Goal: Information Seeking & Learning: Learn about a topic

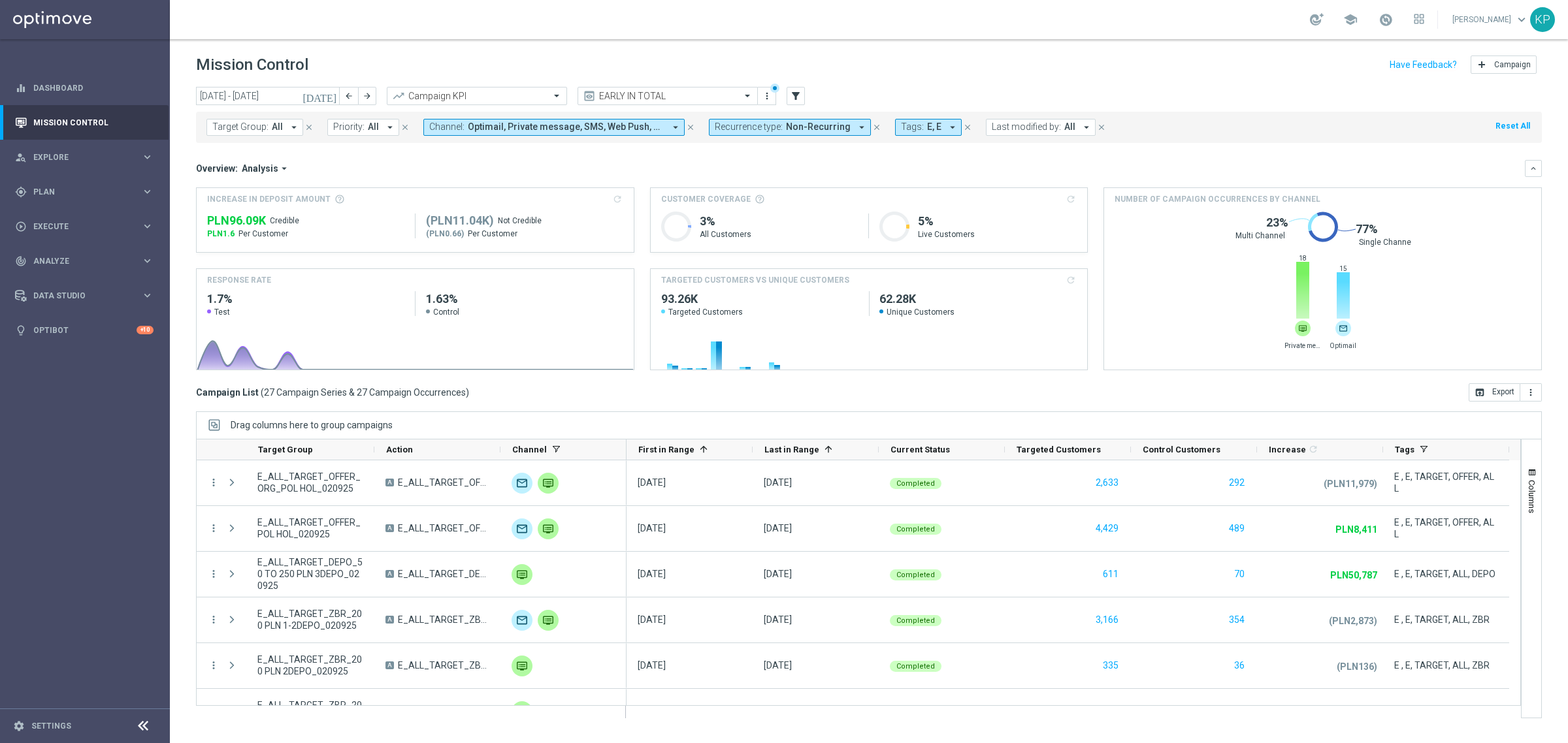
click at [902, 40] on header "Mission Control add Campaign" at bounding box center [869, 63] width 1398 height 48
click at [382, 52] on div "Mission Control add Campaign" at bounding box center [868, 65] width 1346 height 26
drag, startPoint x: 406, startPoint y: 53, endPoint x: 324, endPoint y: 11, distance: 92.1
click at [397, 43] on header "Mission Control add Campaign" at bounding box center [869, 63] width 1398 height 48
click at [1063, 160] on div "Overview: Analysis arrow_drop_down keyboard_arrow_down" at bounding box center [868, 168] width 1346 height 17
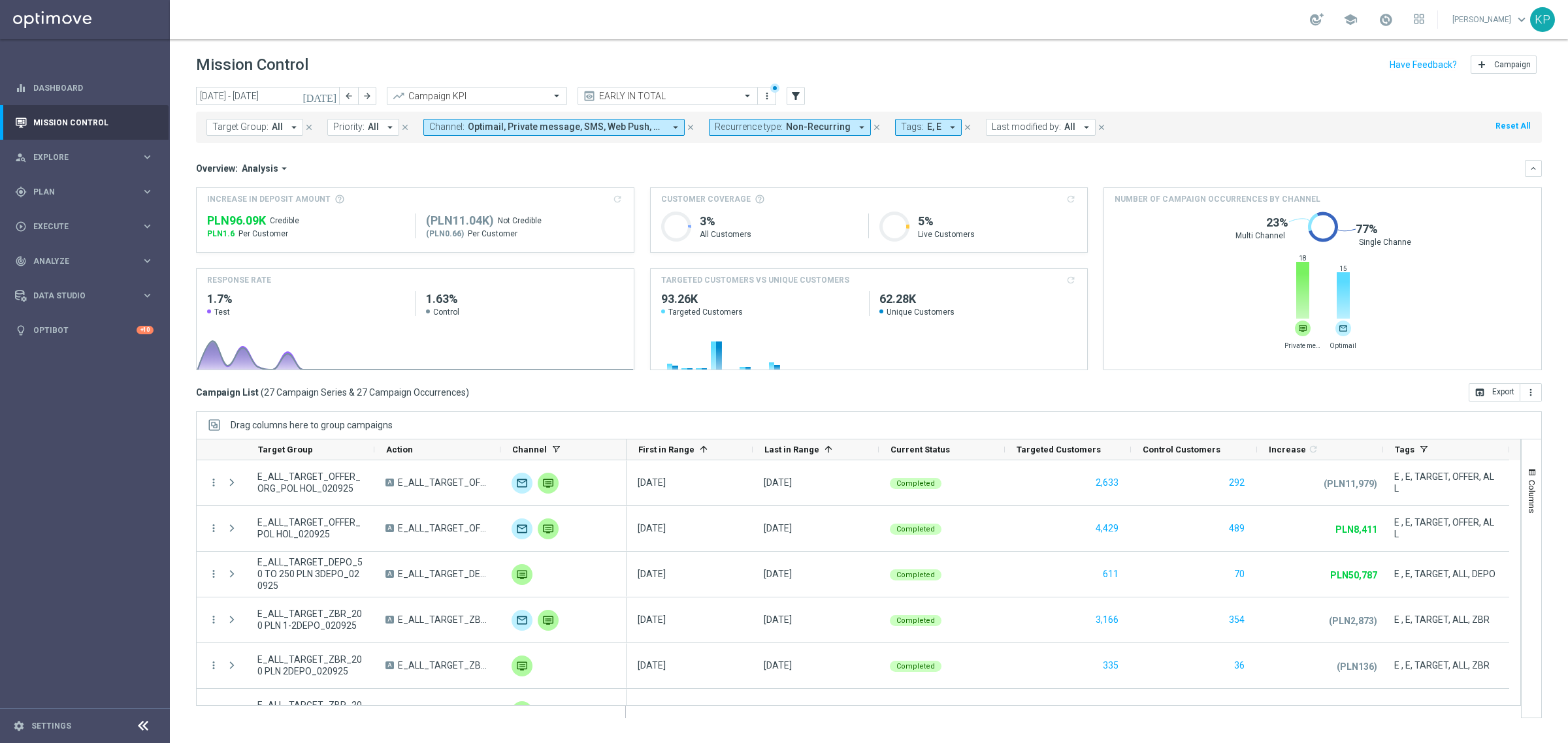
click at [583, 128] on span "Optimail, Private message, SMS, Web Push, XtremePush" at bounding box center [566, 127] width 196 height 11
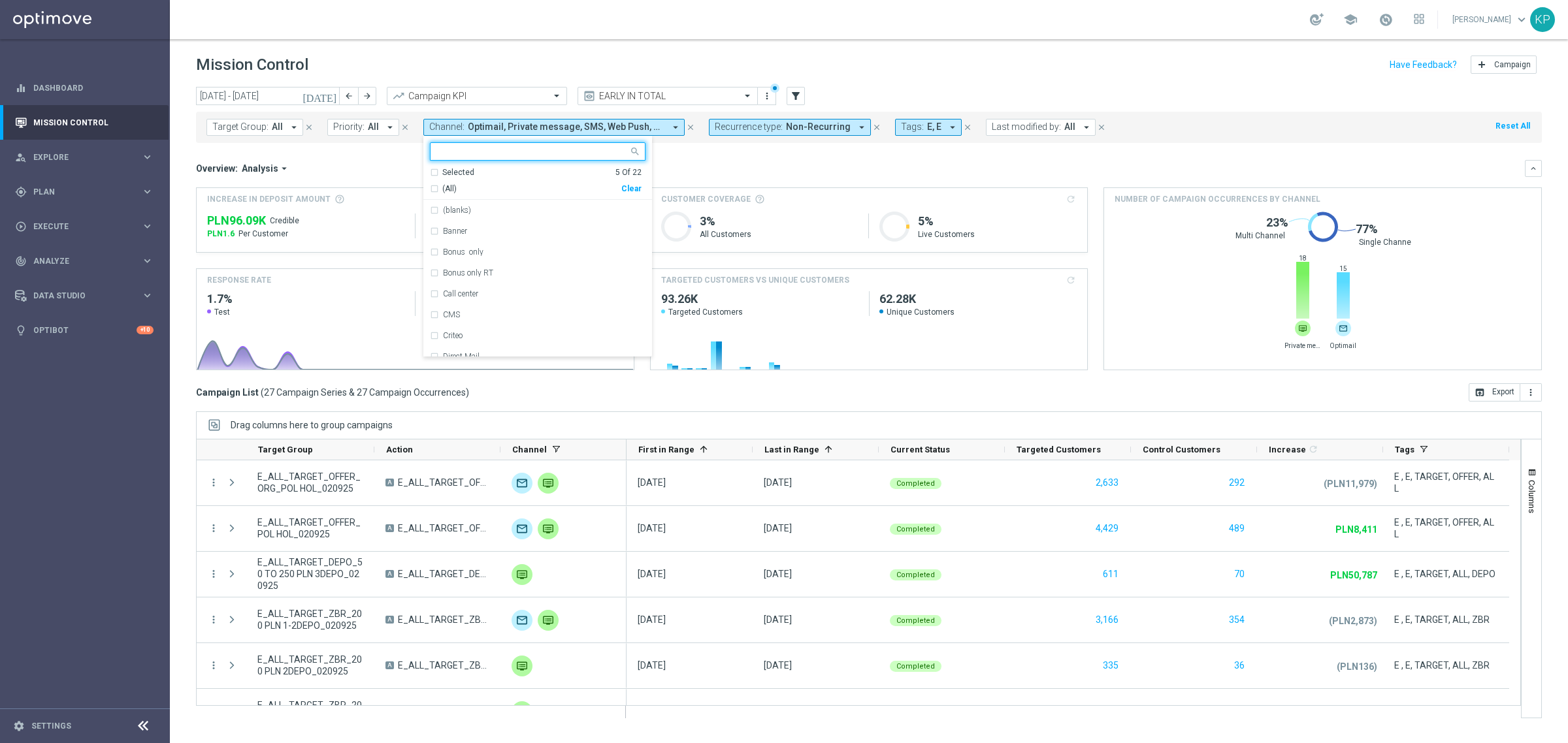
click at [433, 184] on div "(All)" at bounding box center [525, 189] width 191 height 11
click at [704, 171] on div "Overview: Analysis arrow_drop_down" at bounding box center [860, 168] width 1329 height 12
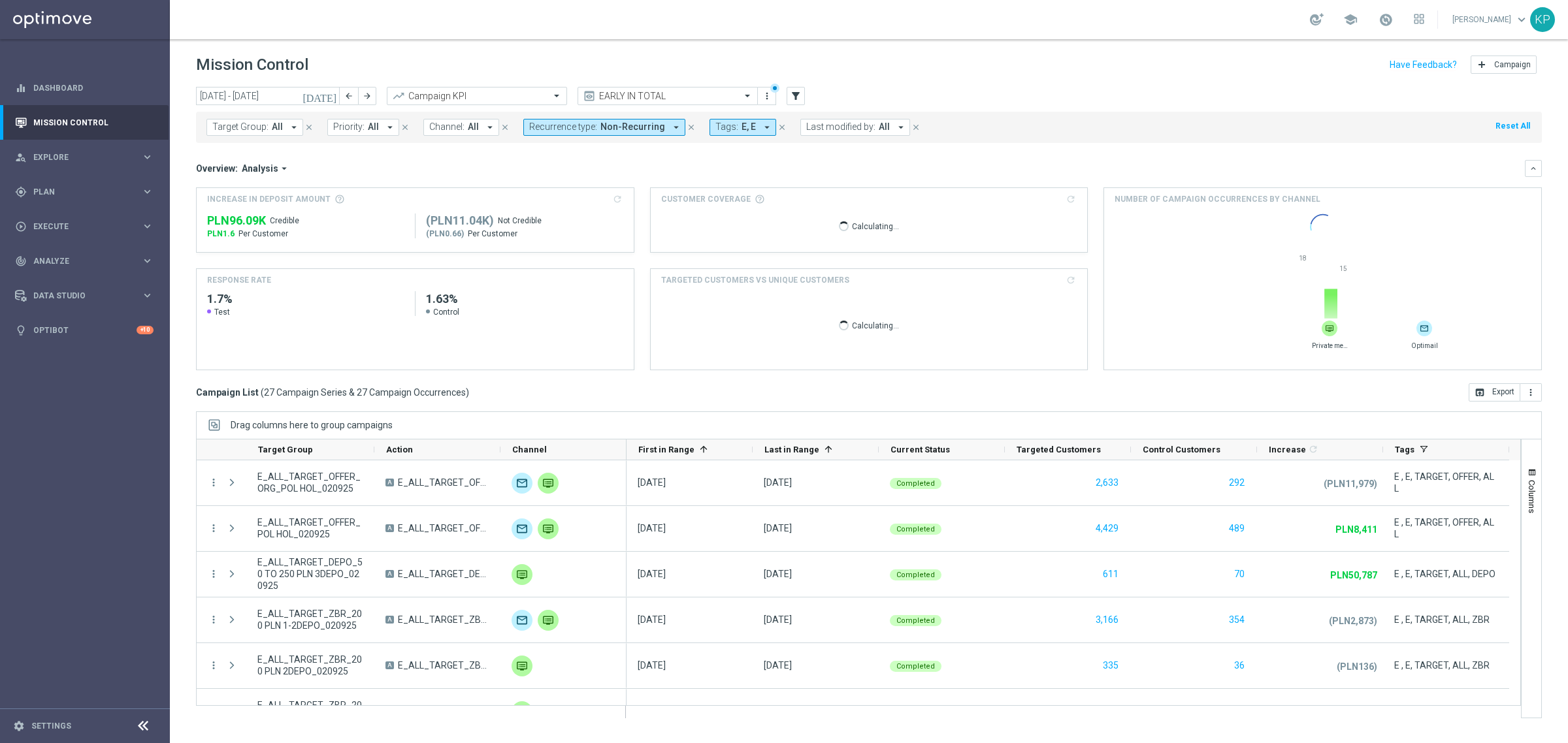
click at [642, 128] on span "Non-Recurring" at bounding box center [633, 127] width 65 height 11
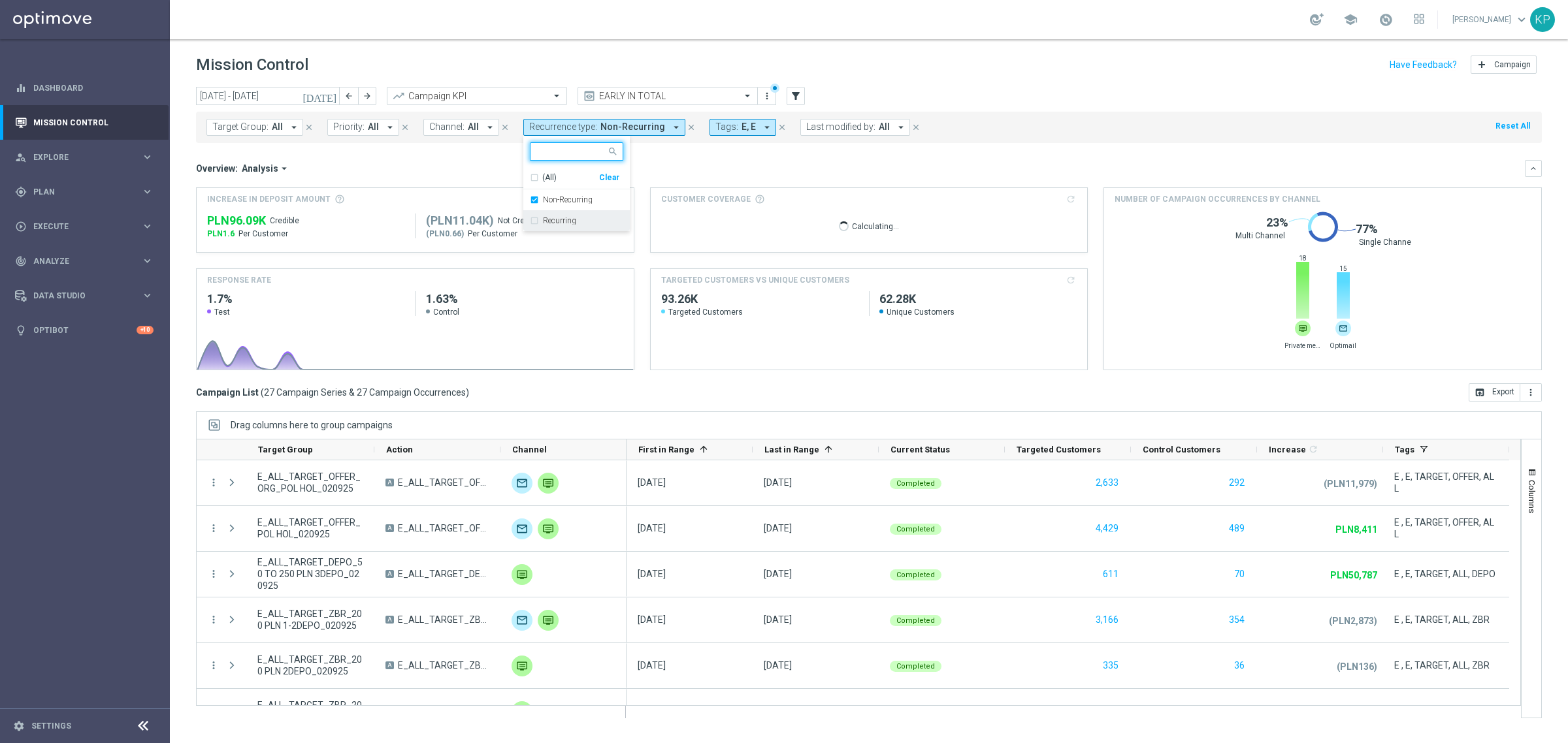
click at [557, 212] on div "Recurring" at bounding box center [577, 221] width 94 height 21
click at [557, 204] on div "Non-Recurring" at bounding box center [577, 200] width 94 height 21
click at [795, 158] on mini-dashboard "Overview: Analysis arrow_drop_down keyboard_arrow_down Increase In Deposit Amou…" at bounding box center [868, 263] width 1346 height 241
click at [895, 128] on icon "arrow_drop_down" at bounding box center [901, 128] width 12 height 12
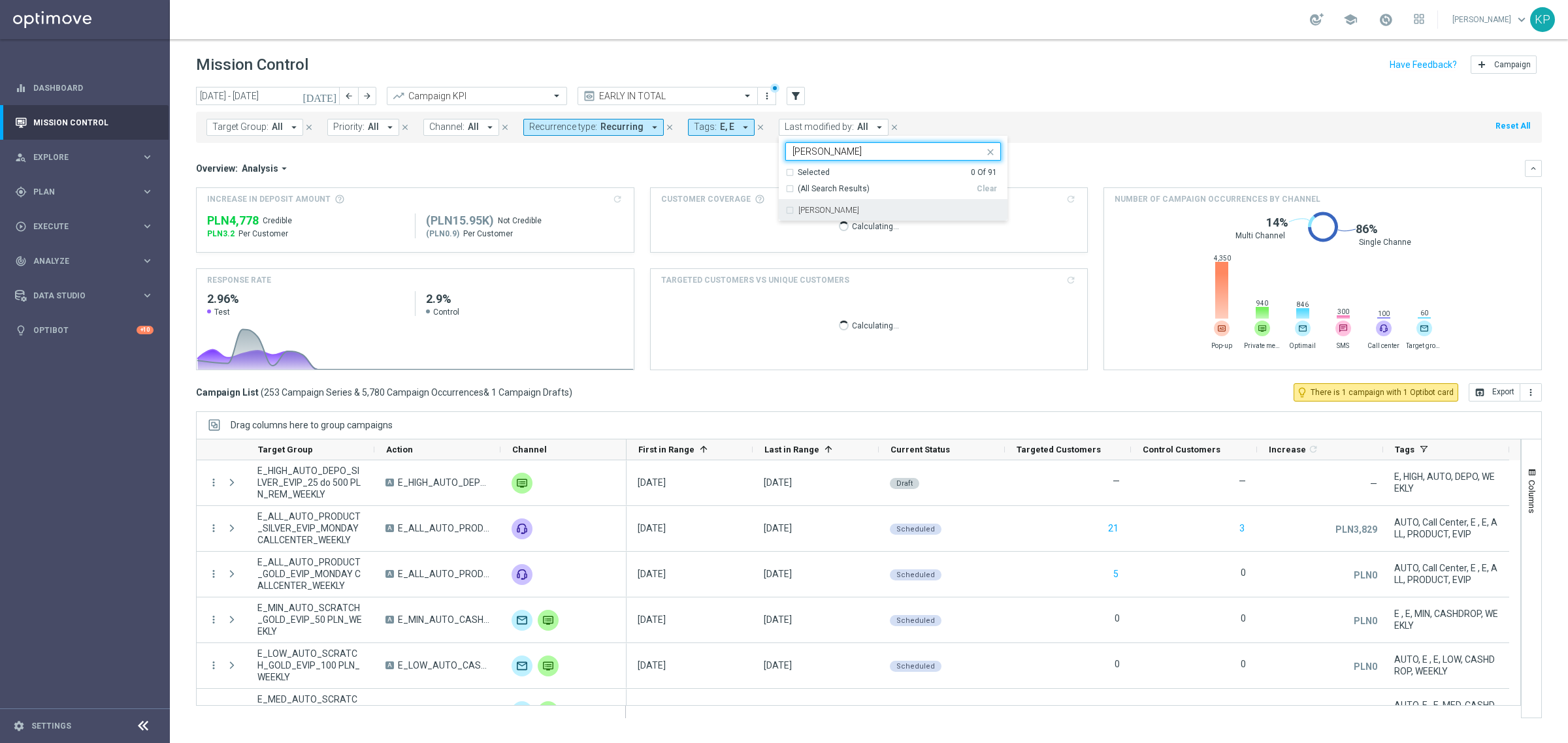
click at [811, 210] on label "[PERSON_NAME]" at bounding box center [828, 210] width 61 height 8
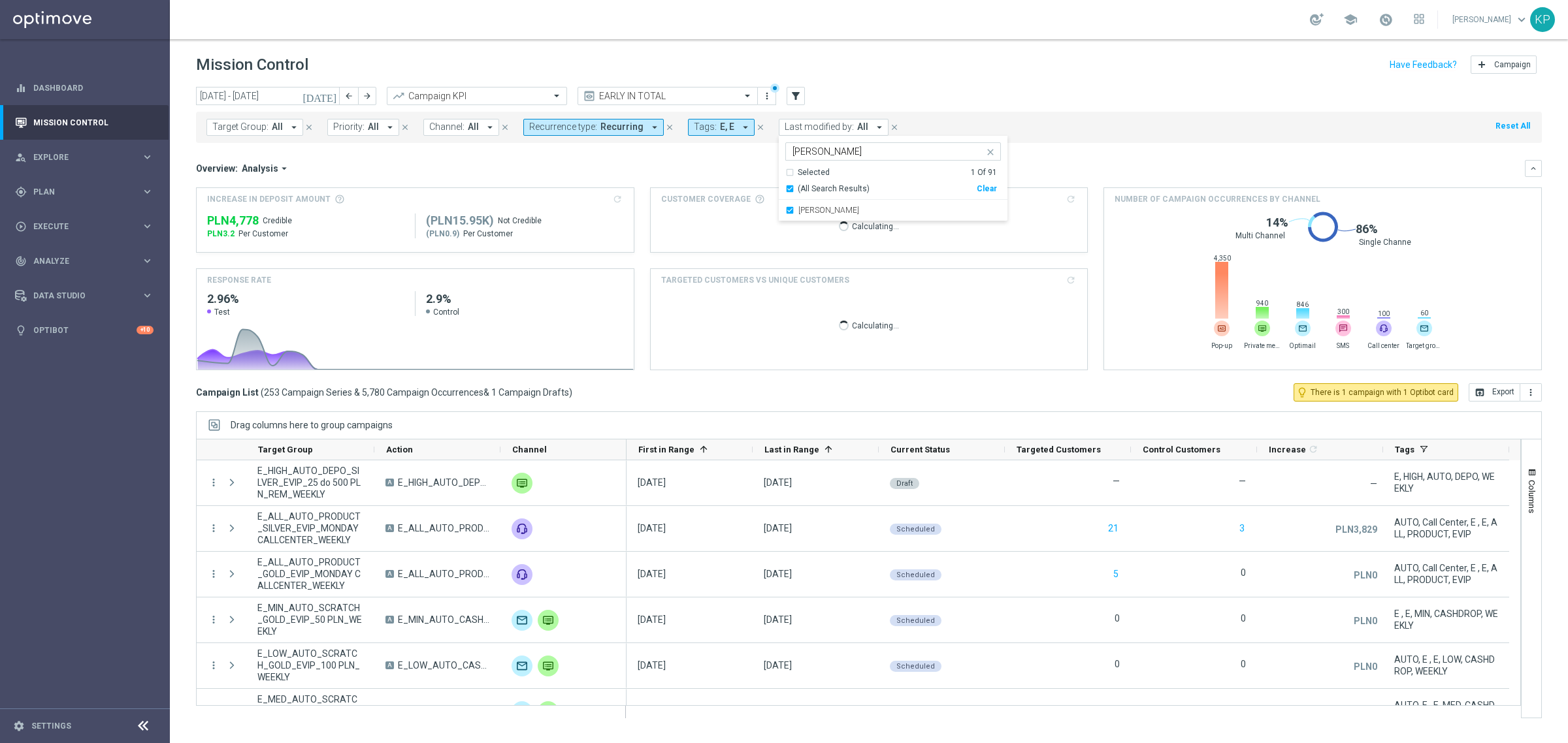
click at [825, 153] on input "[PERSON_NAME]" at bounding box center [887, 151] width 191 height 11
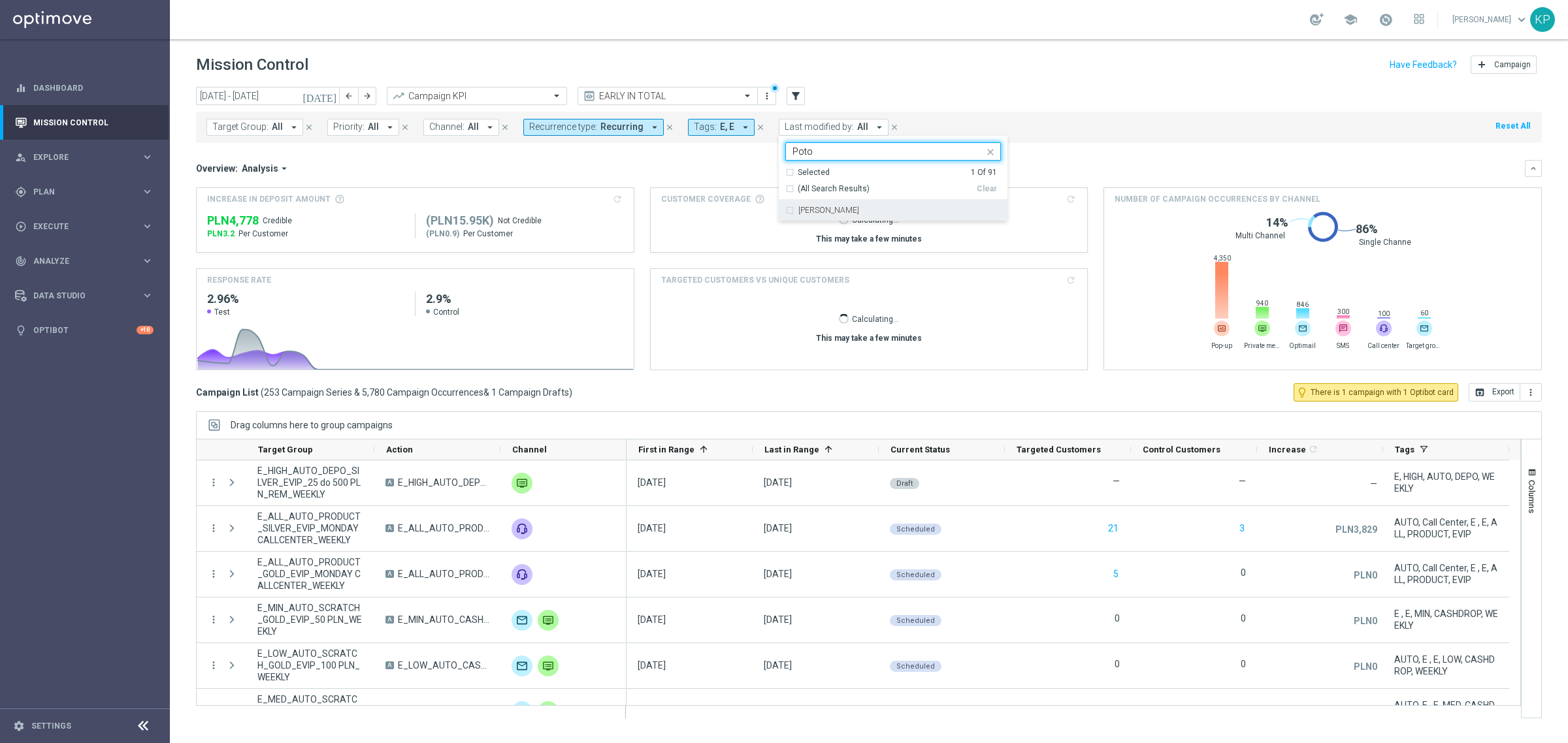
click at [836, 207] on label "[PERSON_NAME]" at bounding box center [828, 210] width 61 height 8
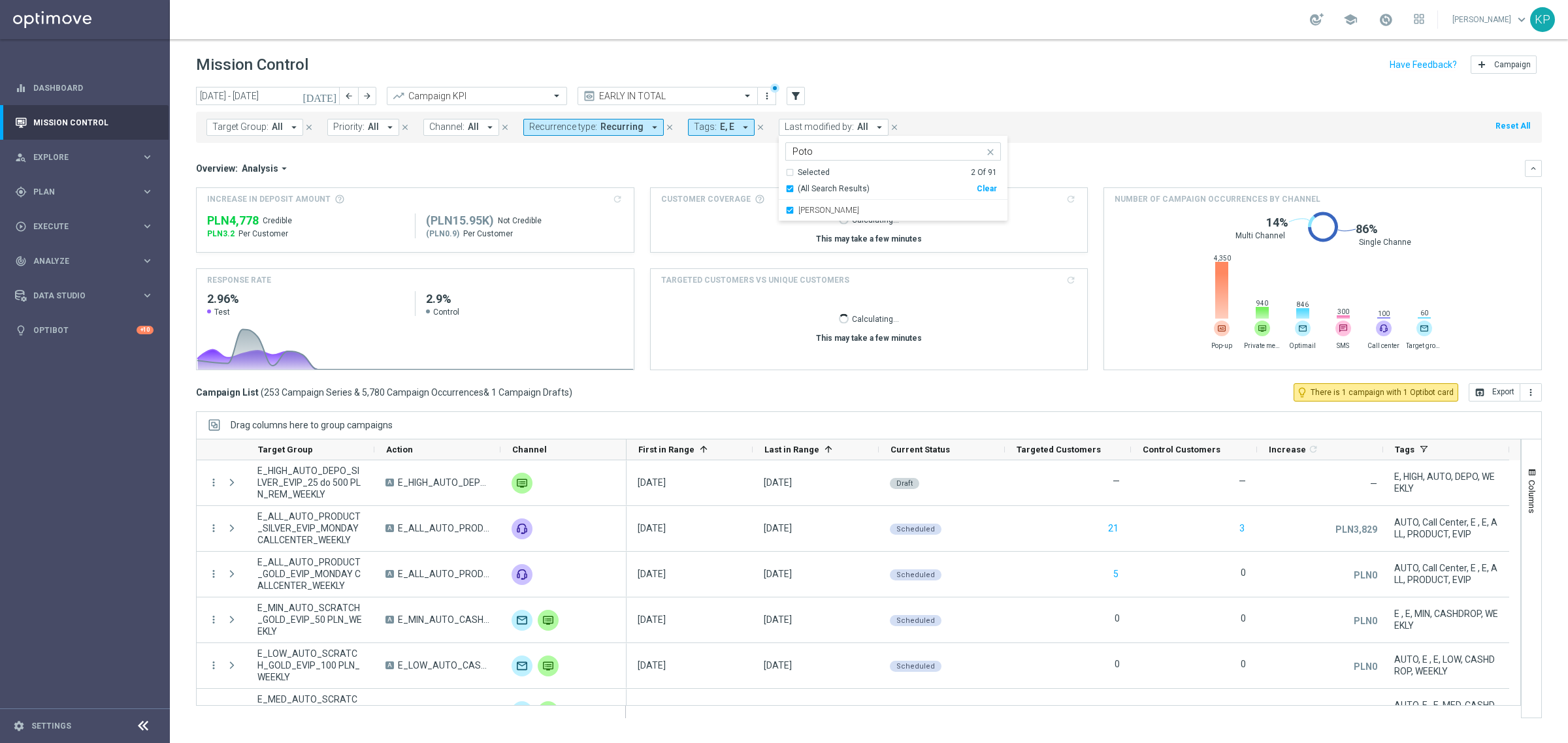
click at [825, 151] on input "Poto" at bounding box center [887, 151] width 191 height 11
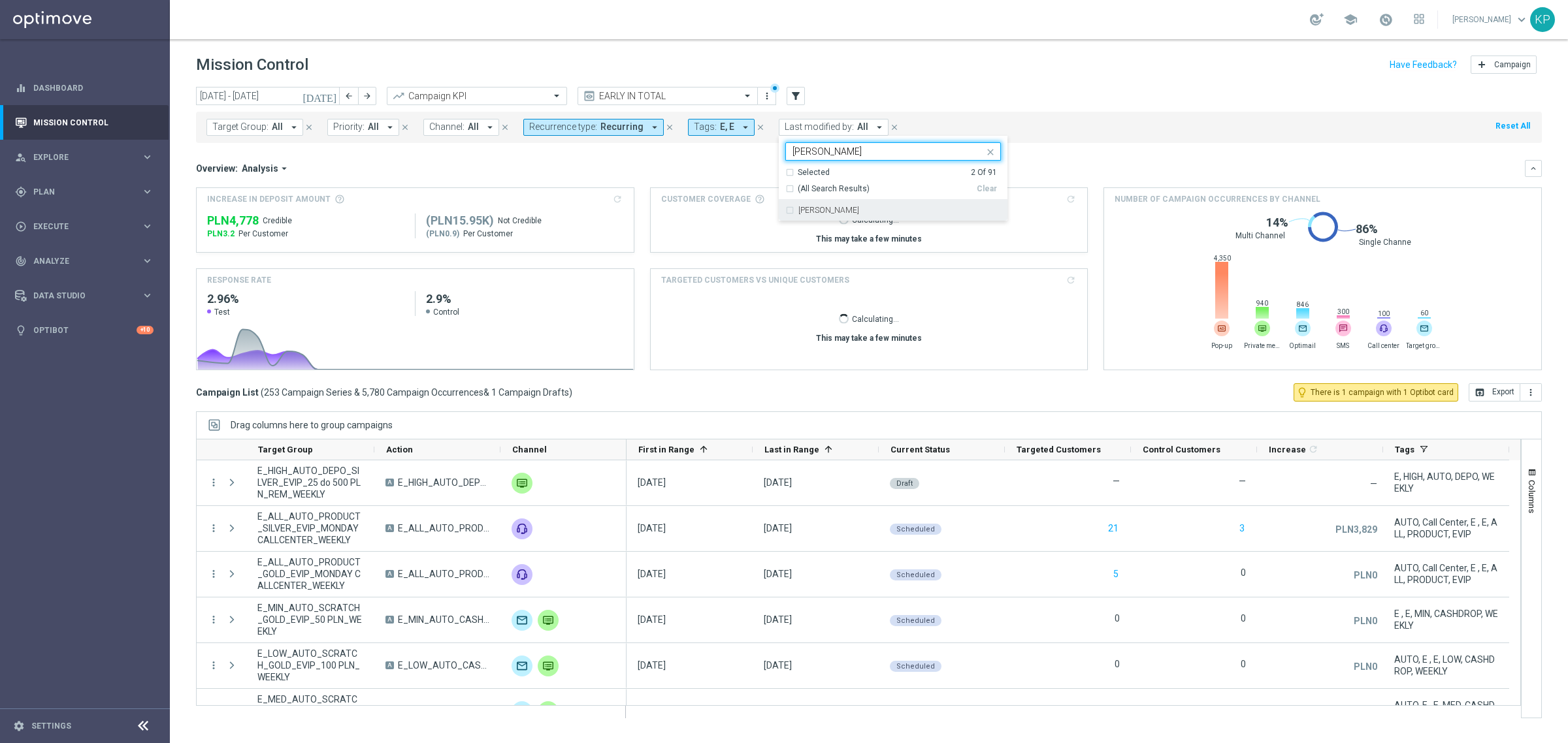
click at [825, 207] on label "[PERSON_NAME]" at bounding box center [828, 210] width 61 height 8
type input "[PERSON_NAME]"
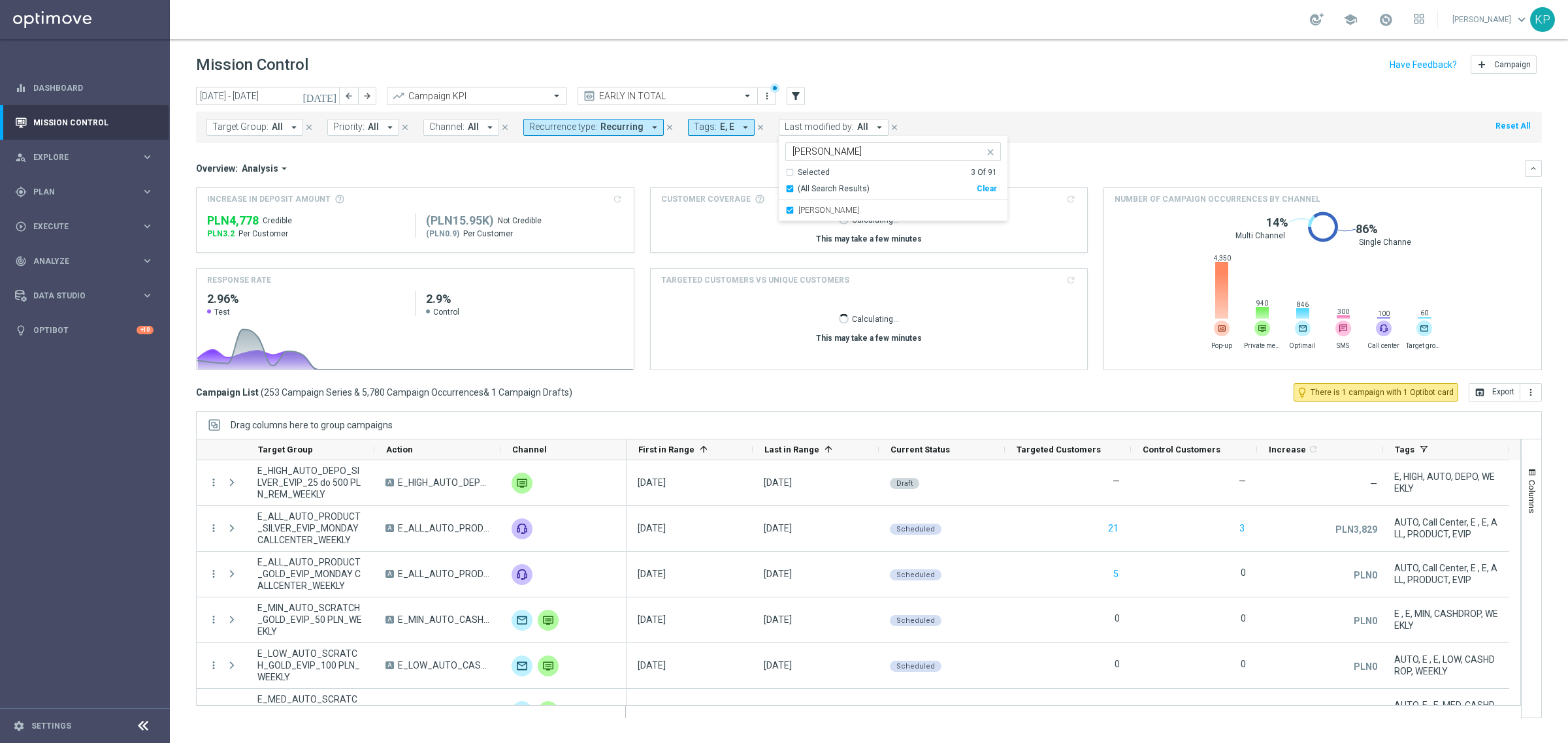
click at [726, 160] on div "Overview: Analysis arrow_drop_down keyboard_arrow_down" at bounding box center [868, 168] width 1346 height 17
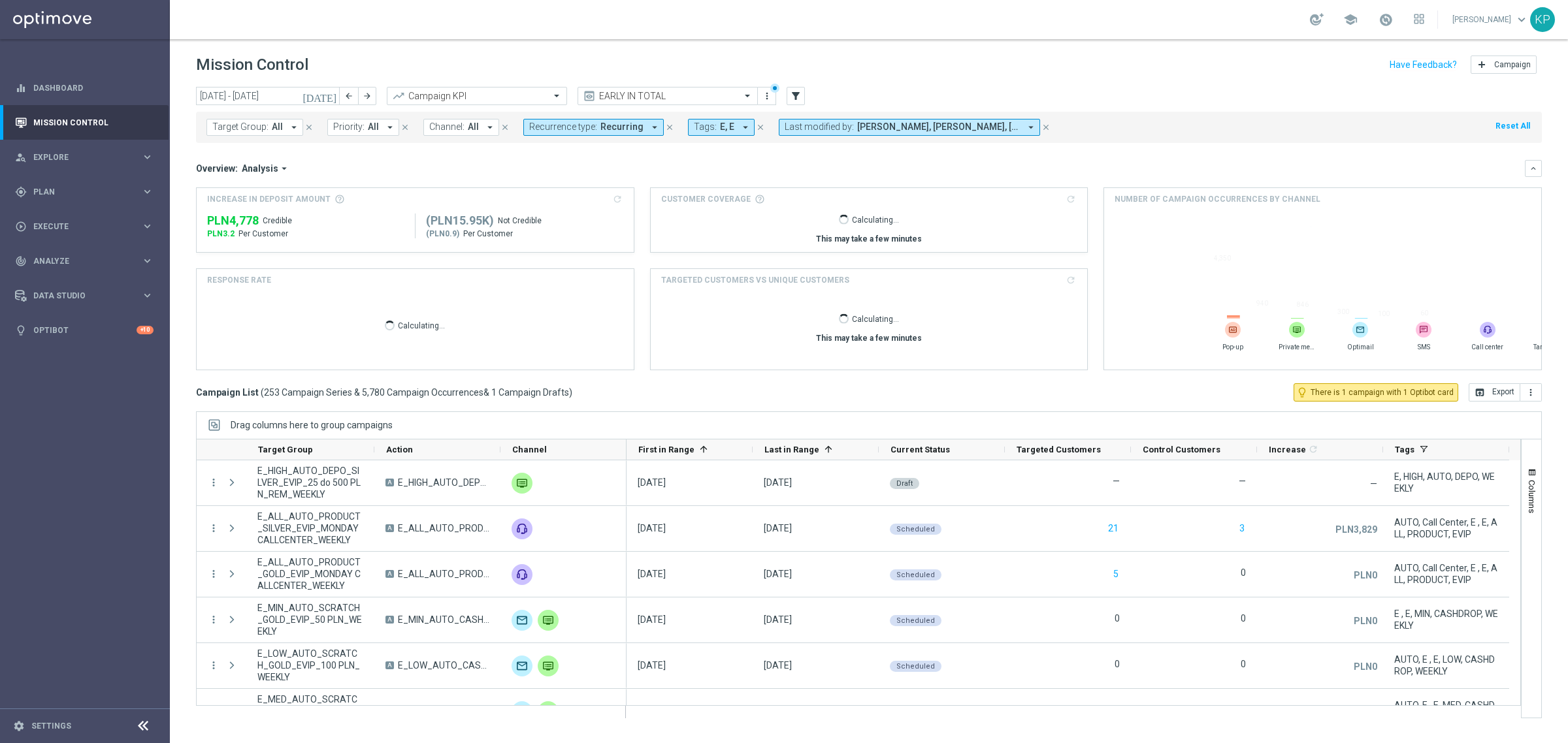
click at [720, 122] on span "E, E" at bounding box center [726, 127] width 14 height 11
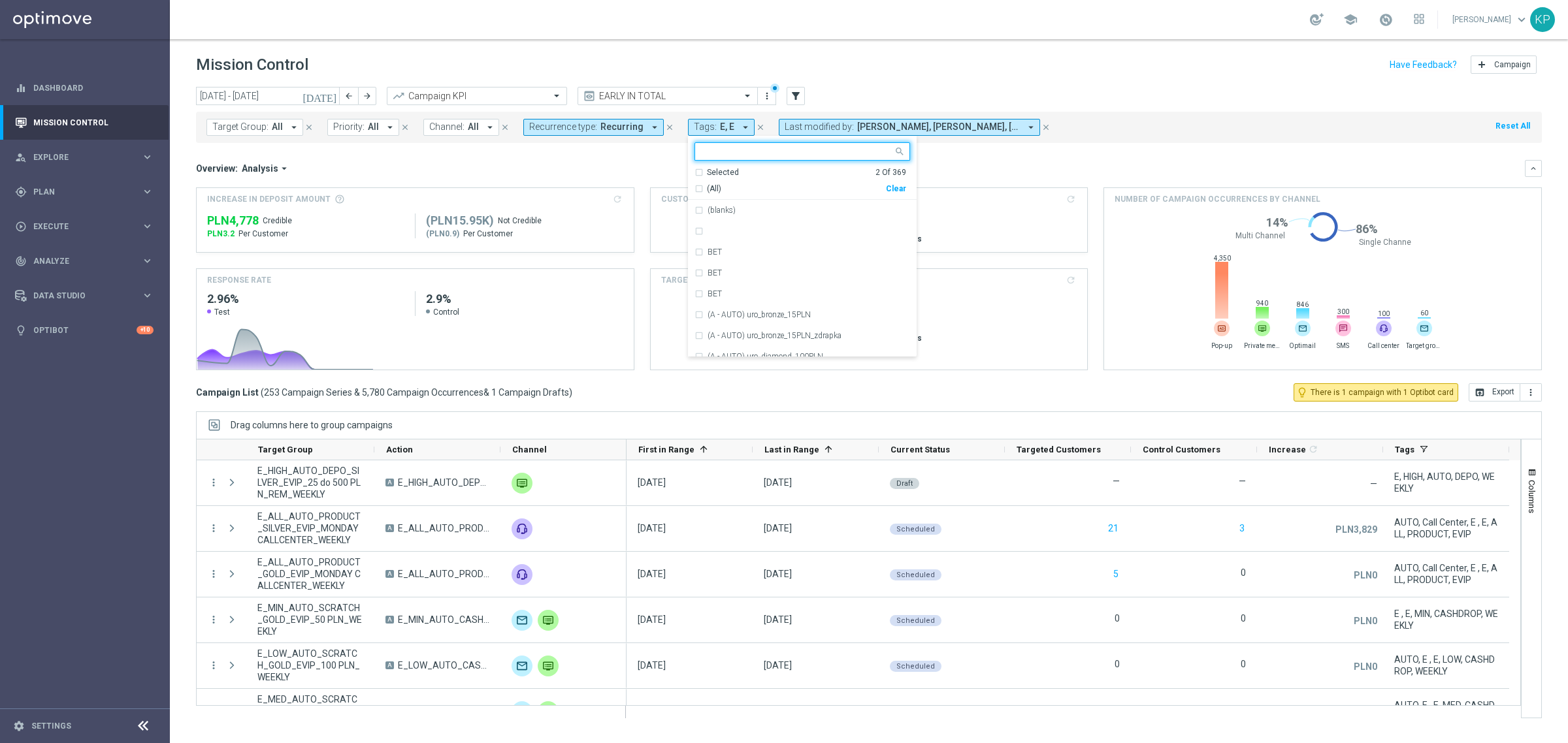
click at [695, 187] on div "(All)" at bounding box center [790, 189] width 191 height 11
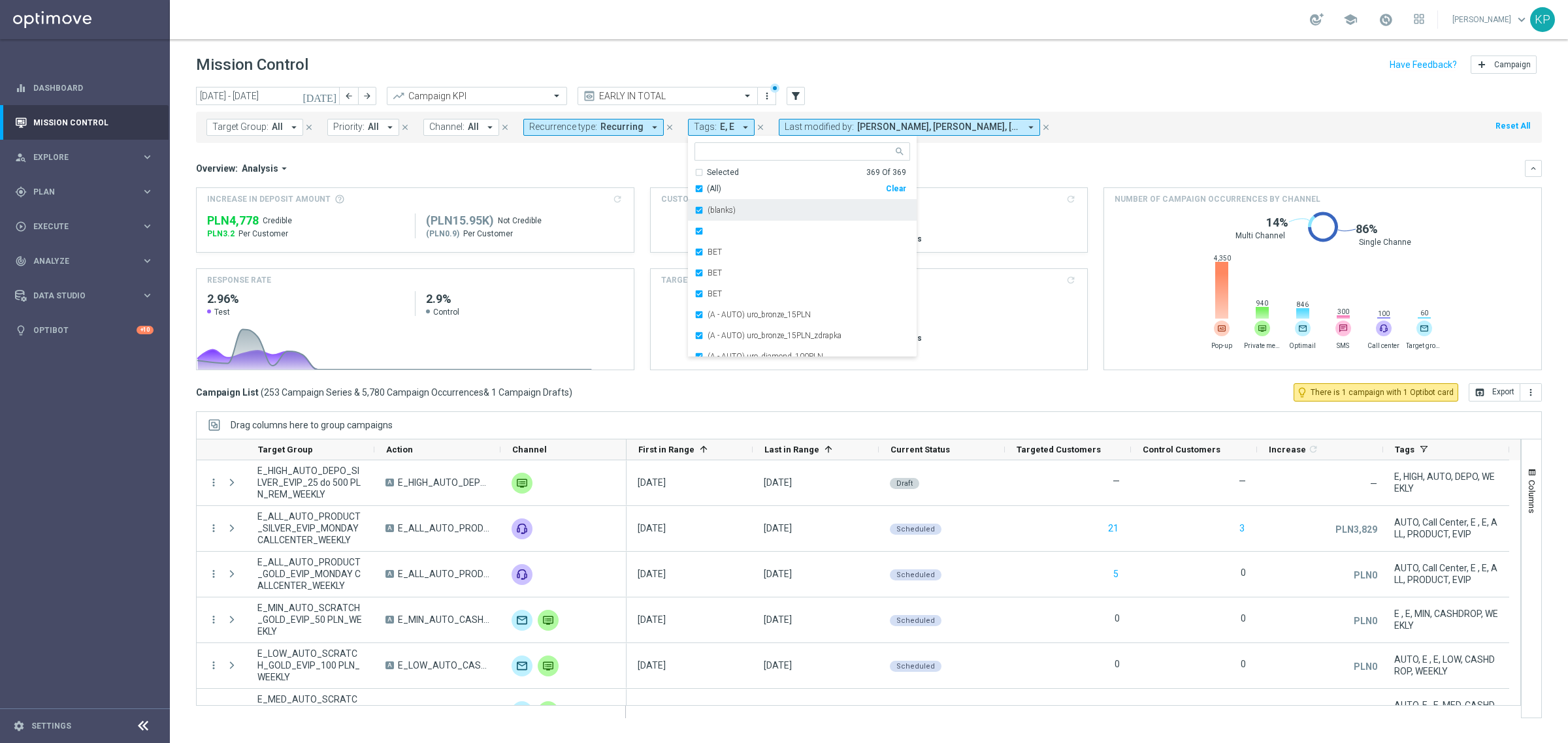
click at [695, 206] on div "(blanks)" at bounding box center [802, 210] width 216 height 21
click at [654, 163] on div "Overview: Analysis arrow_drop_down" at bounding box center [860, 168] width 1329 height 12
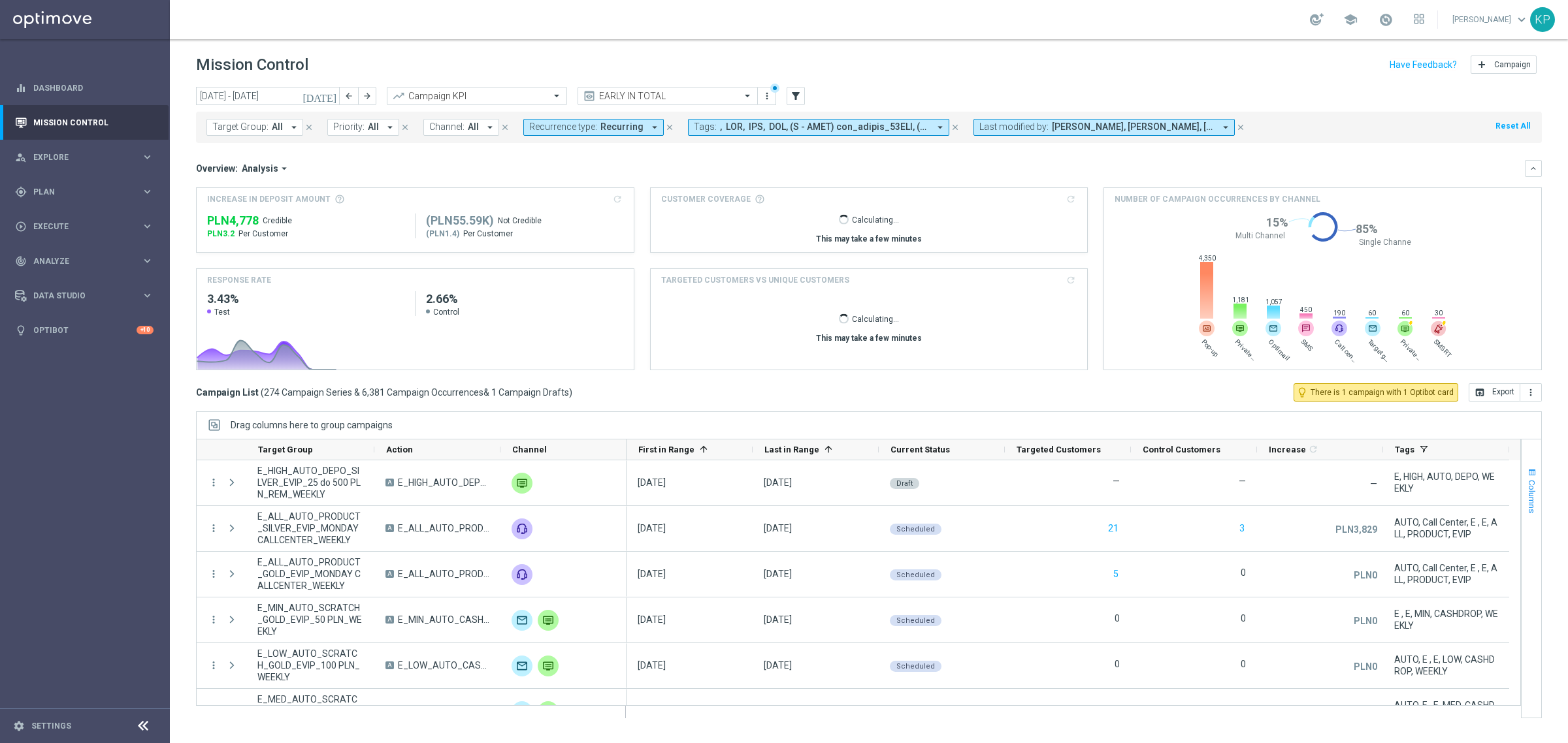
click at [1527, 463] on button "Columns" at bounding box center [1531, 491] width 20 height 71
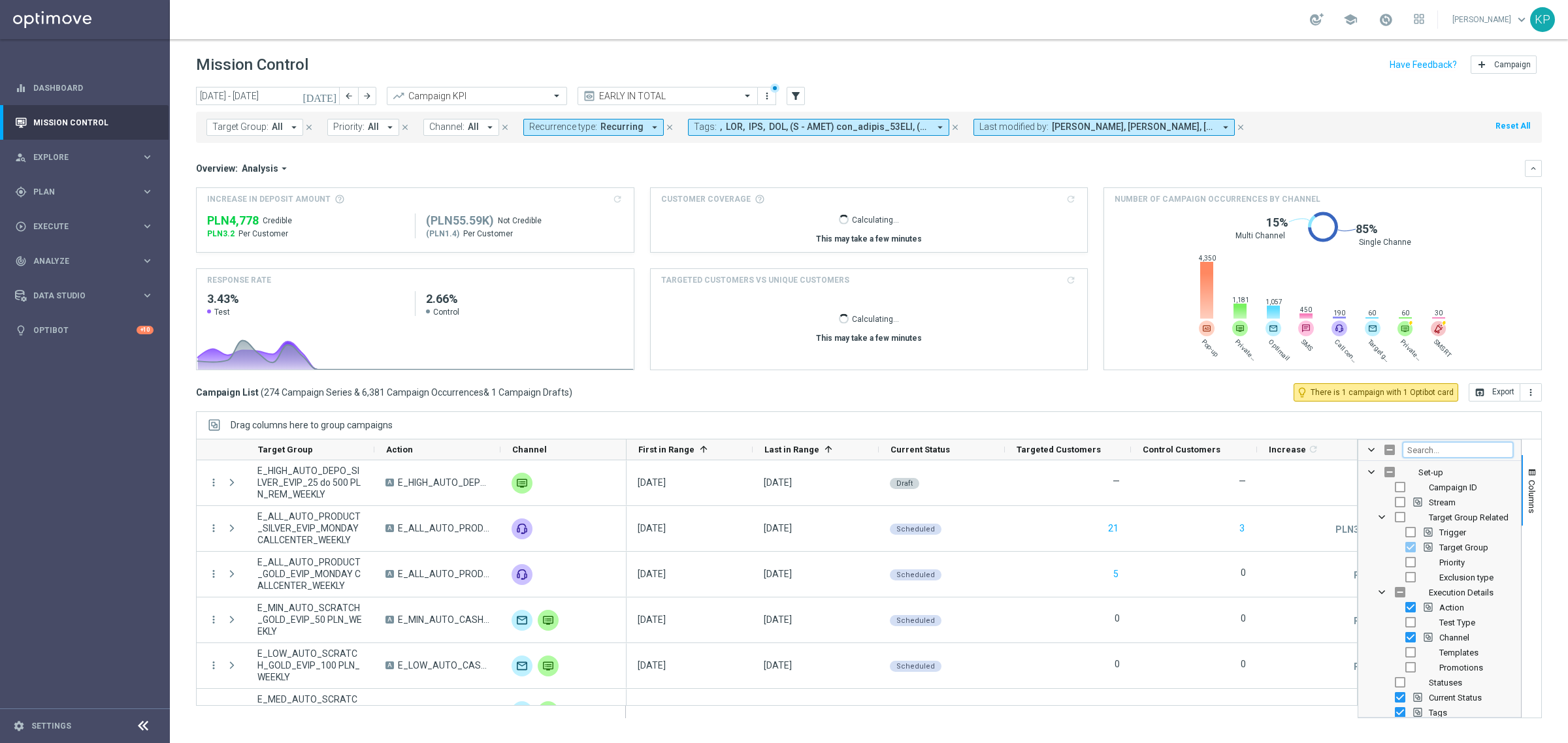
click at [1408, 451] on input "Filter Columns Input" at bounding box center [1458, 449] width 111 height 15
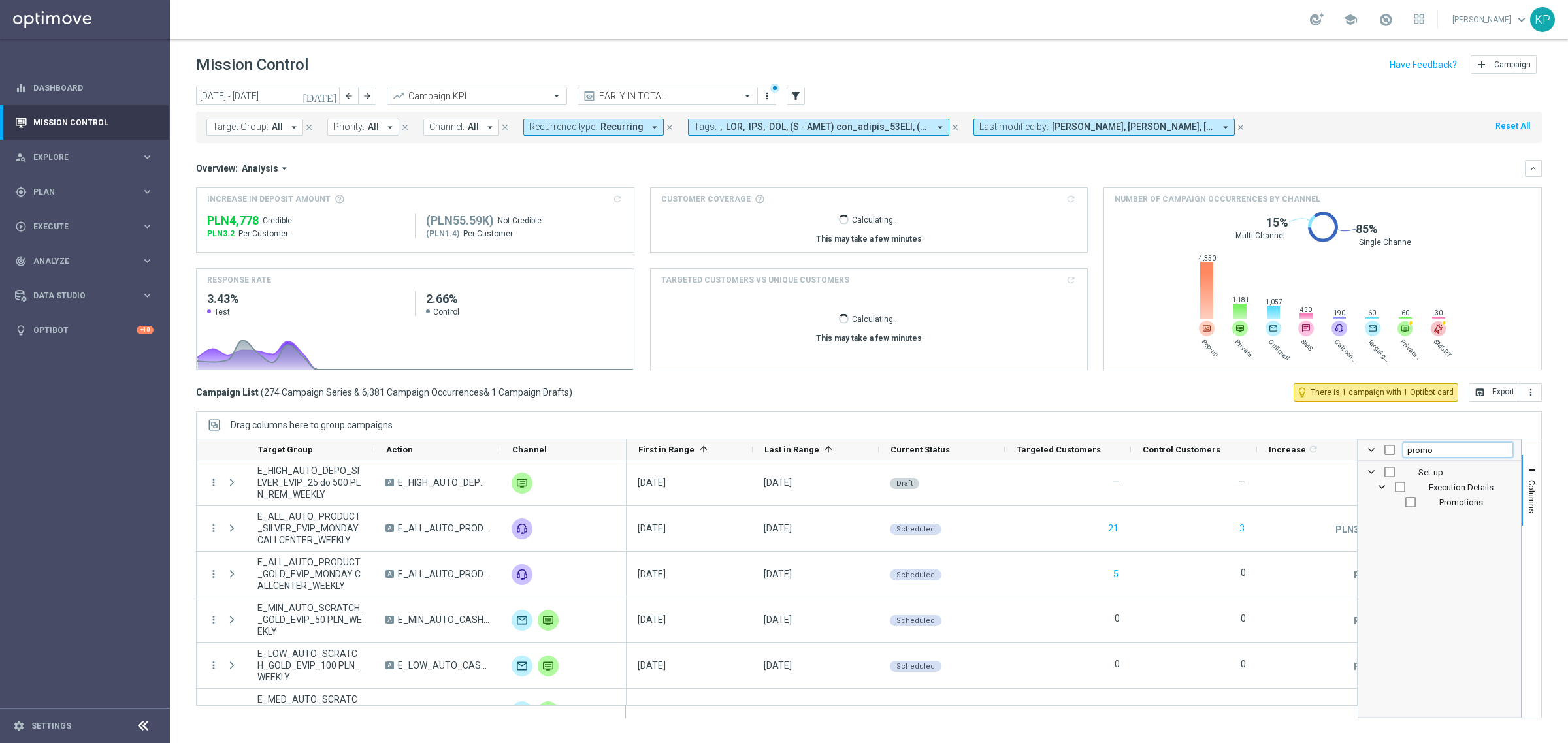
type input "promo"
click at [1411, 501] on input "Press SPACE to toggle visibility (hidden)" at bounding box center [1411, 502] width 10 height 10
checkbox input "true"
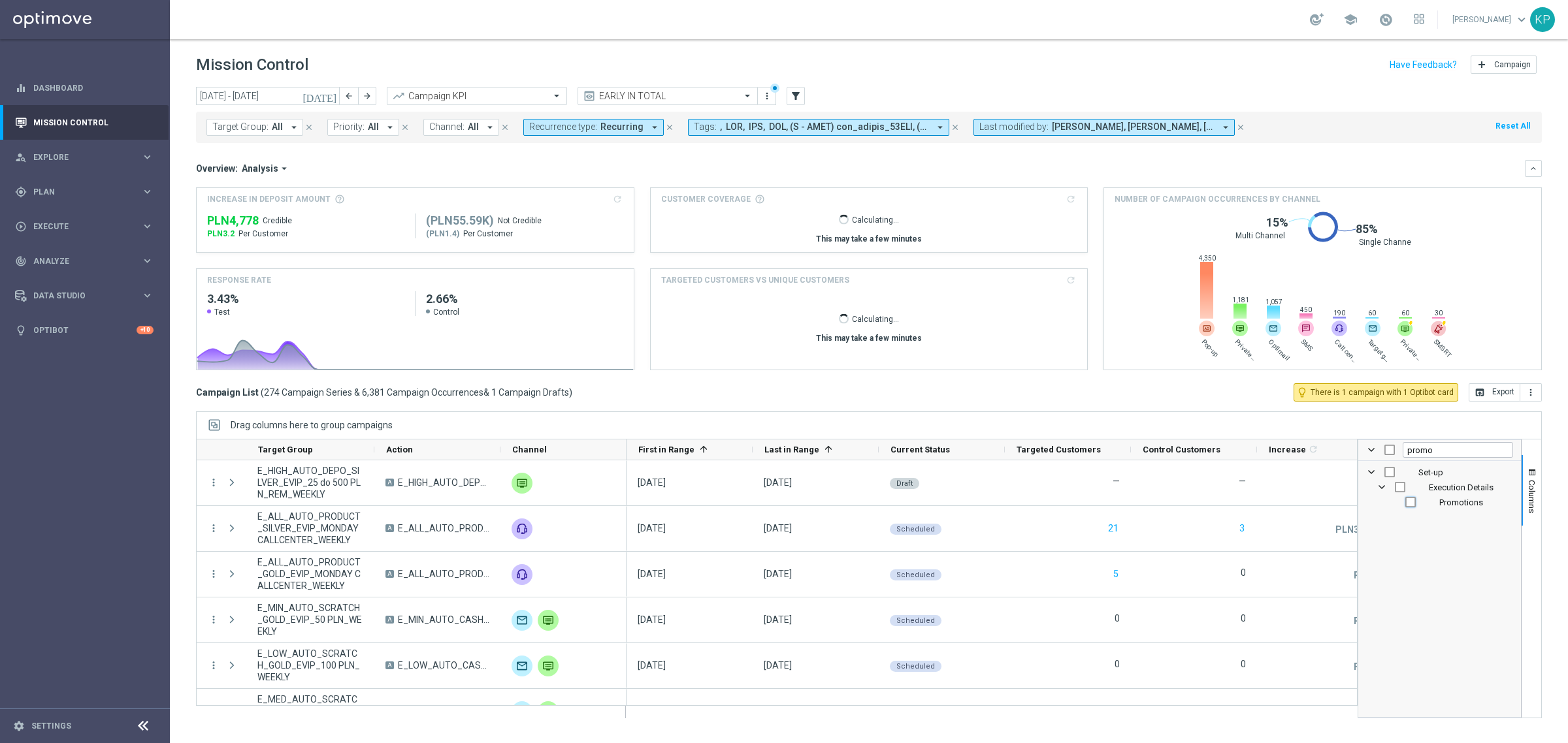
checkbox input "true"
click at [1530, 488] on span "Columns" at bounding box center [1532, 496] width 10 height 33
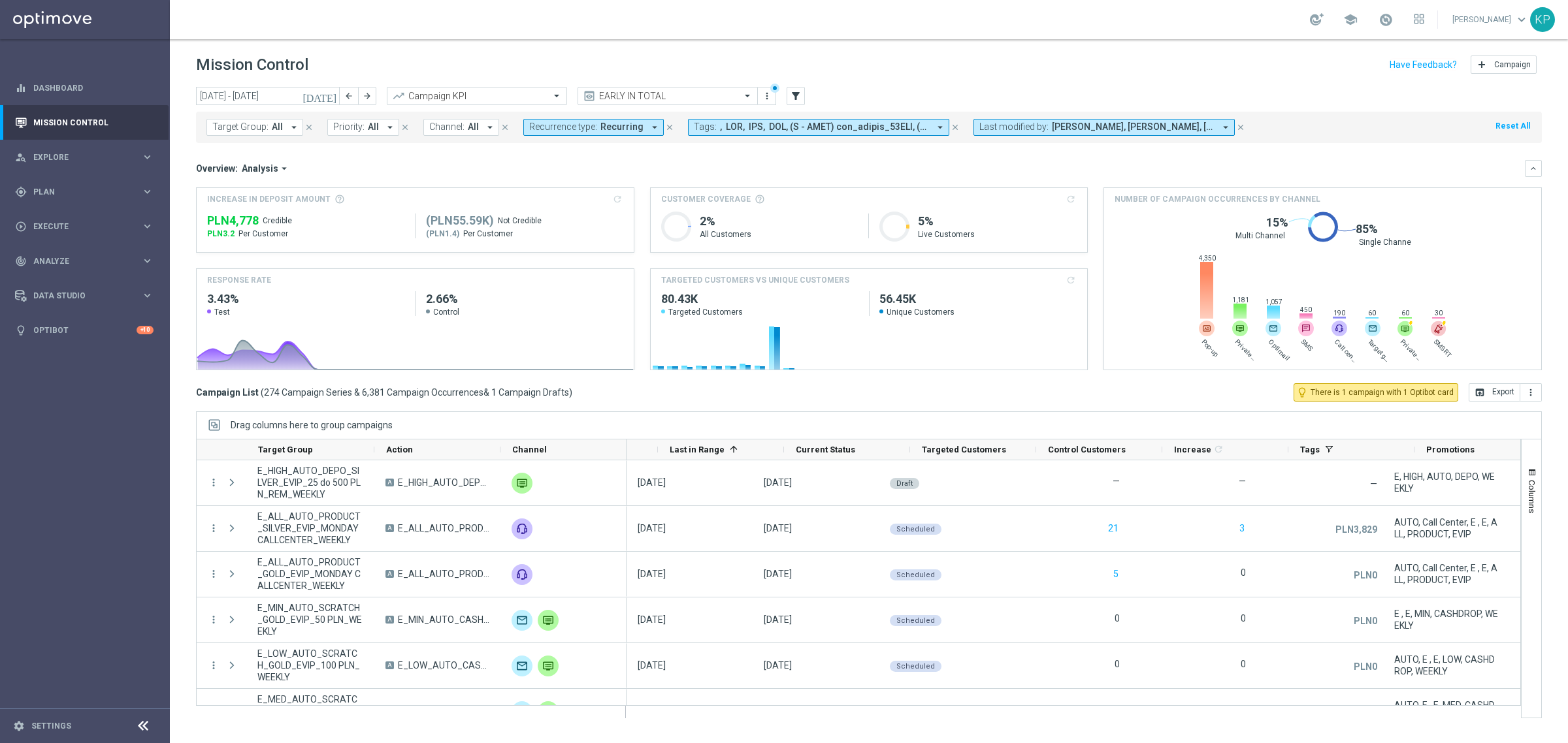
scroll to position [0, 131]
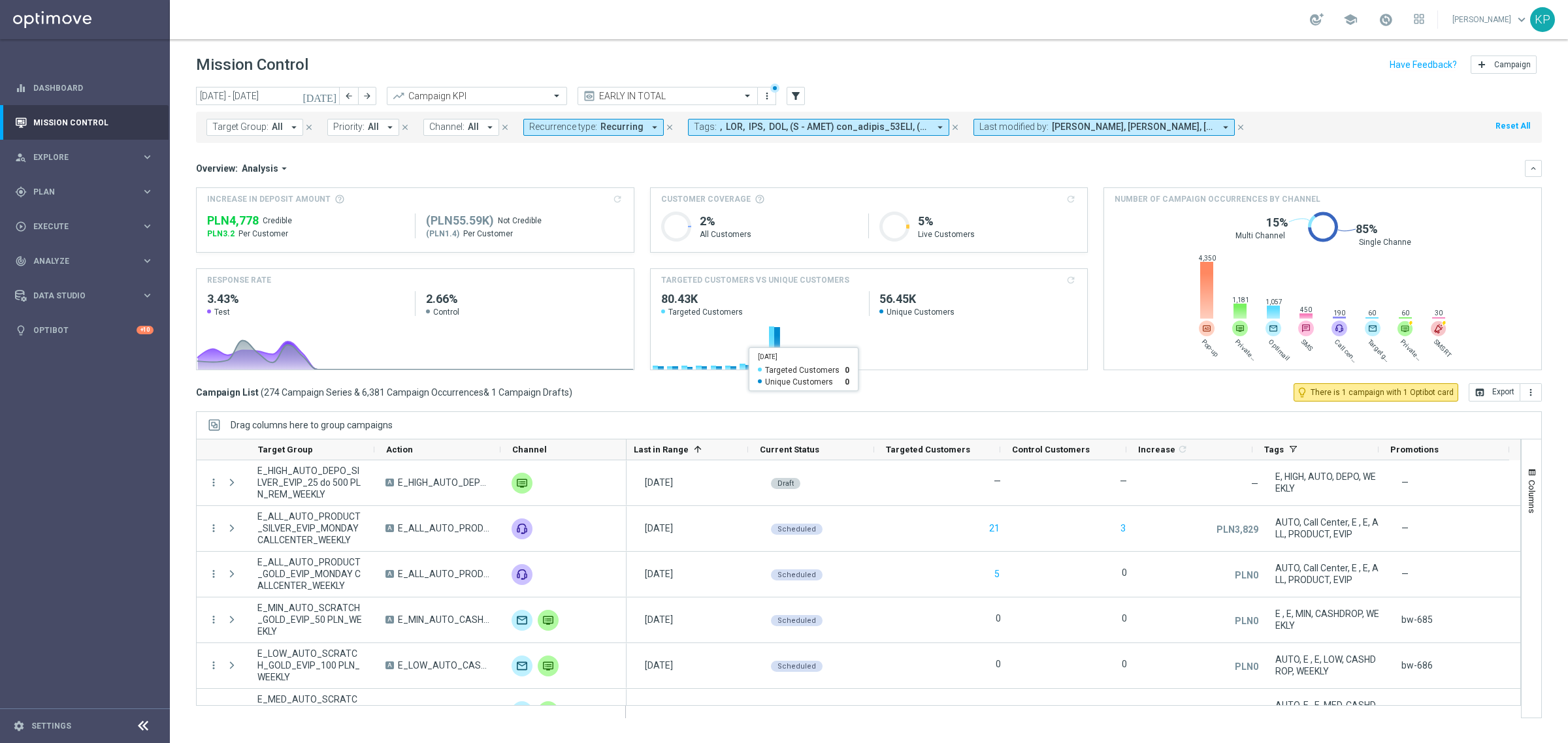
click at [808, 129] on span at bounding box center [824, 127] width 209 height 11
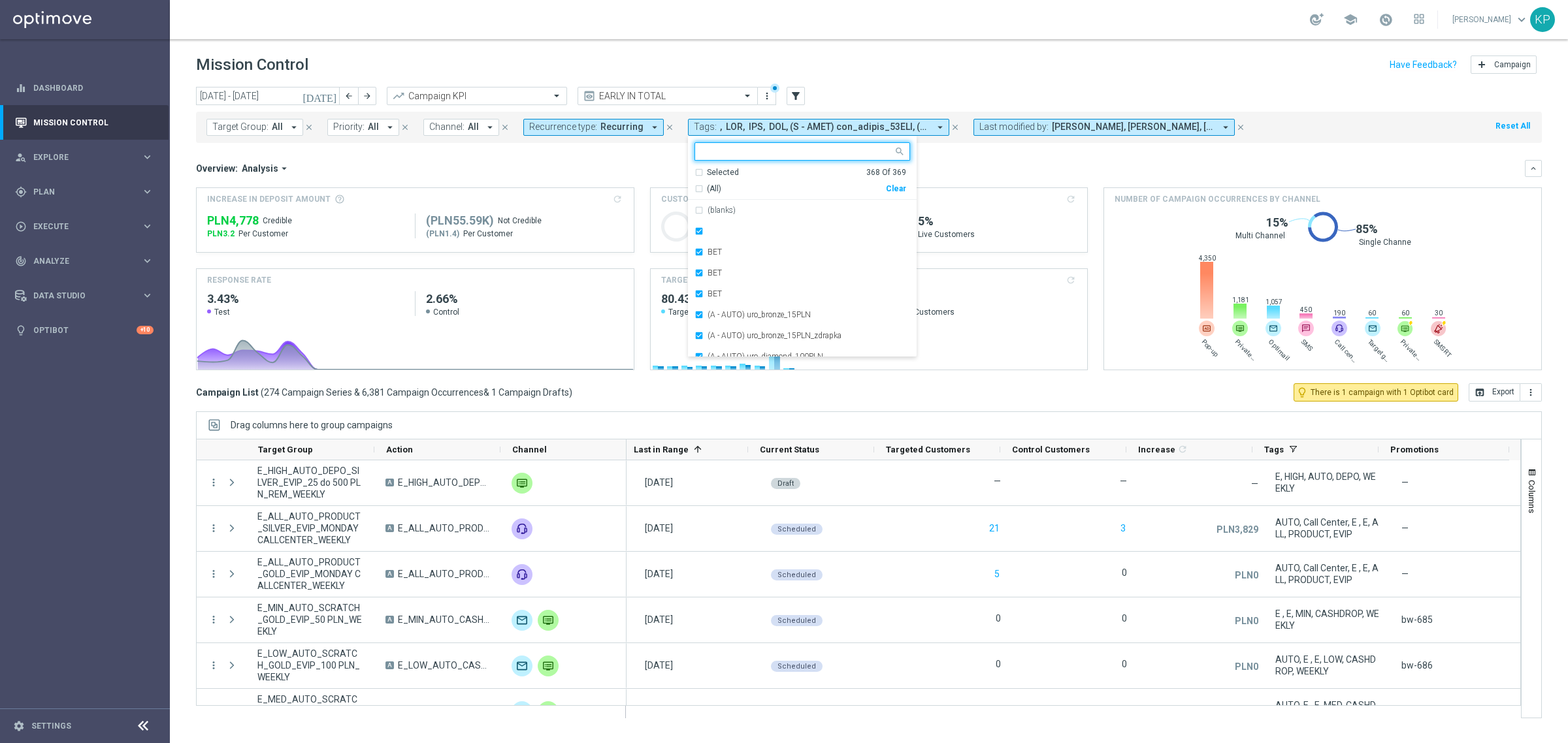
click at [695, 188] on div "(All)" at bounding box center [790, 189] width 191 height 11
click at [650, 165] on div "Overview: Analysis arrow_drop_down" at bounding box center [860, 168] width 1329 height 12
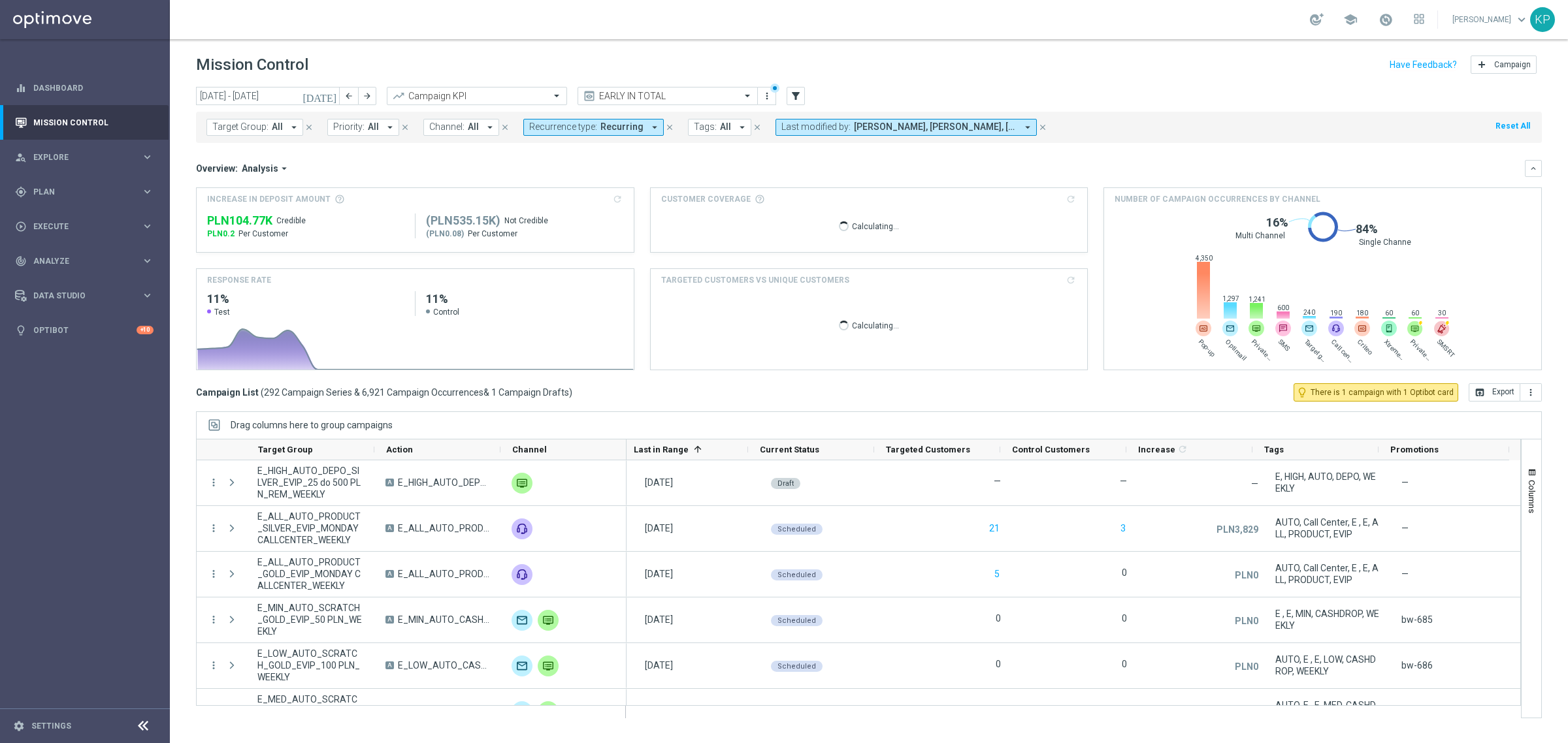
click at [726, 394] on div "Campaign List ( 292 Campaign Series & 6,921 Campaign Occurrences & 1 Campaign D…" at bounding box center [868, 392] width 1346 height 18
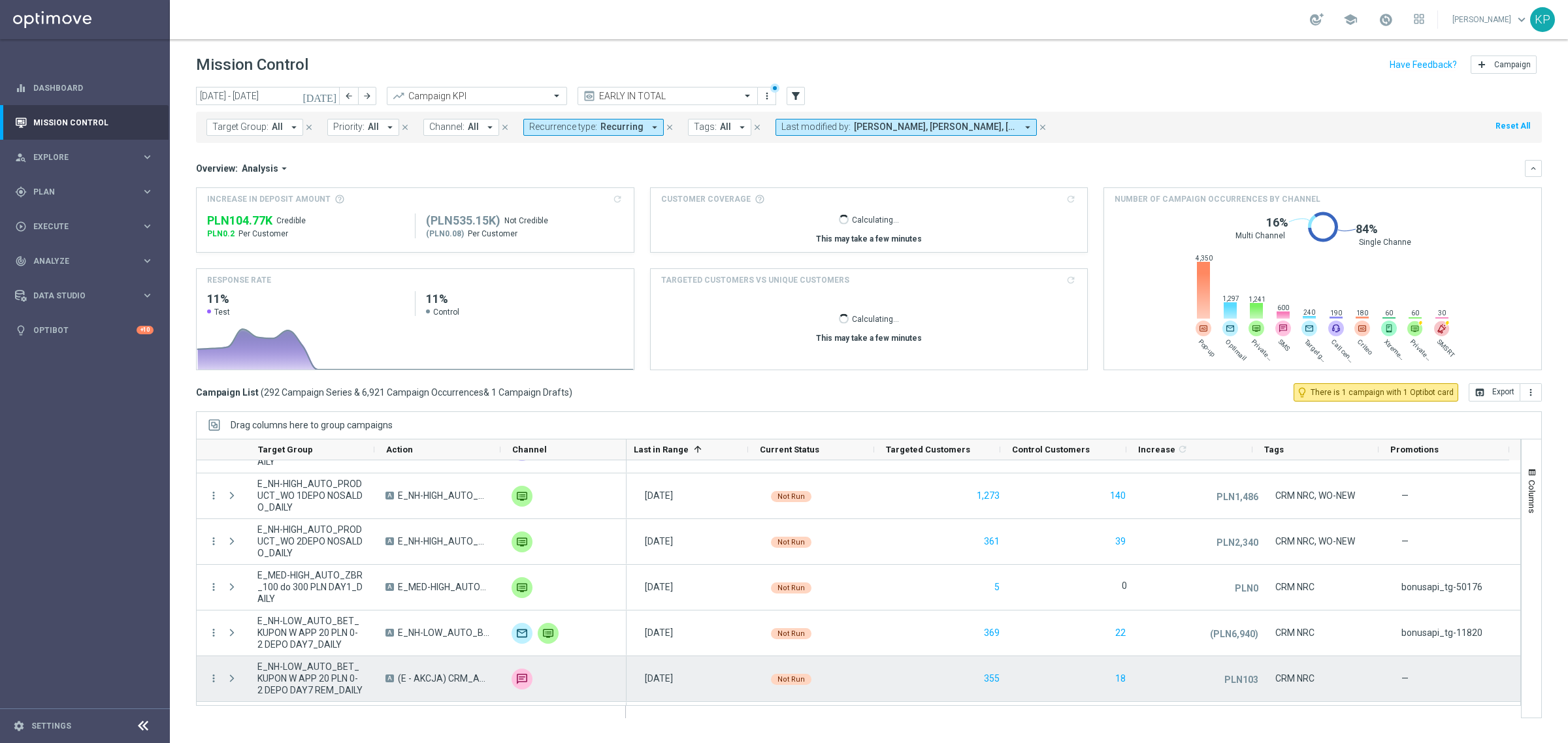
scroll to position [1796, 0]
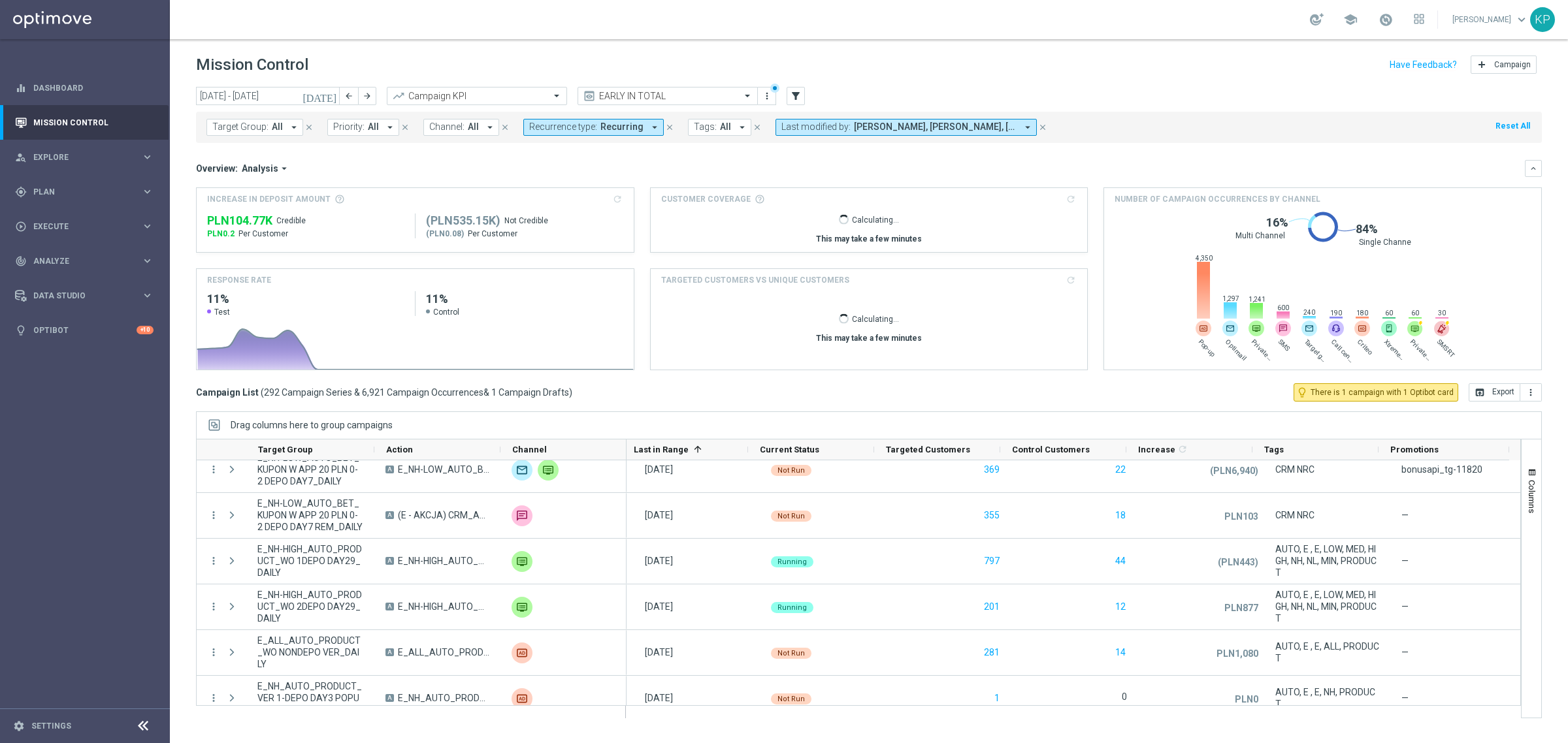
click at [627, 129] on span "Recurring" at bounding box center [622, 127] width 43 height 11
click at [674, 156] on mini-dashboard "Overview: Analysis arrow_drop_down keyboard_arrow_down Increase In Deposit Amou…" at bounding box center [868, 263] width 1346 height 241
click at [1485, 390] on button "open_in_browser Export" at bounding box center [1494, 392] width 52 height 18
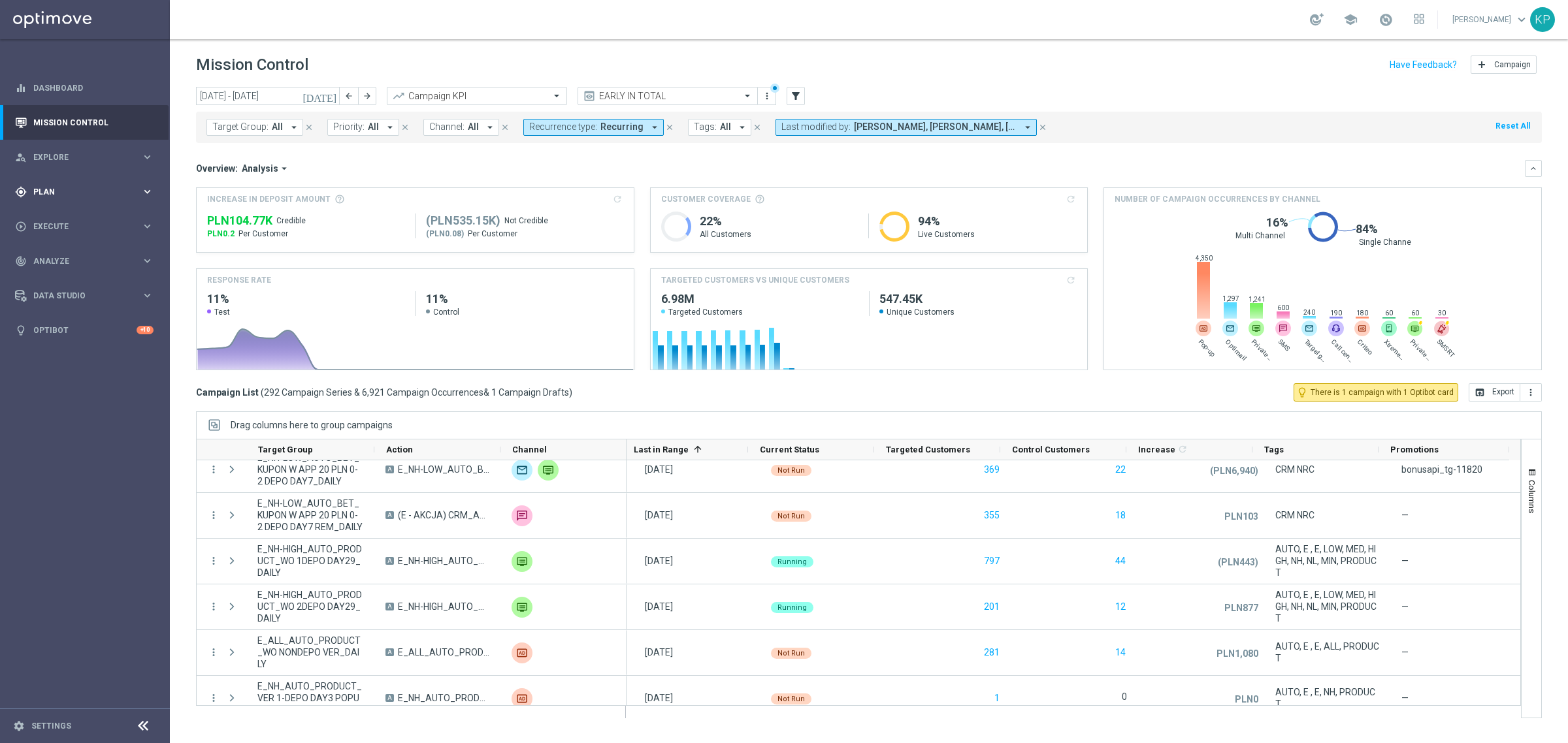
click at [103, 186] on div "gps_fixed Plan" at bounding box center [78, 192] width 126 height 12
click at [71, 213] on link "Target Groups" at bounding box center [85, 218] width 102 height 10
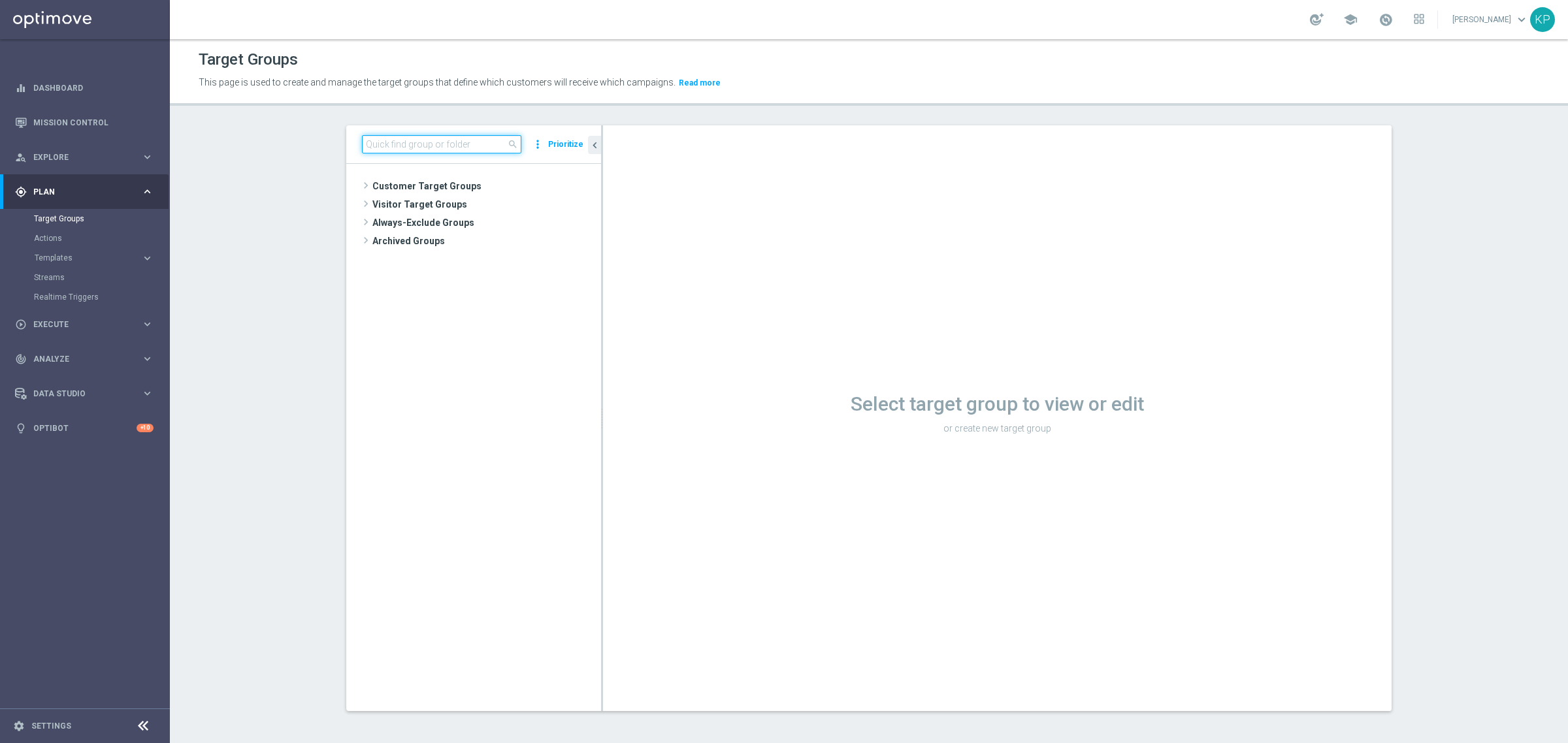
click at [439, 142] on input at bounding box center [441, 144] width 159 height 18
paste input "E_ALL_TARGET_OFFER_ZMIANY_100925"
type input "E_ALL_TARGET_OFFER_ZMIANY_100925"
click at [472, 218] on span "E_ALL_TARGET_OFFER_ZMIANY_100925" at bounding box center [492, 224] width 159 height 11
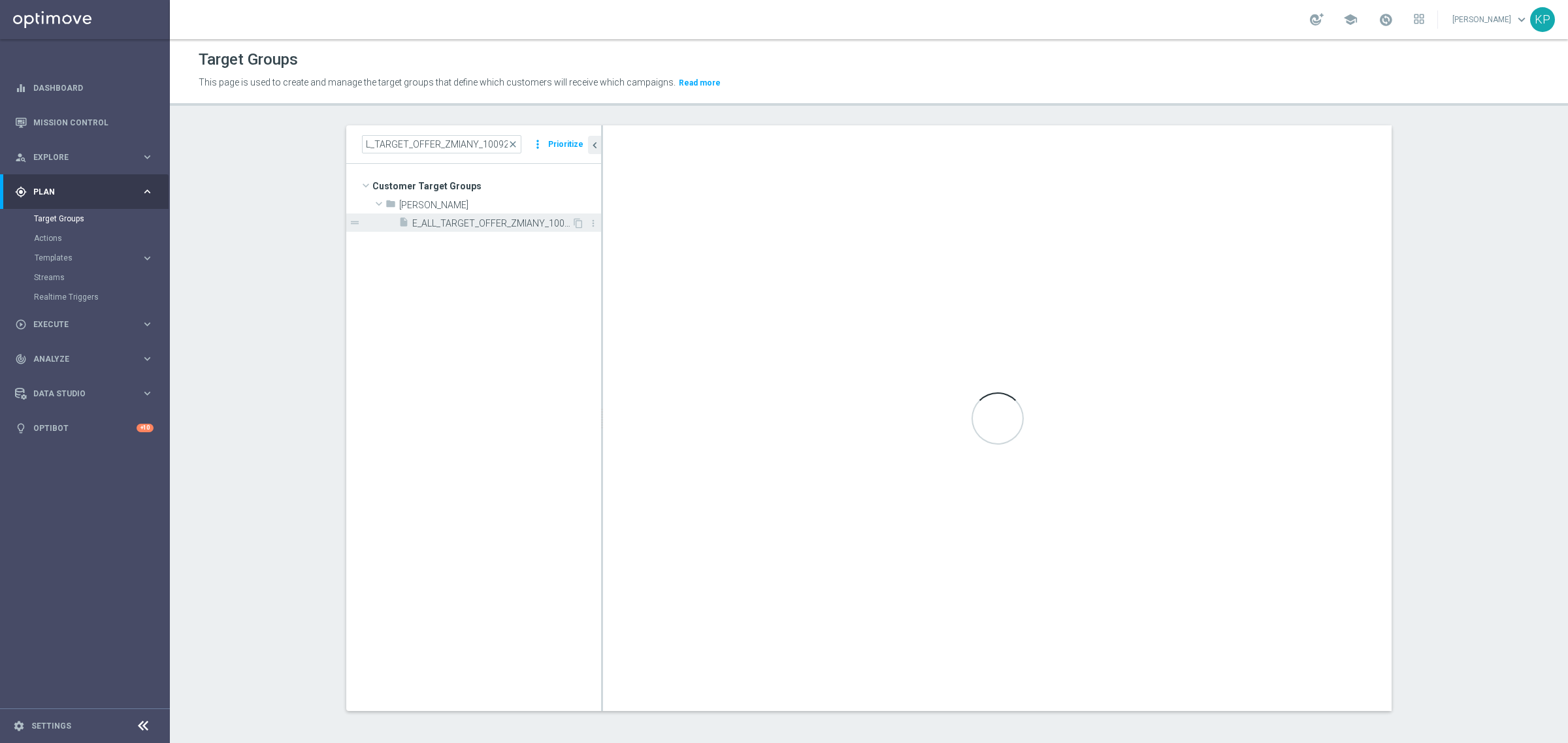
scroll to position [0, 0]
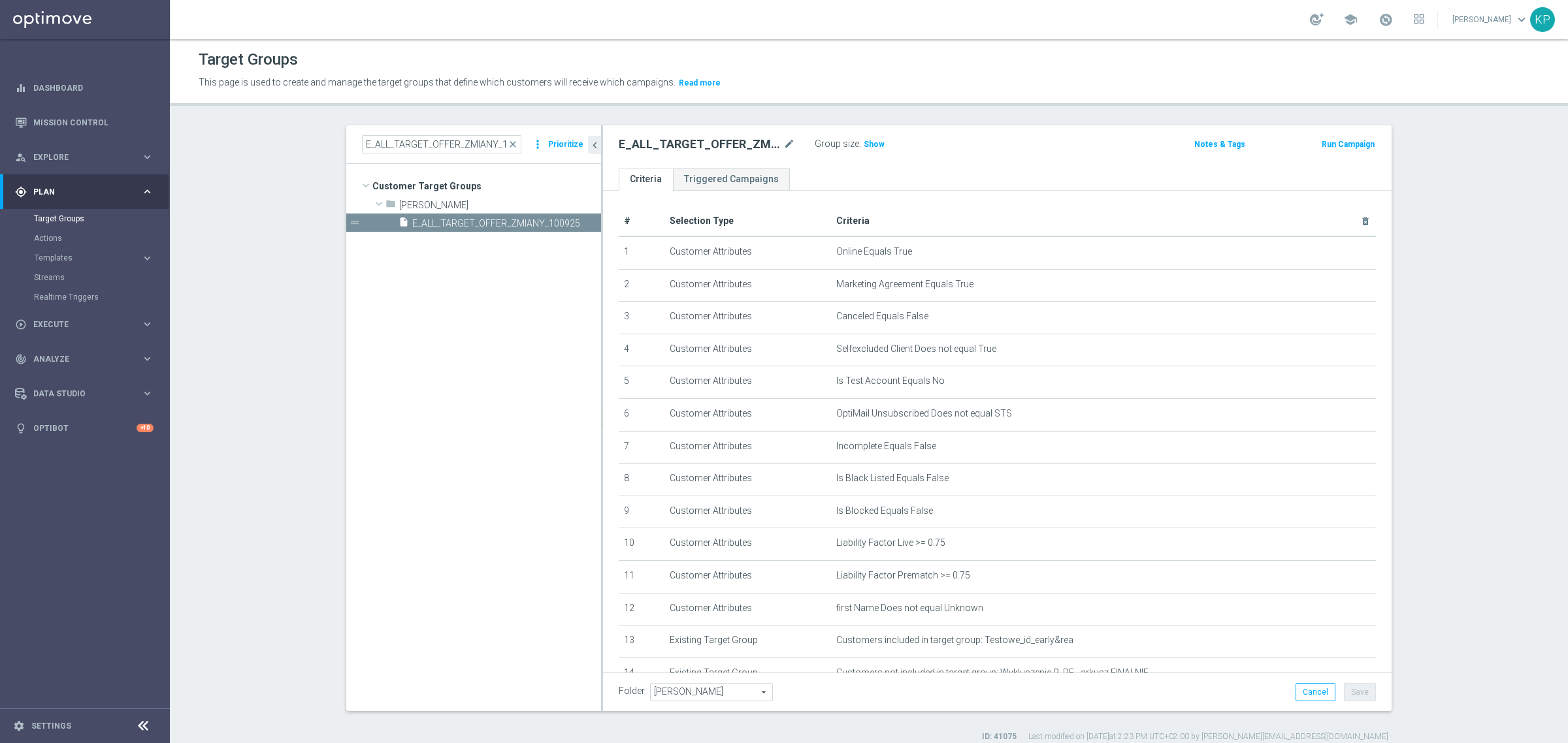
drag, startPoint x: 866, startPoint y: 142, endPoint x: 878, endPoint y: 212, distance: 71.0
click at [866, 142] on span "Show" at bounding box center [874, 144] width 21 height 9
drag, startPoint x: 1333, startPoint y: 287, endPoint x: 1220, endPoint y: 252, distance: 118.3
click at [0, 0] on icon "delete_forever" at bounding box center [0, 0] width 0 height 0
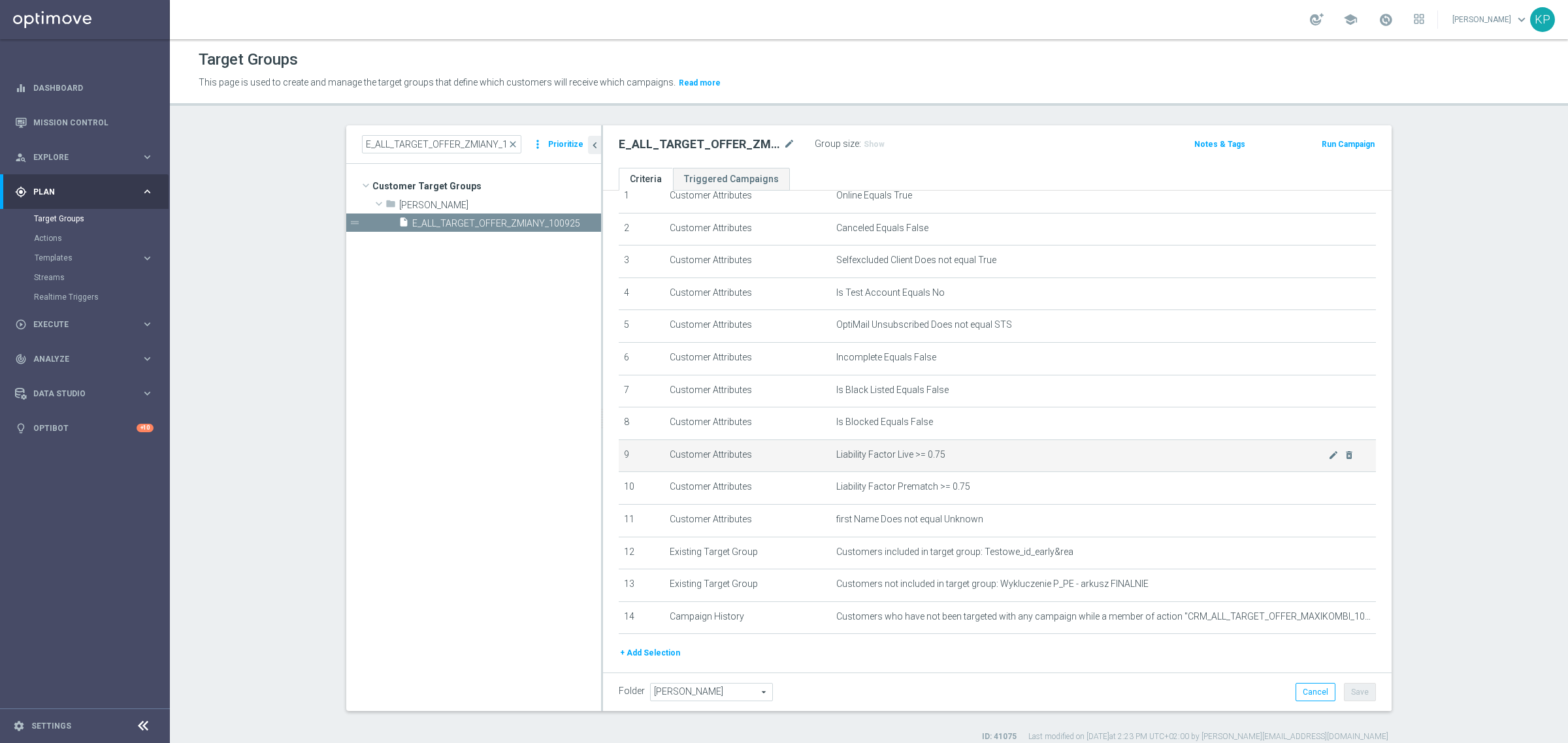
scroll to position [101, 0]
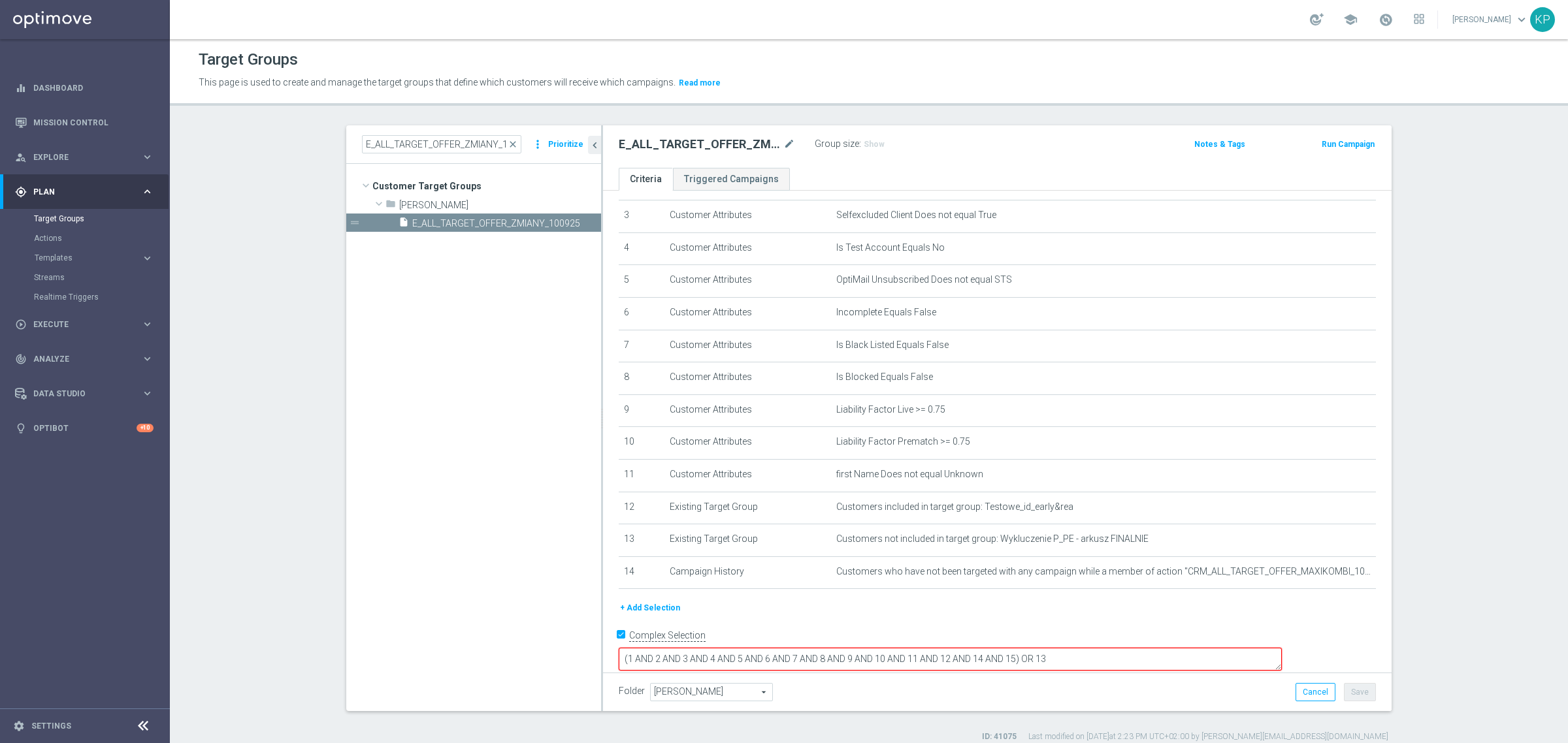
click at [1093, 650] on textarea "(1 AND 2 AND 3 AND 4 AND 5 AND 6 AND 7 AND 8 AND 9 AND 10 AND 11 AND 12 AND 14 …" at bounding box center [950, 659] width 663 height 23
click at [1105, 648] on textarea "(1 AND 2 AND 3 AND 4 AND 5 AND 6 AND 7 AND 8 AND 9 AND 10 AND 11 AND 12 AND 14 …" at bounding box center [950, 659] width 663 height 23
click at [1128, 648] on textarea "(1 AND 2 AND 3 AND 4 AND 5 AND 6 AND 7 AND 8 AND 9 AND 10 AND 11 AND 12 AND 14 …" at bounding box center [950, 659] width 663 height 23
click at [1073, 648] on textarea "(1 AND 2 AND 3 AND 4 AND 5 AND 6 AND 7 AND 8 AND 9 AND 10 AND 11 AND 12 AND 14 …" at bounding box center [950, 659] width 663 height 23
click at [1042, 648] on textarea "(1 AND 2 AND 3 AND 4 AND 5 AND 6 AND 7 AND 8 AND 9 AND 10 AND 11 AND 12 AND 13 …" at bounding box center [950, 659] width 663 height 23
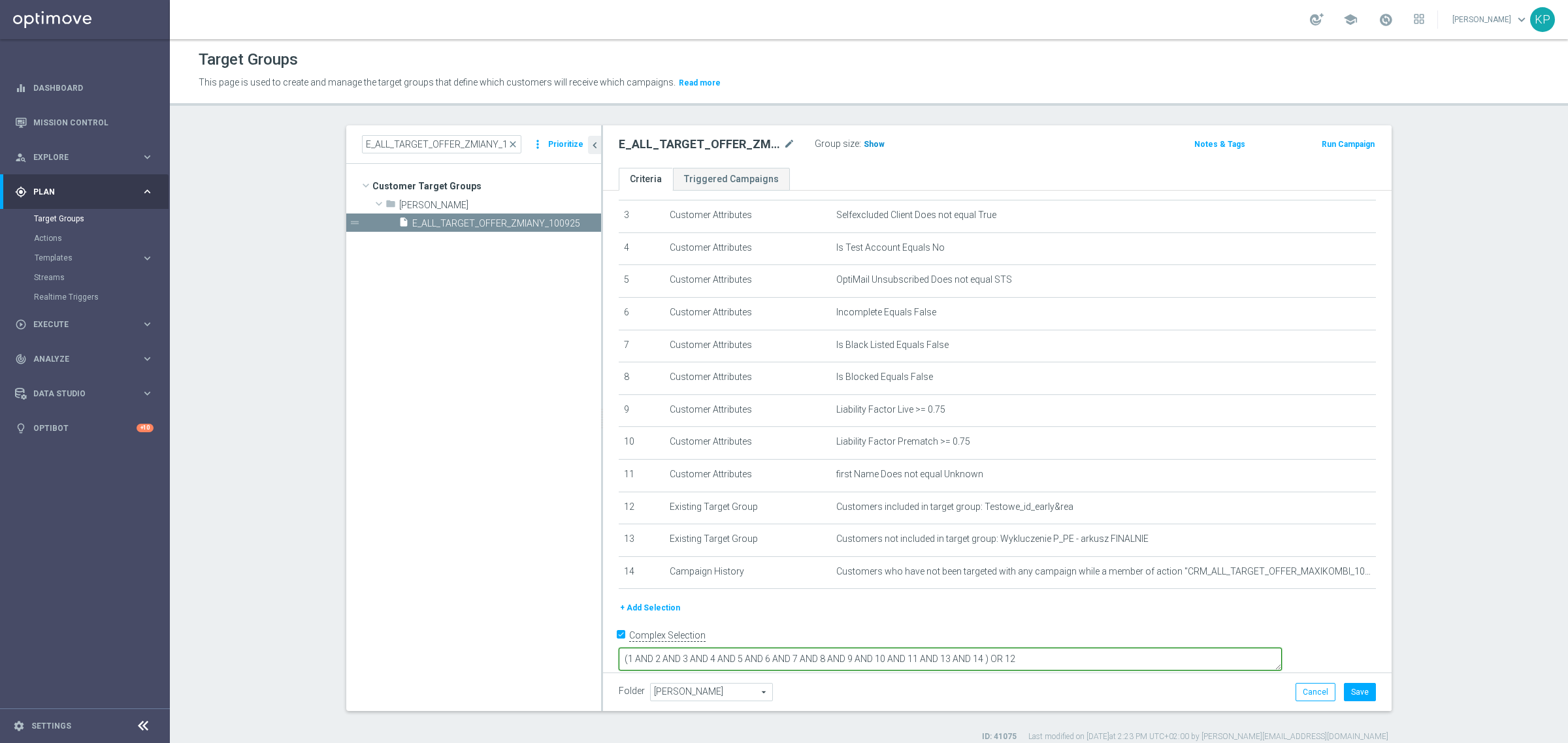
type textarea "(1 AND 2 AND 3 AND 4 AND 5 AND 6 AND 7 AND 8 AND 9 AND 10 AND 11 AND 13 AND 14 …"
click at [864, 145] on span "Show" at bounding box center [874, 144] width 21 height 9
click at [851, 177] on ul "Criteria Triggered Campaigns" at bounding box center [997, 179] width 788 height 23
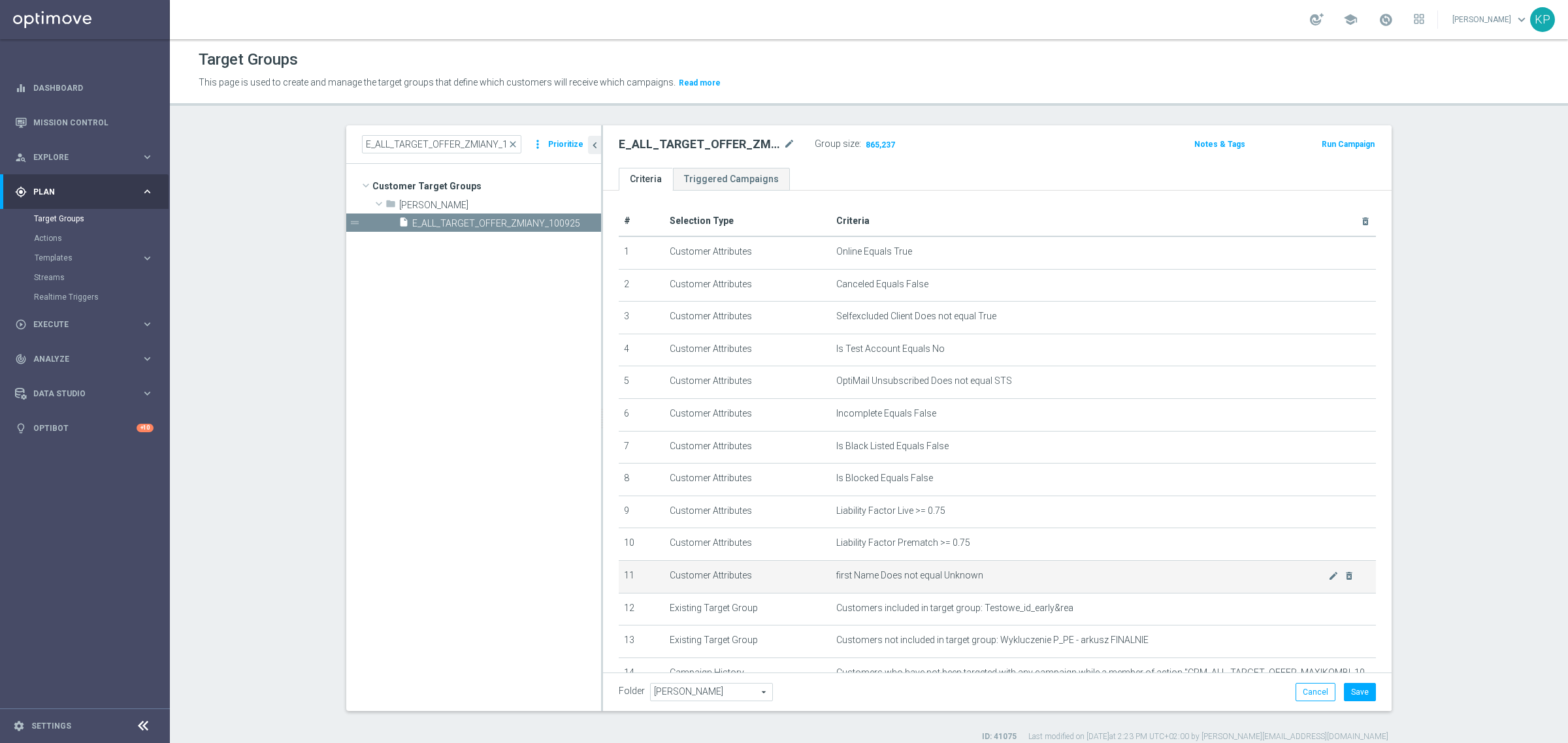
scroll to position [82, 0]
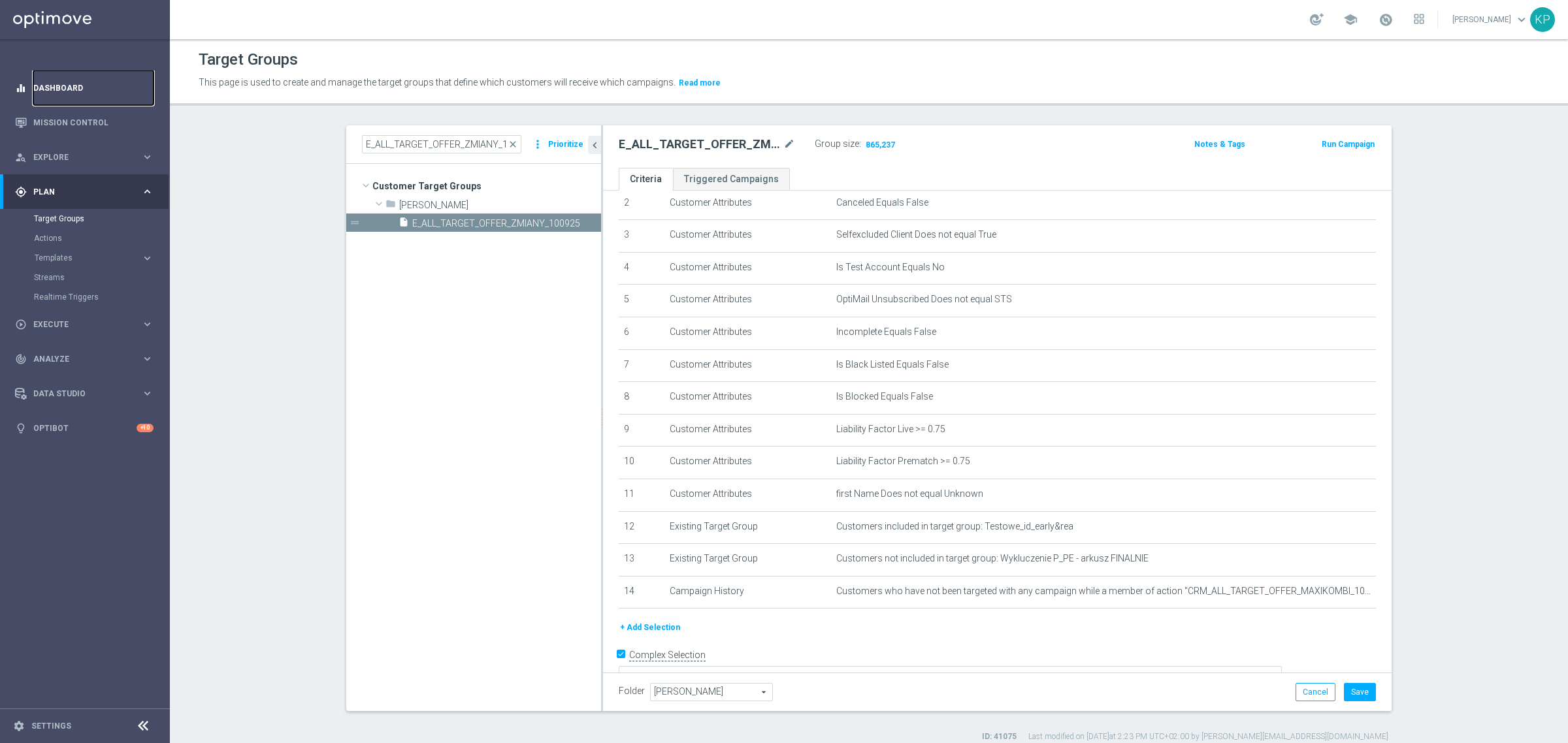
drag, startPoint x: 67, startPoint y: 85, endPoint x: 83, endPoint y: 94, distance: 18.4
click at [67, 85] on link "Dashboard" at bounding box center [93, 88] width 120 height 35
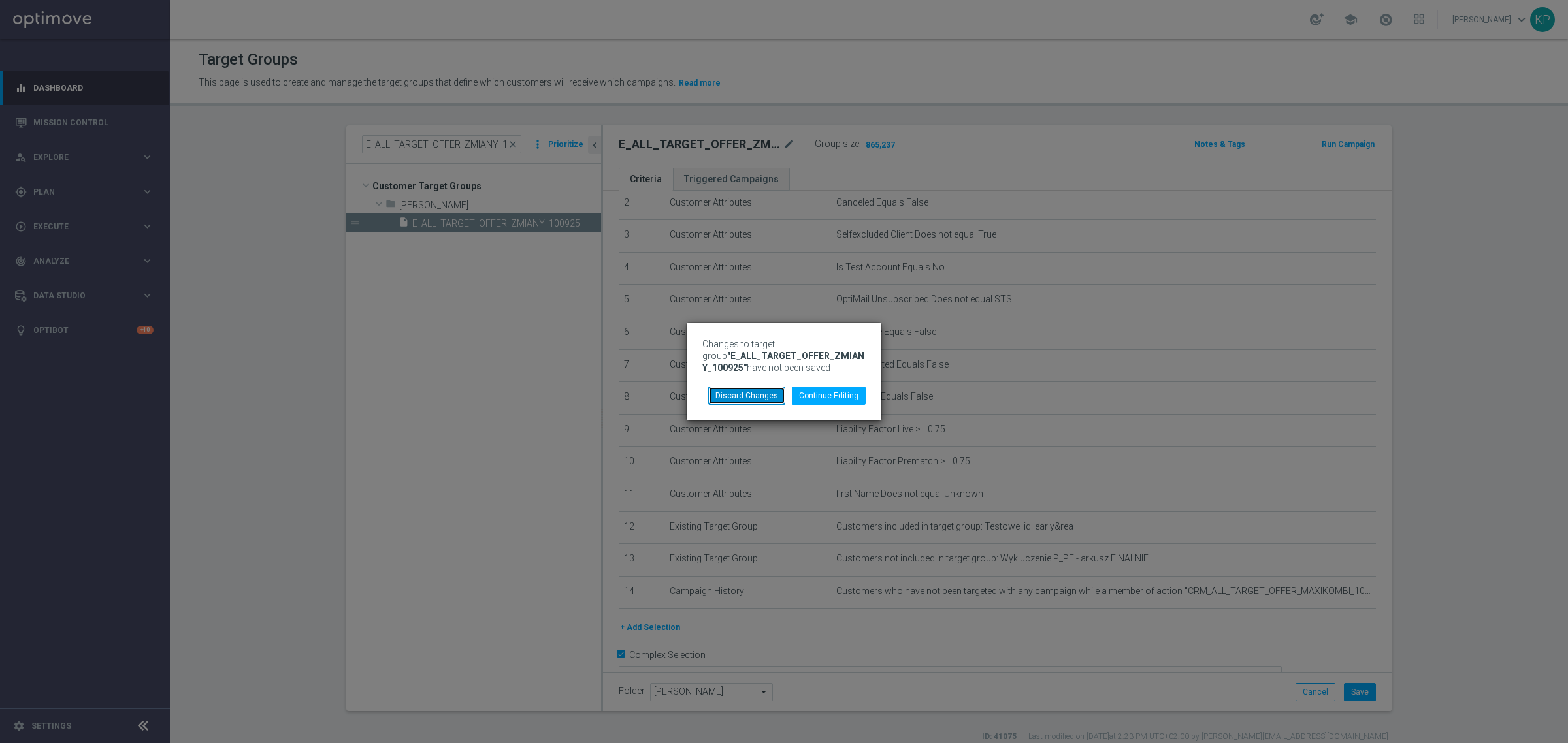
click at [729, 390] on button "Discard Changes" at bounding box center [746, 395] width 77 height 18
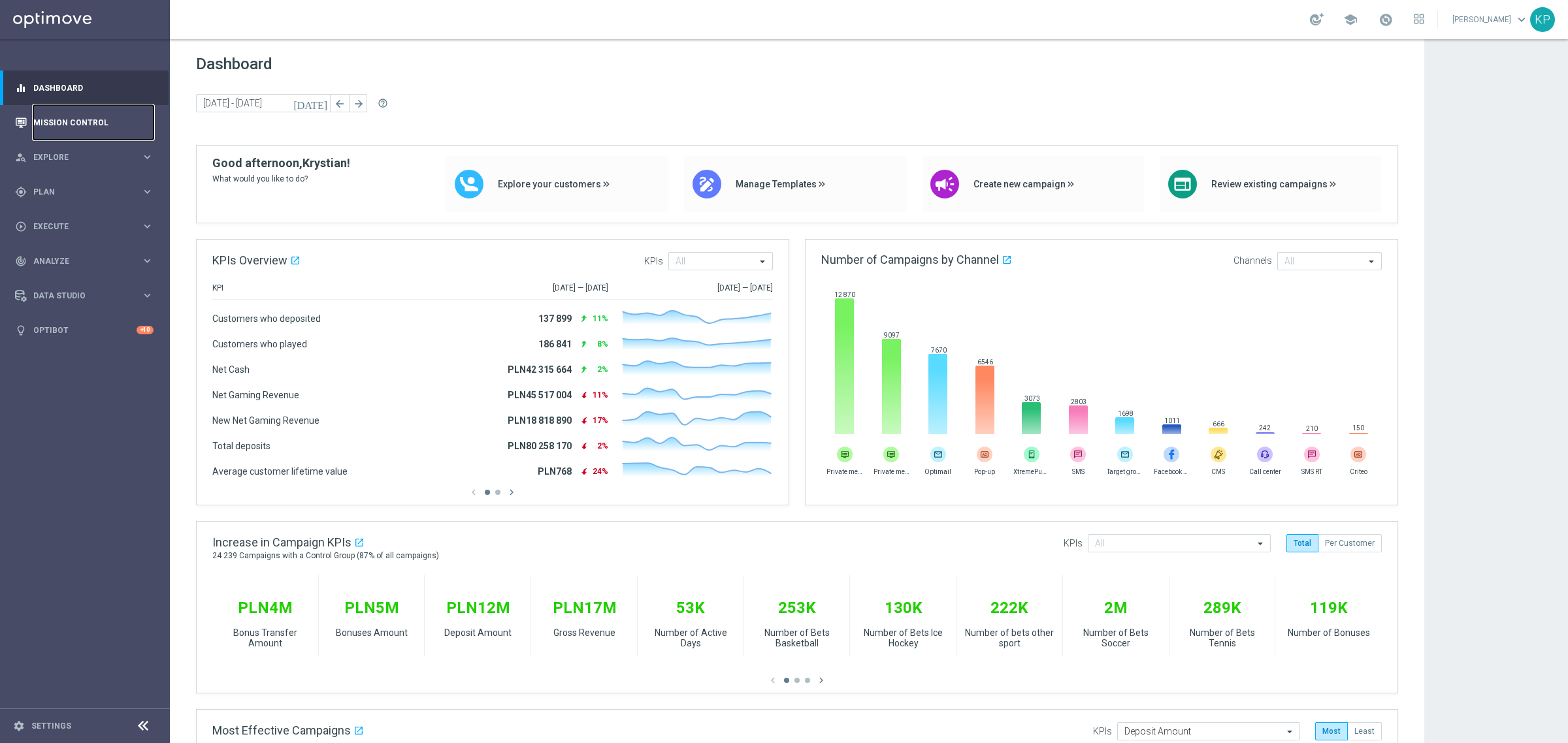
click at [63, 125] on link "Mission Control" at bounding box center [93, 122] width 120 height 35
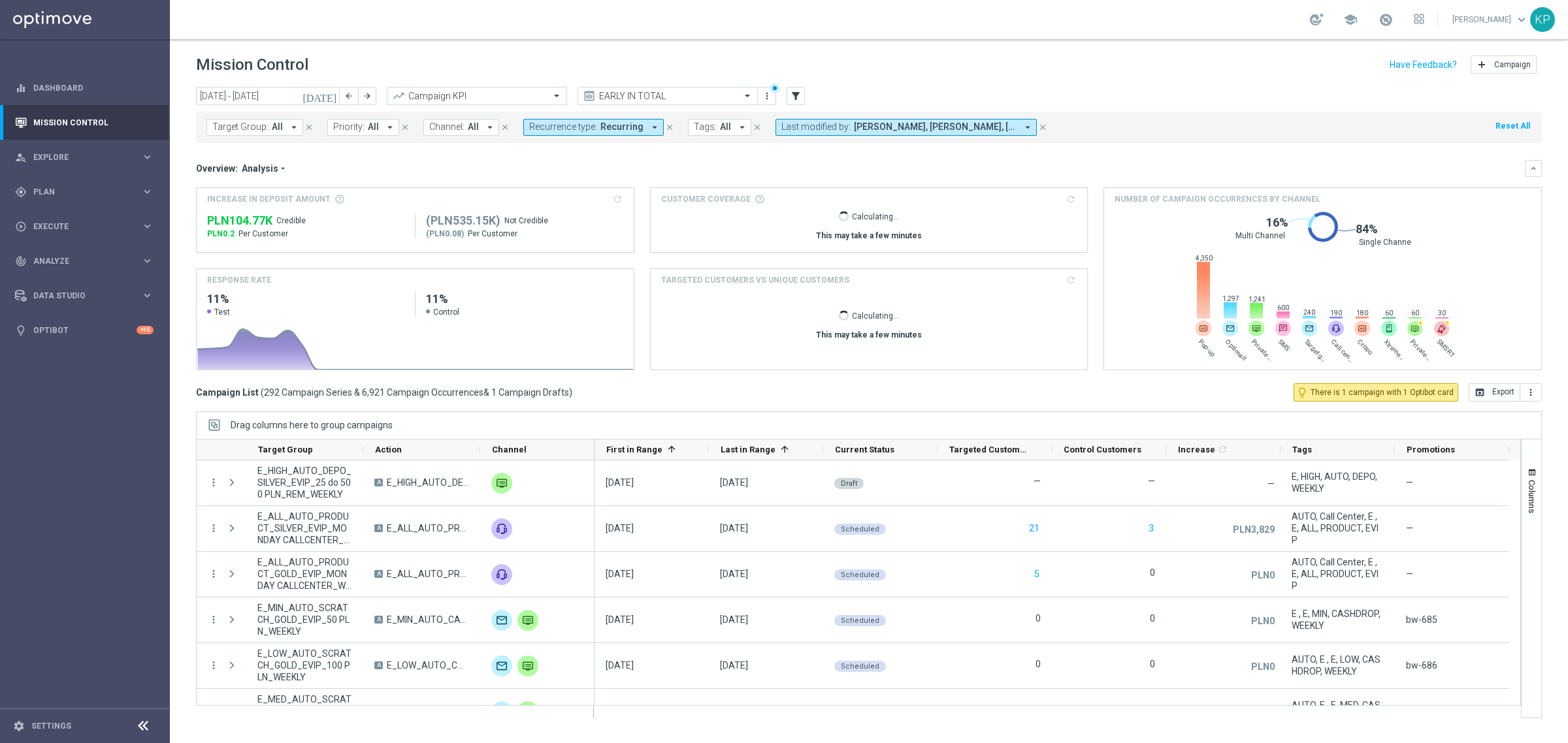
click at [1160, 139] on div "Target Group: All arrow_drop_down close Priority: All arrow_drop_down close Cha…" at bounding box center [868, 127] width 1346 height 31
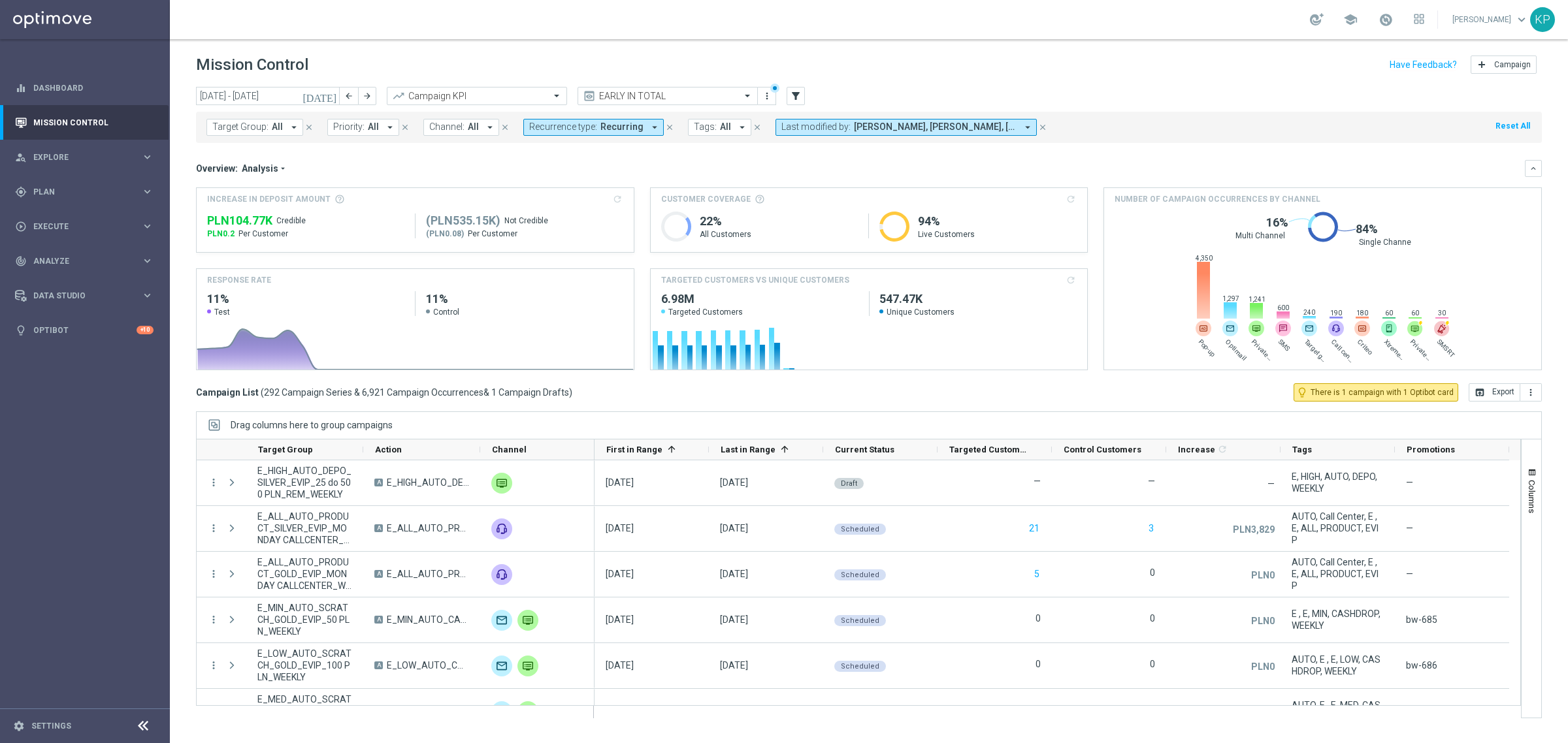
click at [1121, 106] on div "Target Group: All arrow_drop_down close Priority: All arrow_drop_down close Cha…" at bounding box center [868, 125] width 1346 height 37
click at [459, 128] on span "Channel:" at bounding box center [447, 127] width 35 height 11
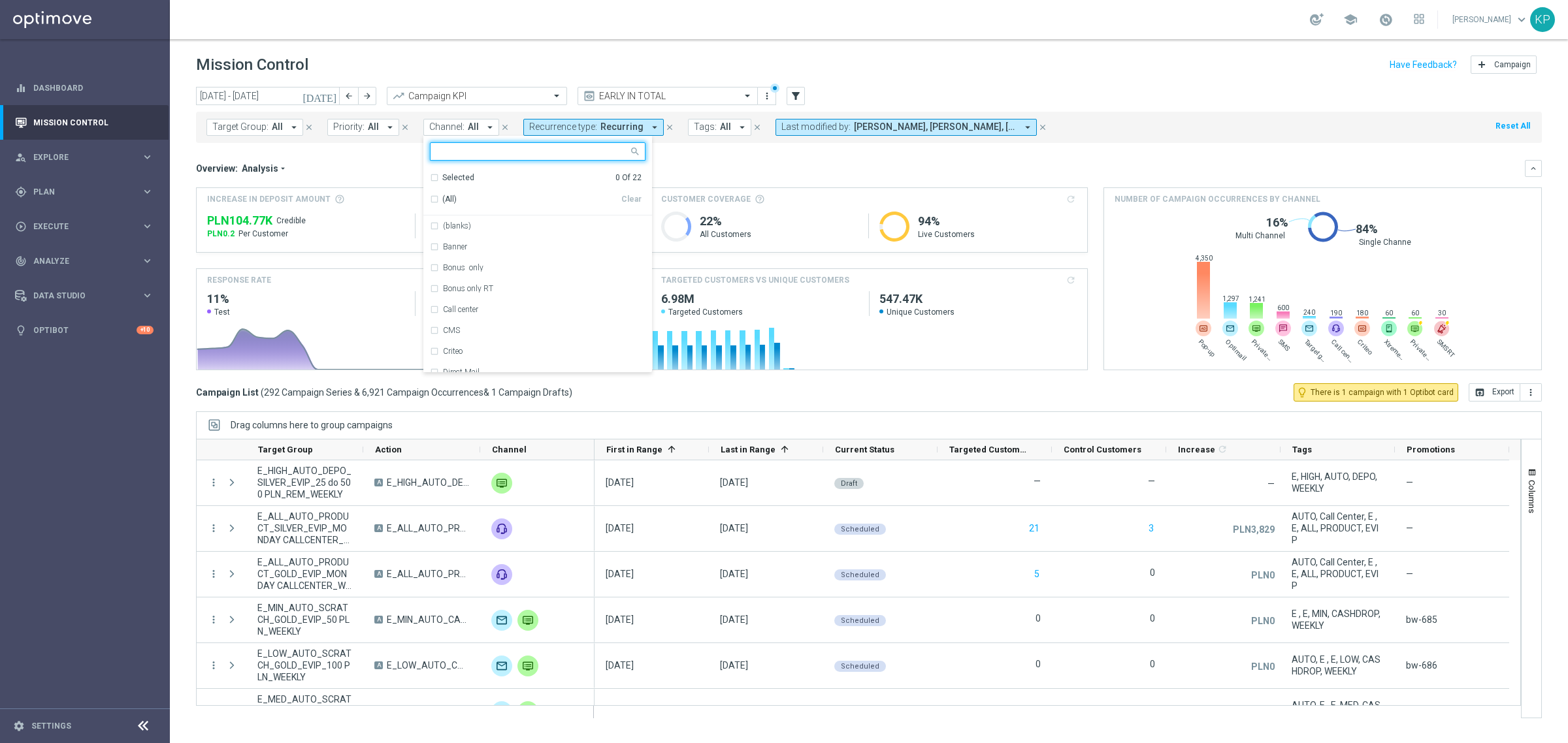
click at [430, 197] on div "(All)" at bounding box center [525, 199] width 191 height 11
click at [715, 167] on div "Overview: Analysis arrow_drop_down" at bounding box center [860, 168] width 1329 height 12
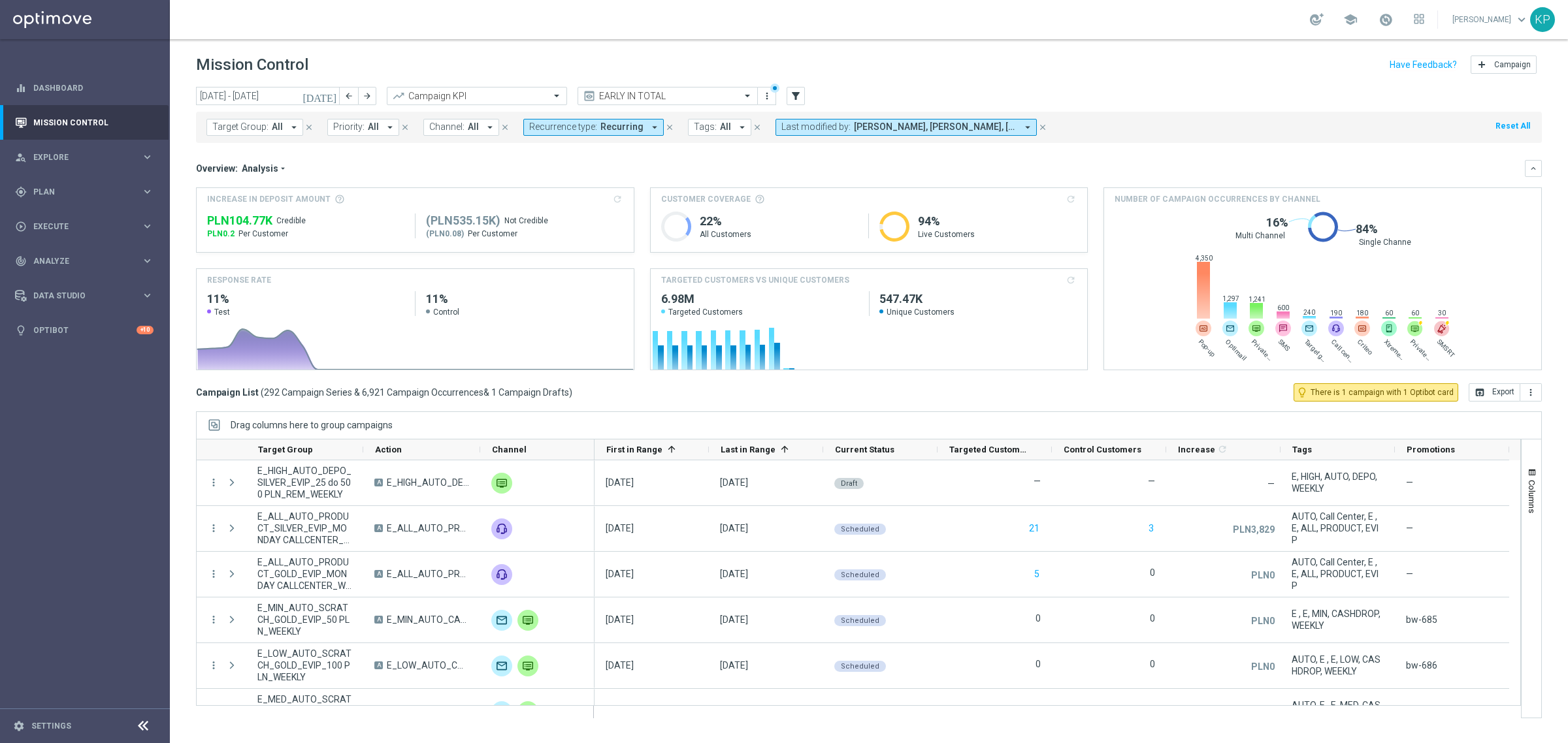
click at [588, 124] on span "Recurrence type:" at bounding box center [563, 127] width 68 height 11
click at [463, 122] on button "Channel: All arrow_drop_down" at bounding box center [461, 127] width 76 height 17
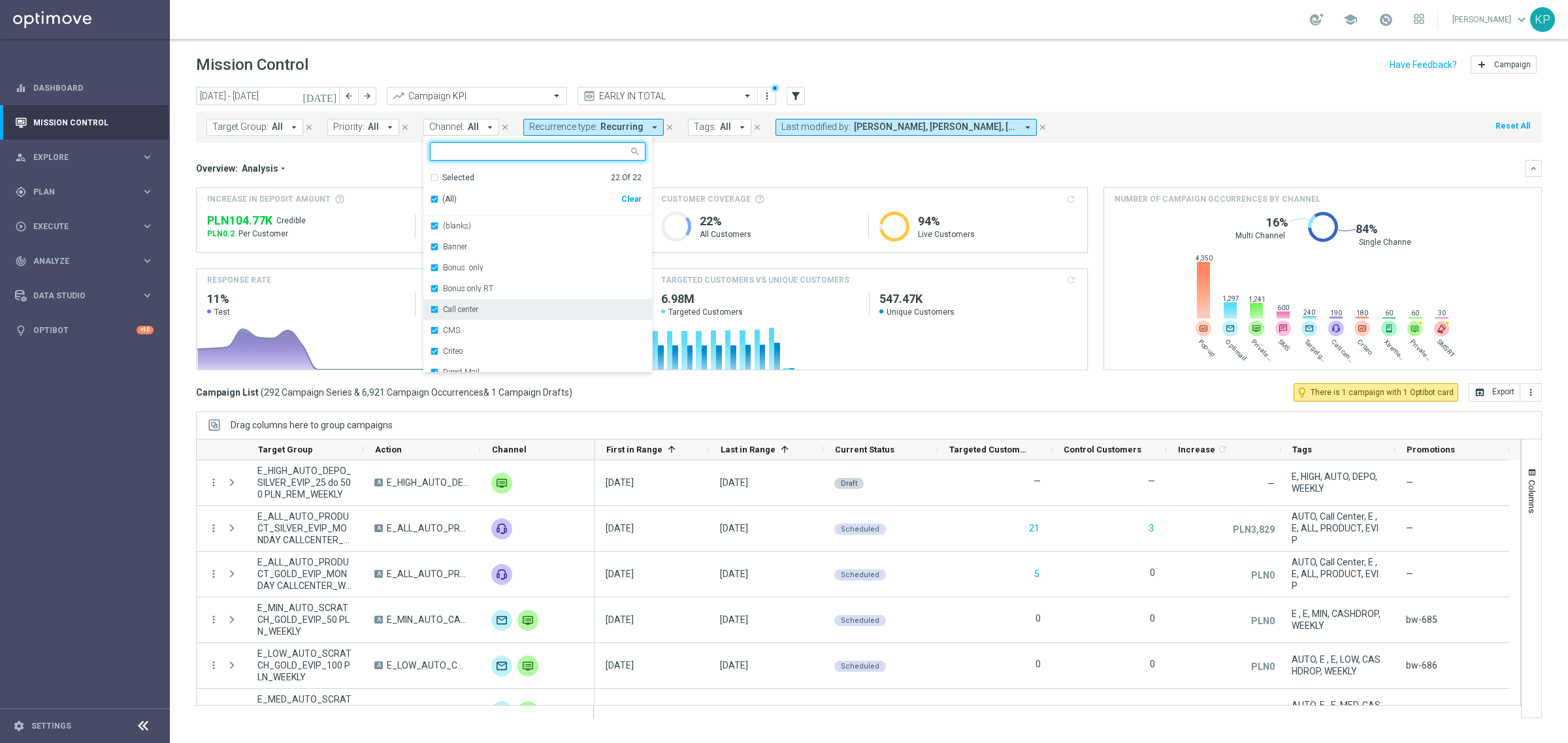
click at [464, 309] on label "Call center" at bounding box center [461, 309] width 35 height 8
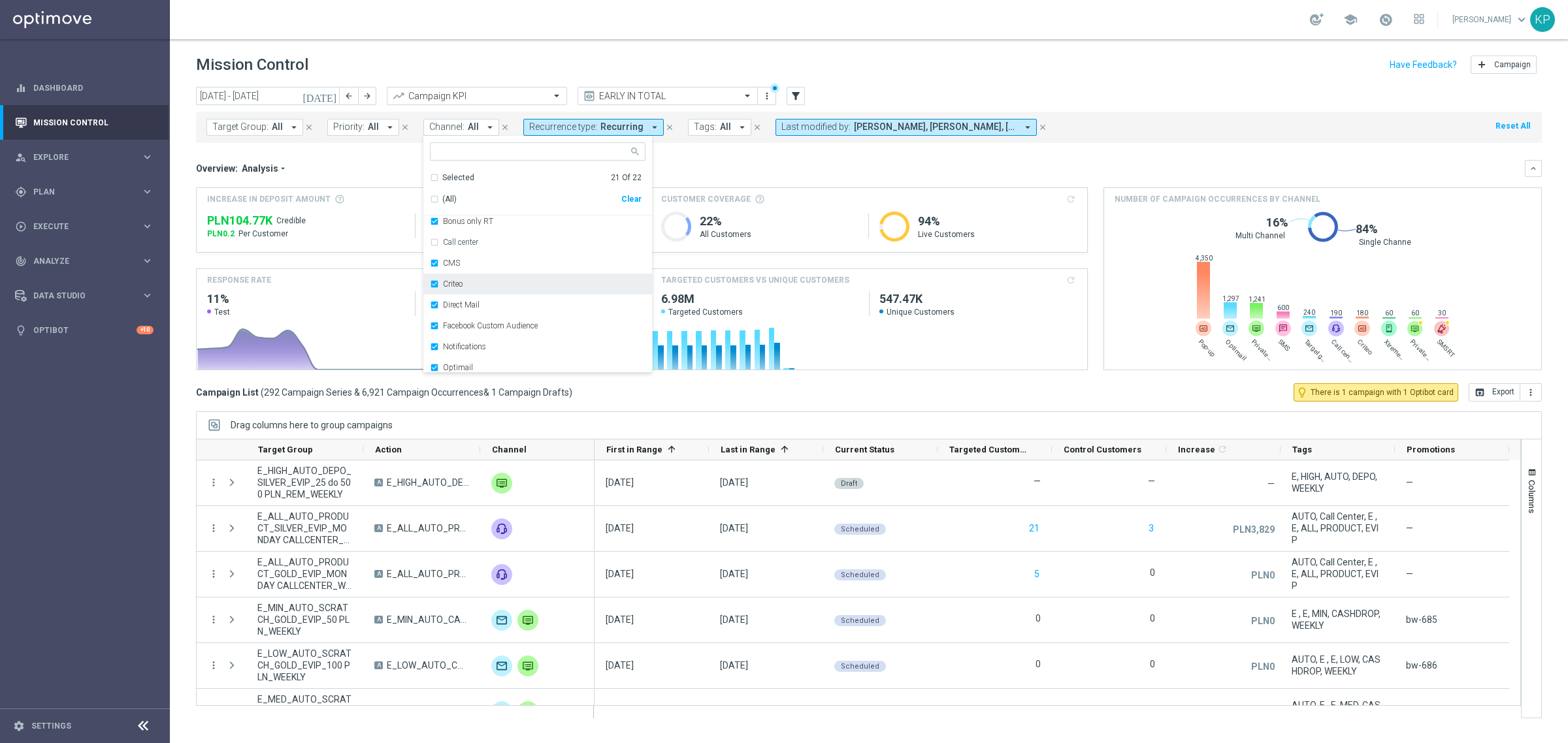
scroll to position [82, 0]
click at [489, 312] on label "Facebook Custom Audience" at bounding box center [490, 311] width 94 height 8
click at [469, 273] on div "Criteo" at bounding box center [544, 269] width 202 height 8
click at [484, 238] on div "Pop-up" at bounding box center [544, 235] width 202 height 8
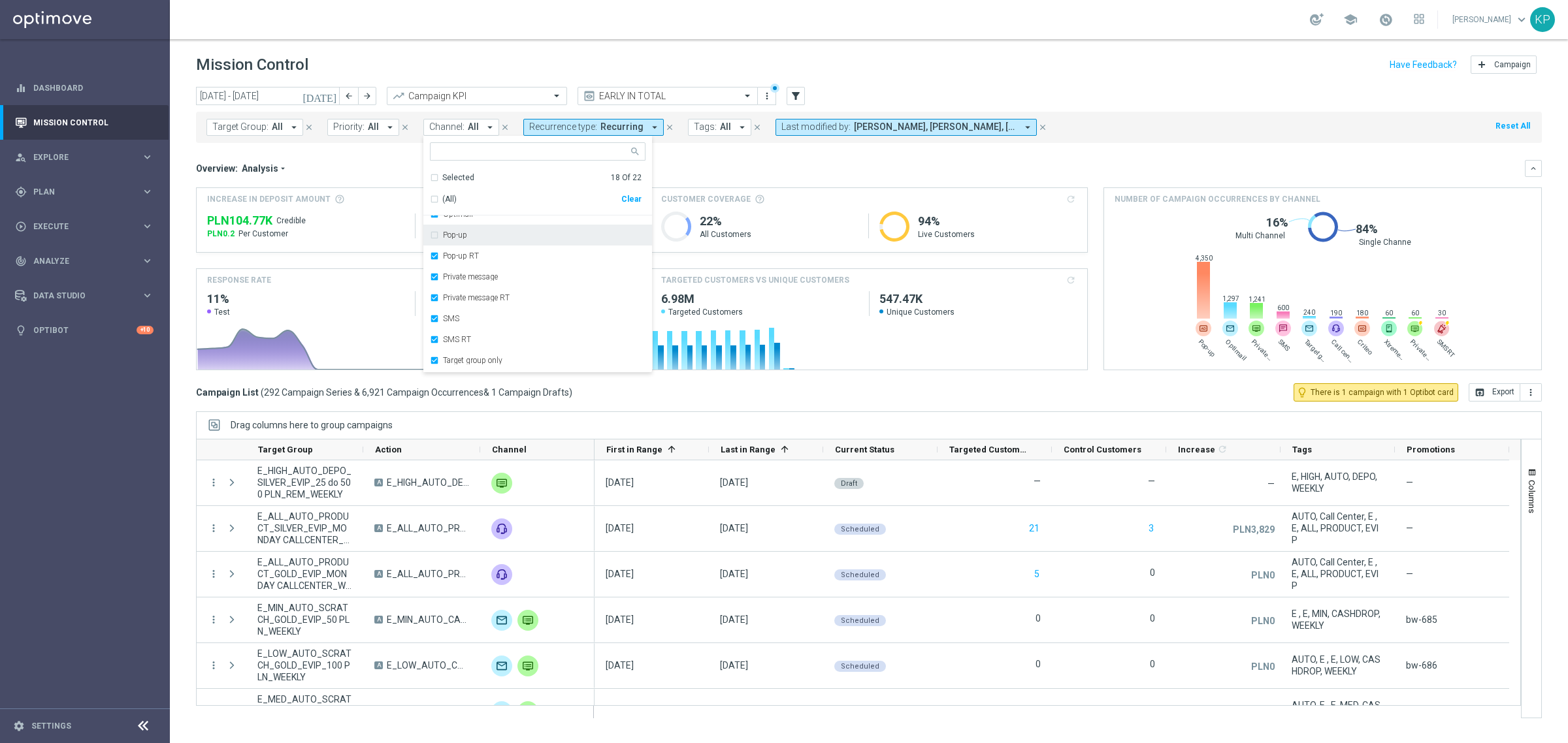
click at [716, 162] on div "Overview: Analysis arrow_drop_down keyboard_arrow_down" at bounding box center [868, 168] width 1346 height 17
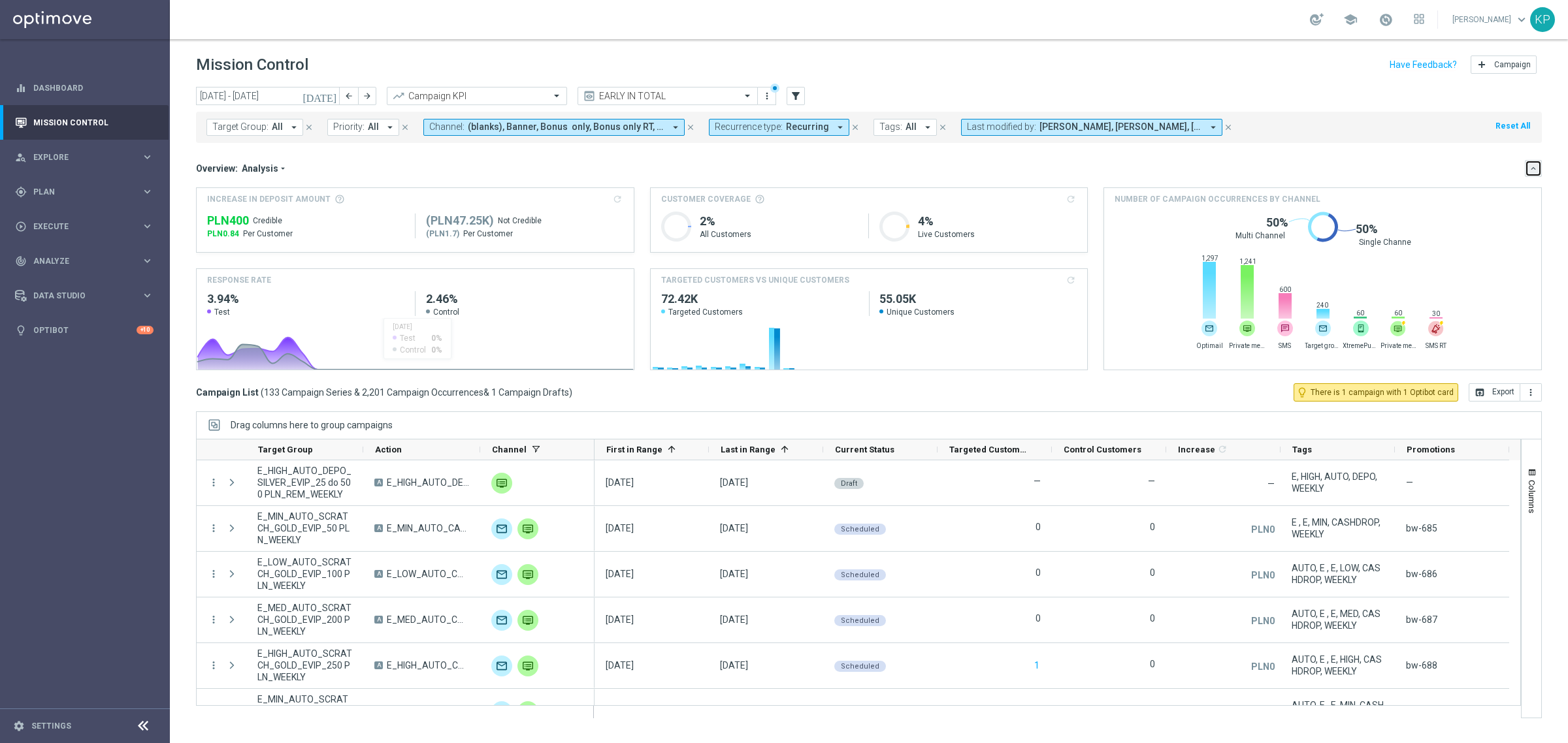
click at [1533, 167] on icon "keyboard_arrow_down" at bounding box center [1533, 168] width 9 height 9
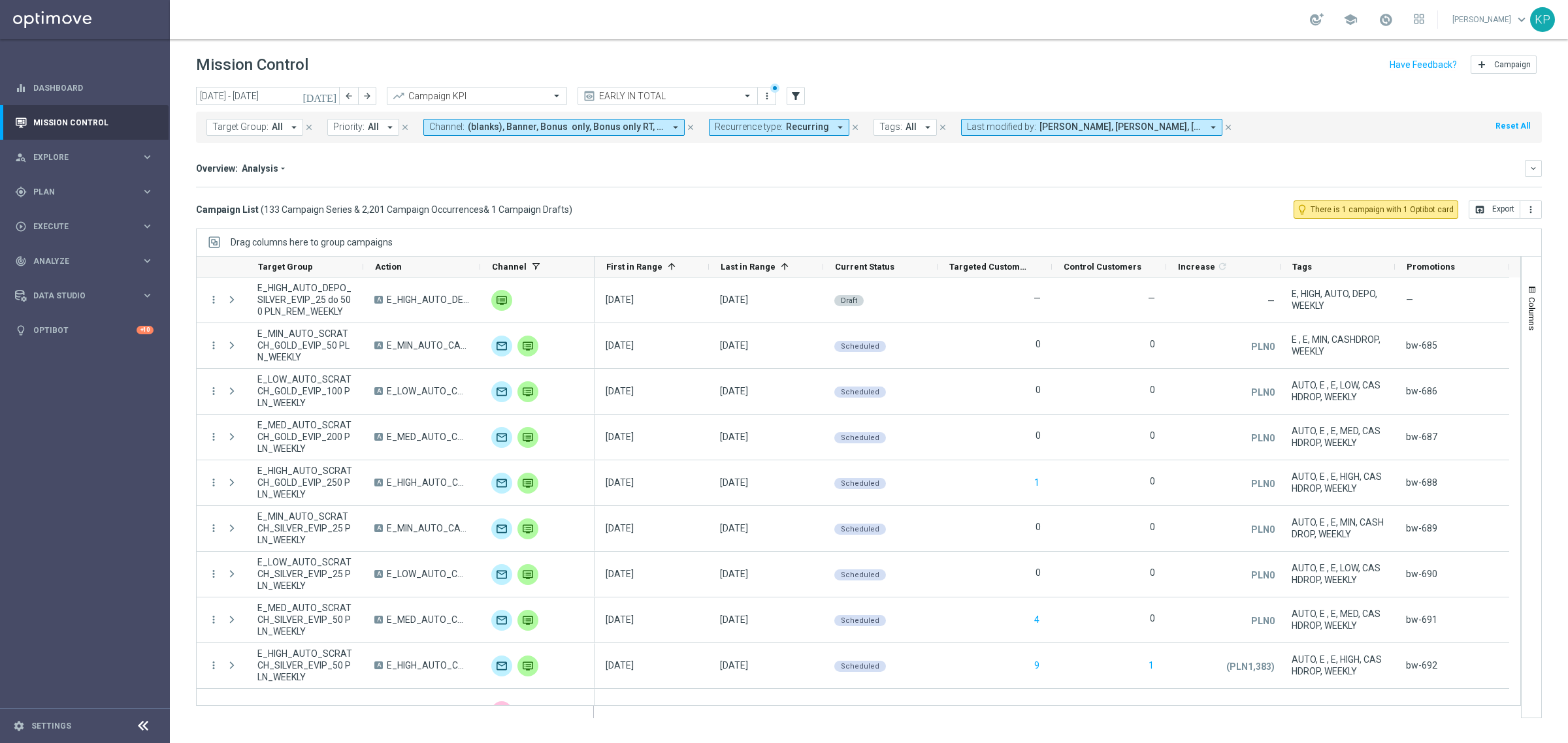
click at [647, 176] on div "Overview: Analysis arrow_drop_down keyboard_arrow_down" at bounding box center [868, 168] width 1346 height 17
click at [706, 173] on div "Overview: Analysis arrow_drop_down" at bounding box center [860, 168] width 1329 height 12
click at [743, 194] on mini-dashboard "Overview: Analysis arrow_drop_down keyboard_arrow_down Increase In Deposit Amou…" at bounding box center [868, 172] width 1346 height 58
click at [615, 269] on span "First in Range" at bounding box center [634, 266] width 56 height 10
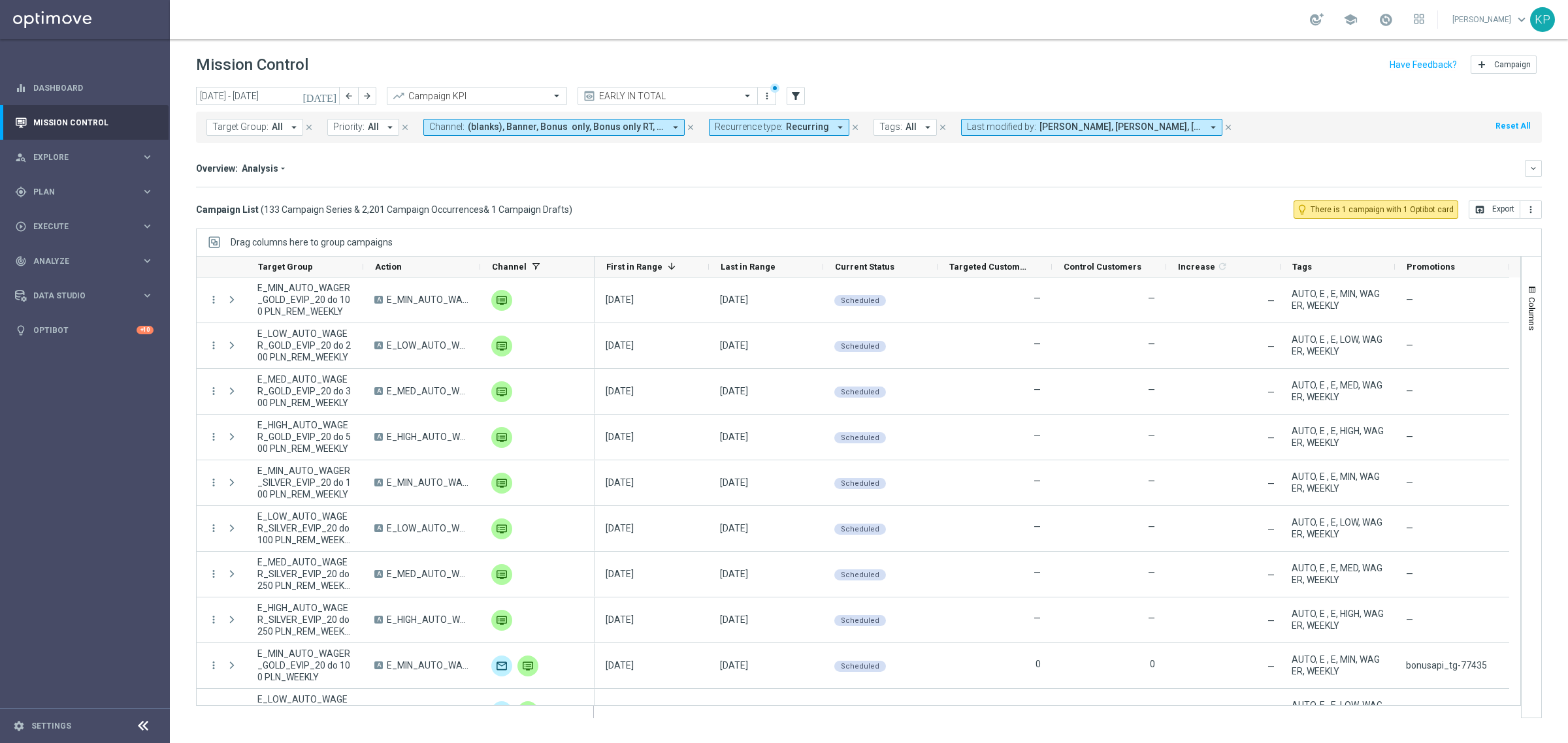
click at [997, 128] on span "Last modified by:" at bounding box center [1002, 127] width 69 height 11
click at [788, 188] on mini-dashboard "Overview: Analysis arrow_drop_down keyboard_arrow_down Increase In Deposit Amou…" at bounding box center [868, 172] width 1346 height 58
click at [602, 122] on span "(blanks), Banner, Bonus only, Bonus only RT, CMS, Direct Mail, Notifications, O…" at bounding box center [566, 127] width 196 height 11
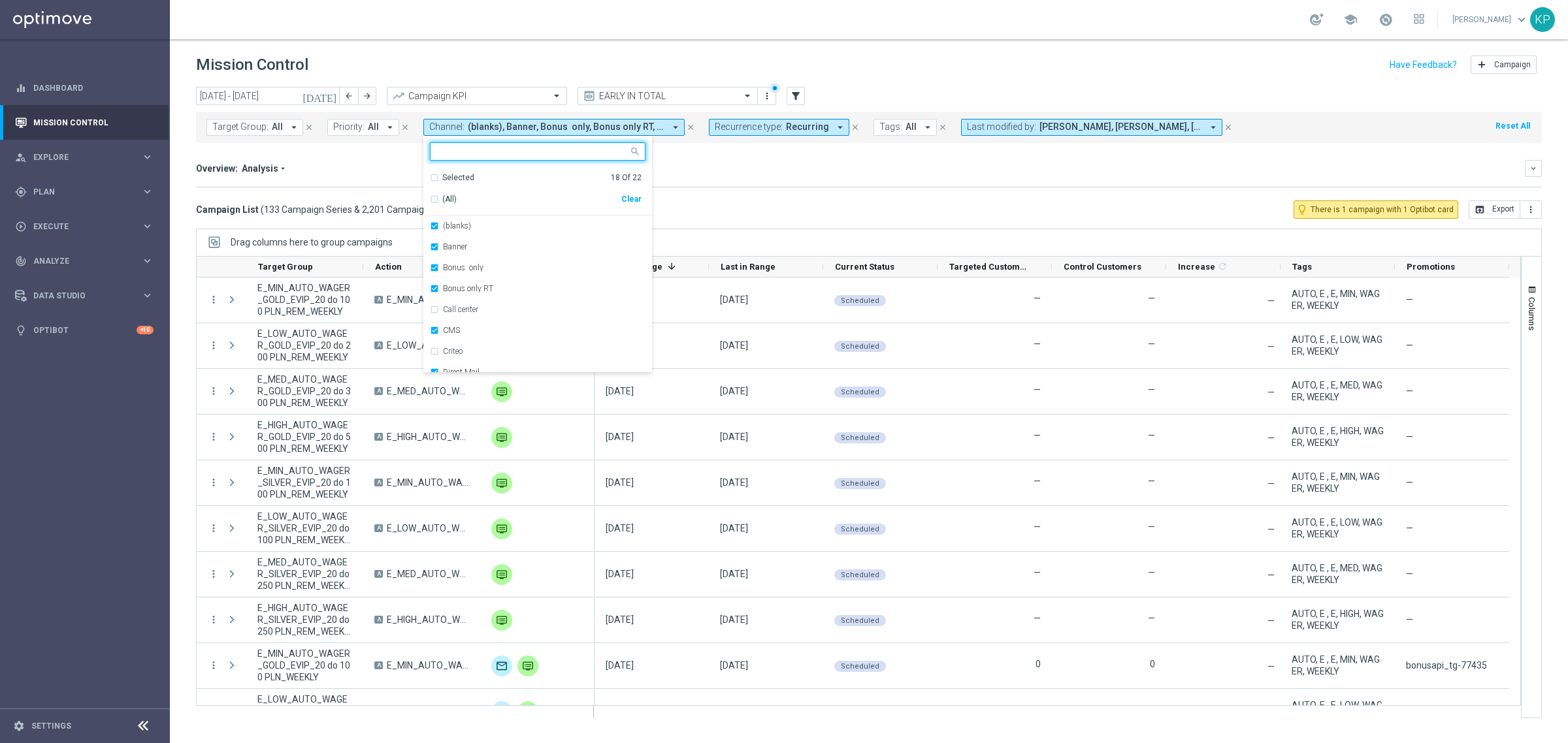
click at [758, 129] on span "Recurrence type:" at bounding box center [749, 127] width 68 height 11
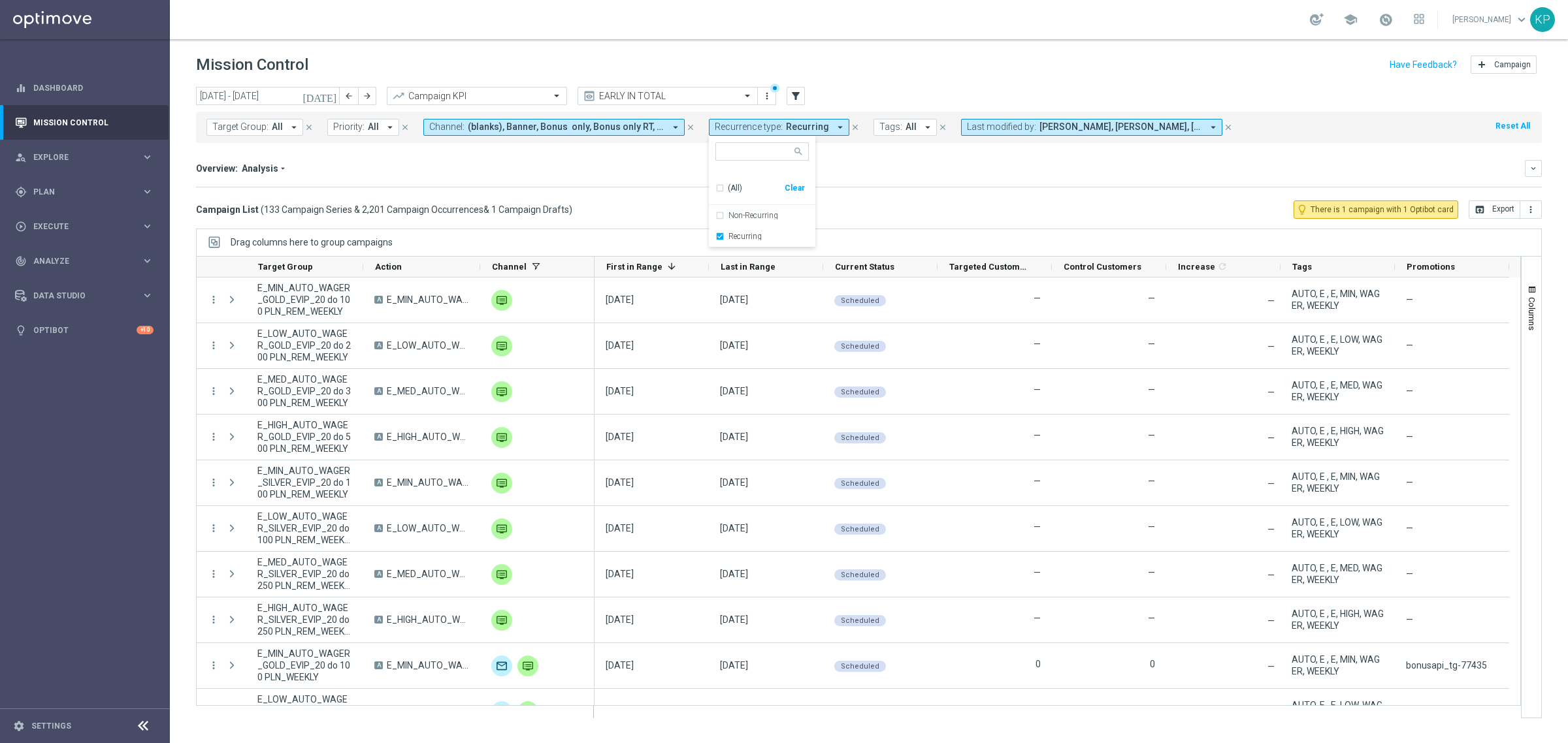
click at [594, 175] on div "Overview: Analysis arrow_drop_down keyboard_arrow_down" at bounding box center [868, 168] width 1346 height 17
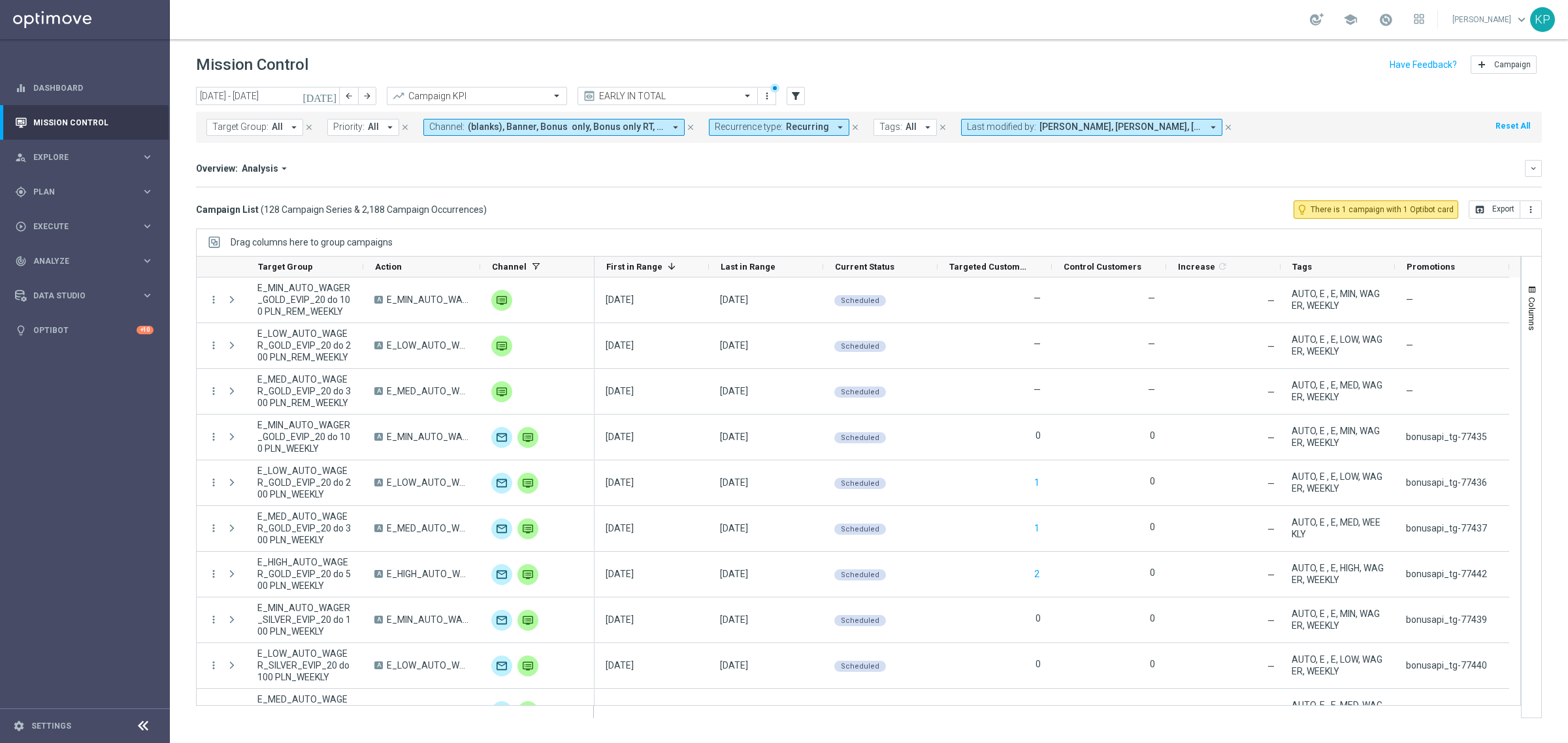
click at [262, 128] on span "Target Group:" at bounding box center [241, 127] width 56 height 11
click at [272, 210] on label "REACQ_ALL_AUTO_DEPO_100 DO 500 PLN_MONTHLY" at bounding box center [322, 210] width 193 height 8
type input "REACQ_ALL_AUTO_DEPO_100 DO 500 PLN_MONTHLY"
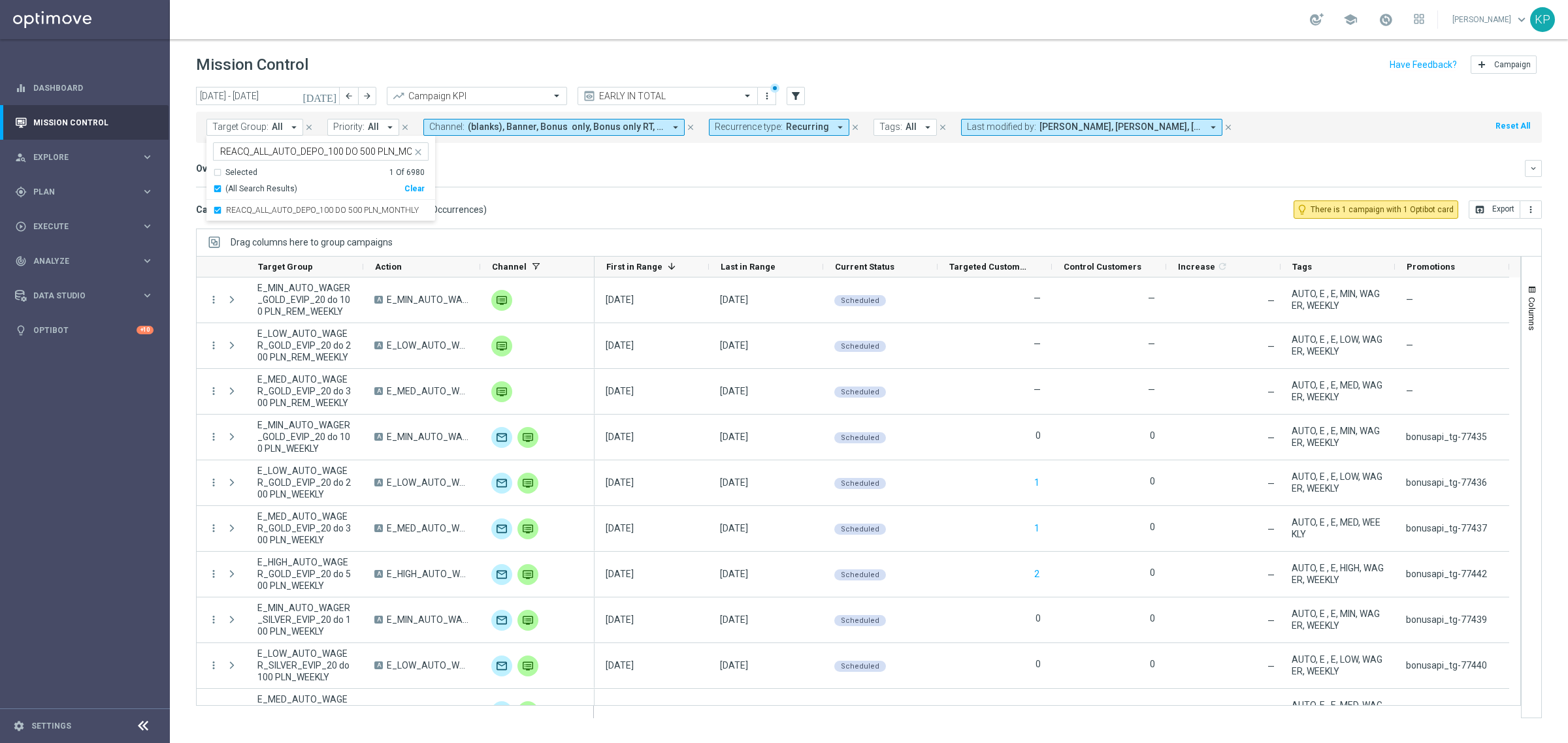
click at [614, 184] on div "Overview: Analysis arrow_drop_down keyboard_arrow_down Increase In Deposit Amou…" at bounding box center [868, 173] width 1346 height 27
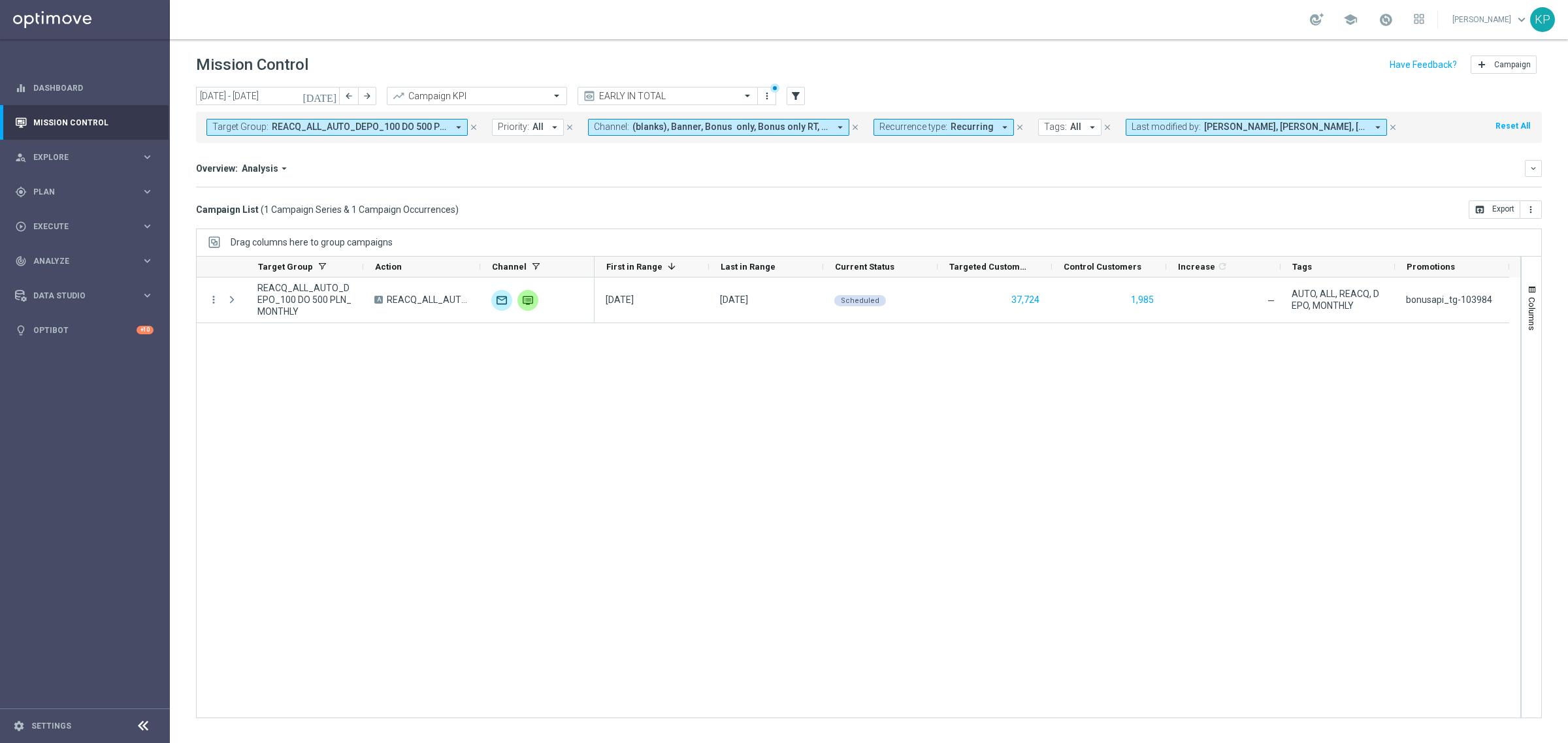
click at [980, 218] on div "Campaign List ( 1 Campaign Series & 1 Campaign Occurrences ) open_in_browser Ex…" at bounding box center [868, 210] width 1346 height 18
click at [374, 502] on div "more_vert REACQ_ALL_AUTO_DEPO_100 DO 500 PLN_MONTHLY A REACQ_ALL_AUTO_DEPO_100 …" at bounding box center [858, 497] width 1325 height 440
click at [1053, 41] on header "Mission Control add Campaign" at bounding box center [869, 63] width 1398 height 48
click at [1010, 49] on header "Mission Control add Campaign" at bounding box center [869, 63] width 1398 height 48
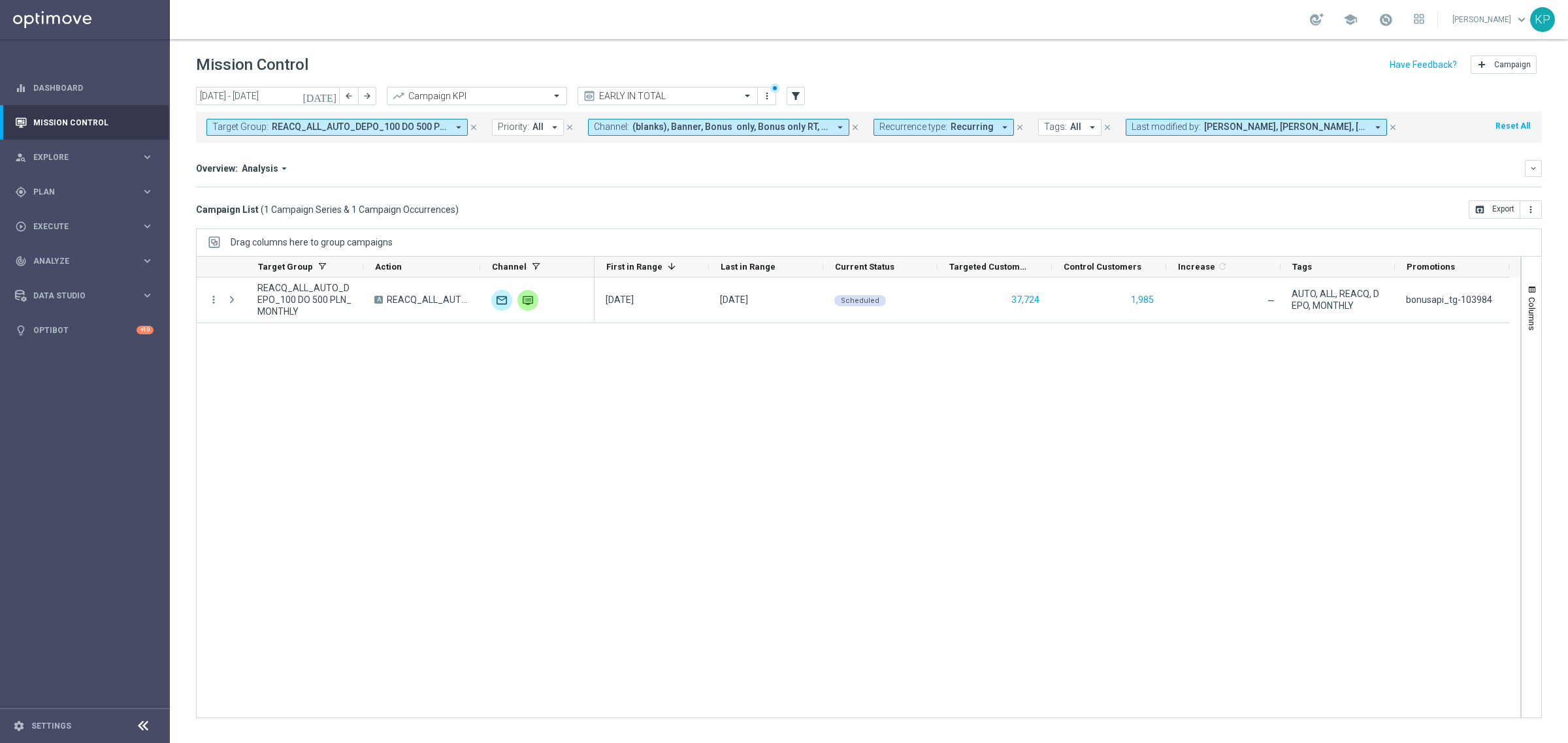
drag, startPoint x: 979, startPoint y: 191, endPoint x: 783, endPoint y: 139, distance: 202.8
click at [979, 191] on mini-dashboard "Overview: Analysis arrow_drop_down keyboard_arrow_down Increase In Deposit Amou…" at bounding box center [868, 172] width 1346 height 58
click at [122, 201] on div "gps_fixed Plan keyboard_arrow_right" at bounding box center [84, 191] width 168 height 35
click at [73, 216] on link "Target Groups" at bounding box center [85, 218] width 102 height 10
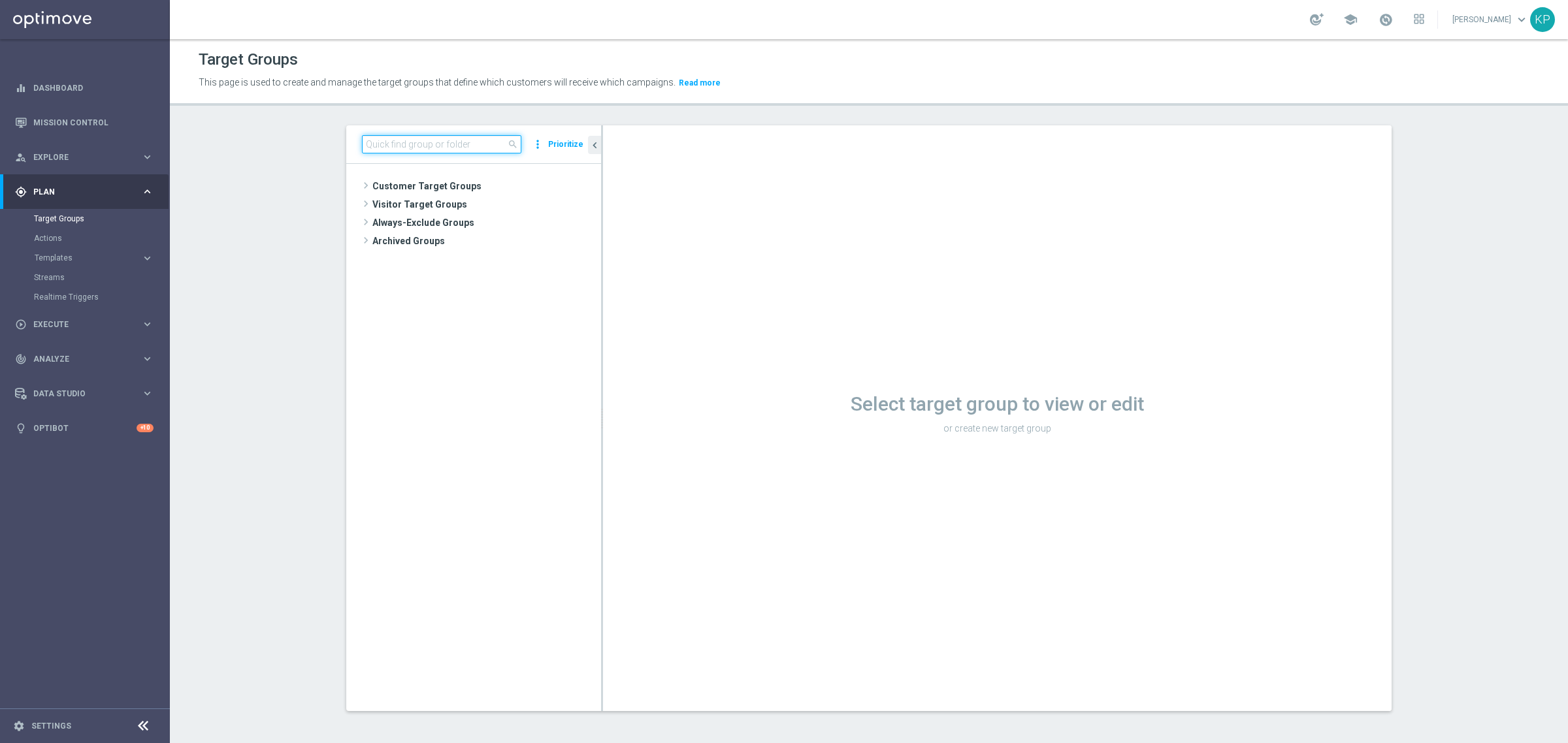
click at [449, 144] on input at bounding box center [441, 144] width 159 height 18
paste input "E_ALL_TARGET_OFFER_ZMIANY_100925"
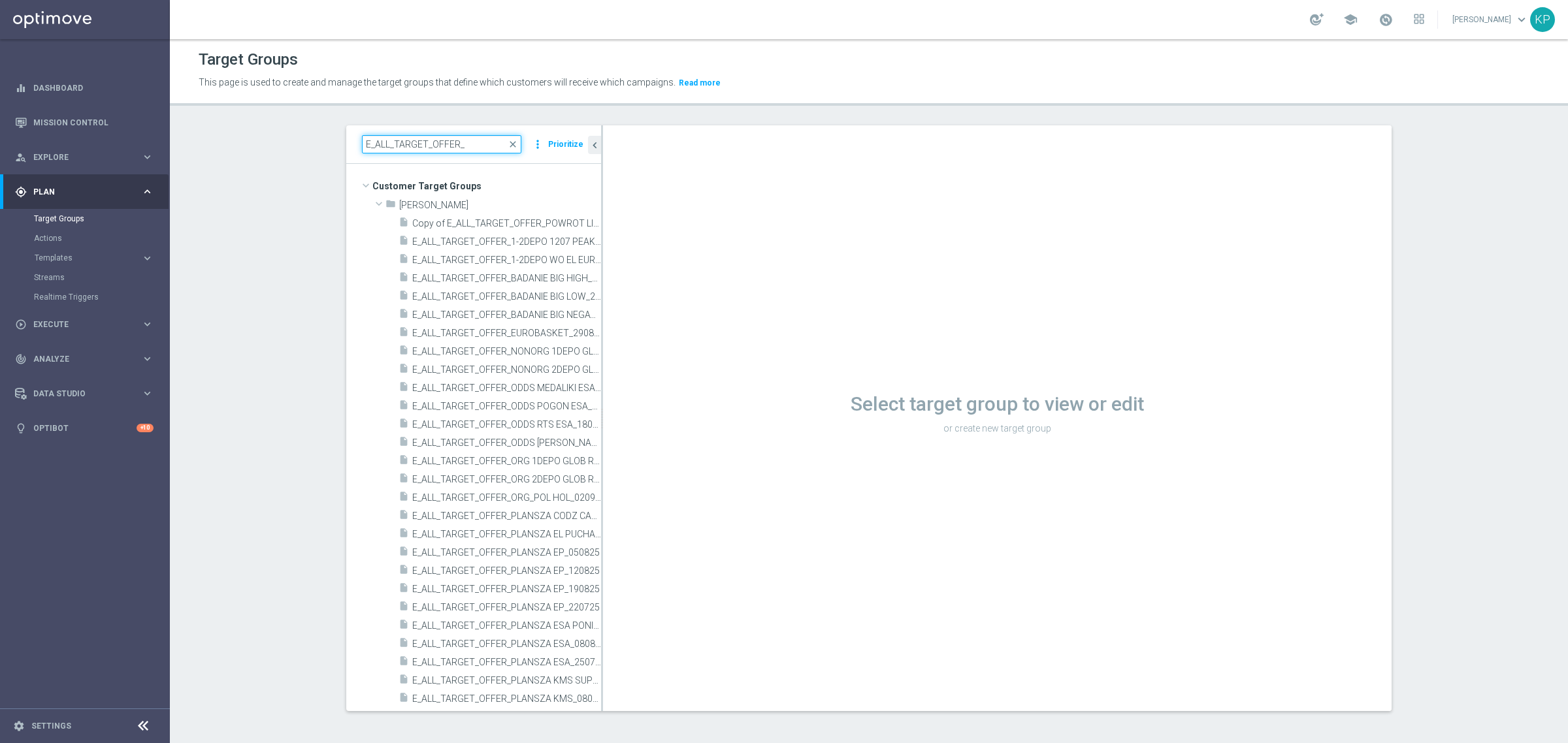
click at [452, 140] on input "E_ALL_TARGET_OFFER_" at bounding box center [441, 144] width 159 height 18
type input "A"
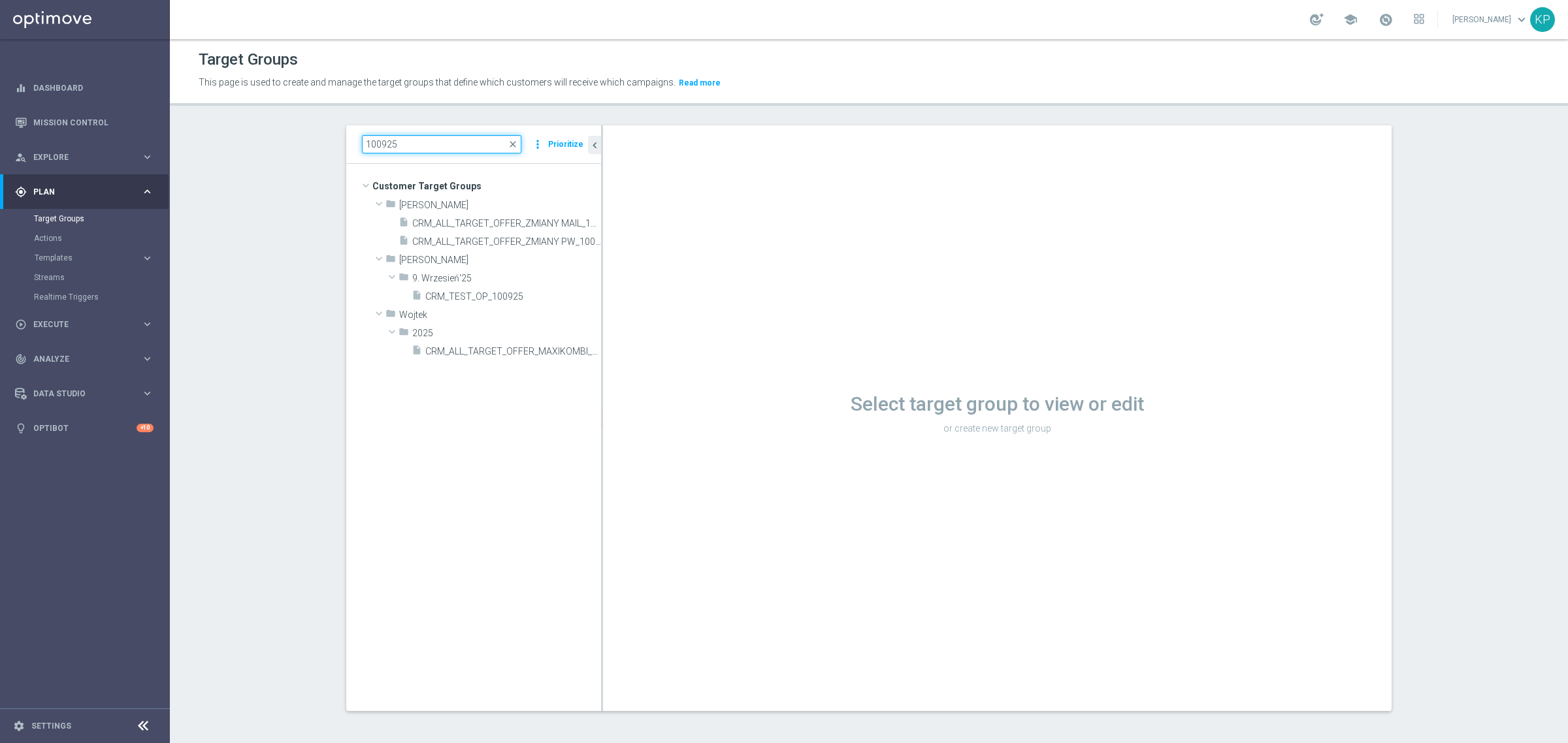
click at [388, 147] on input "100925" at bounding box center [441, 144] width 159 height 18
paste input "CRM_ALL_TARGET_OFFER_ZMIANY PW_"
type input "CRM_ALL_TARGET_OFFER_ZMIANY PW_100925"
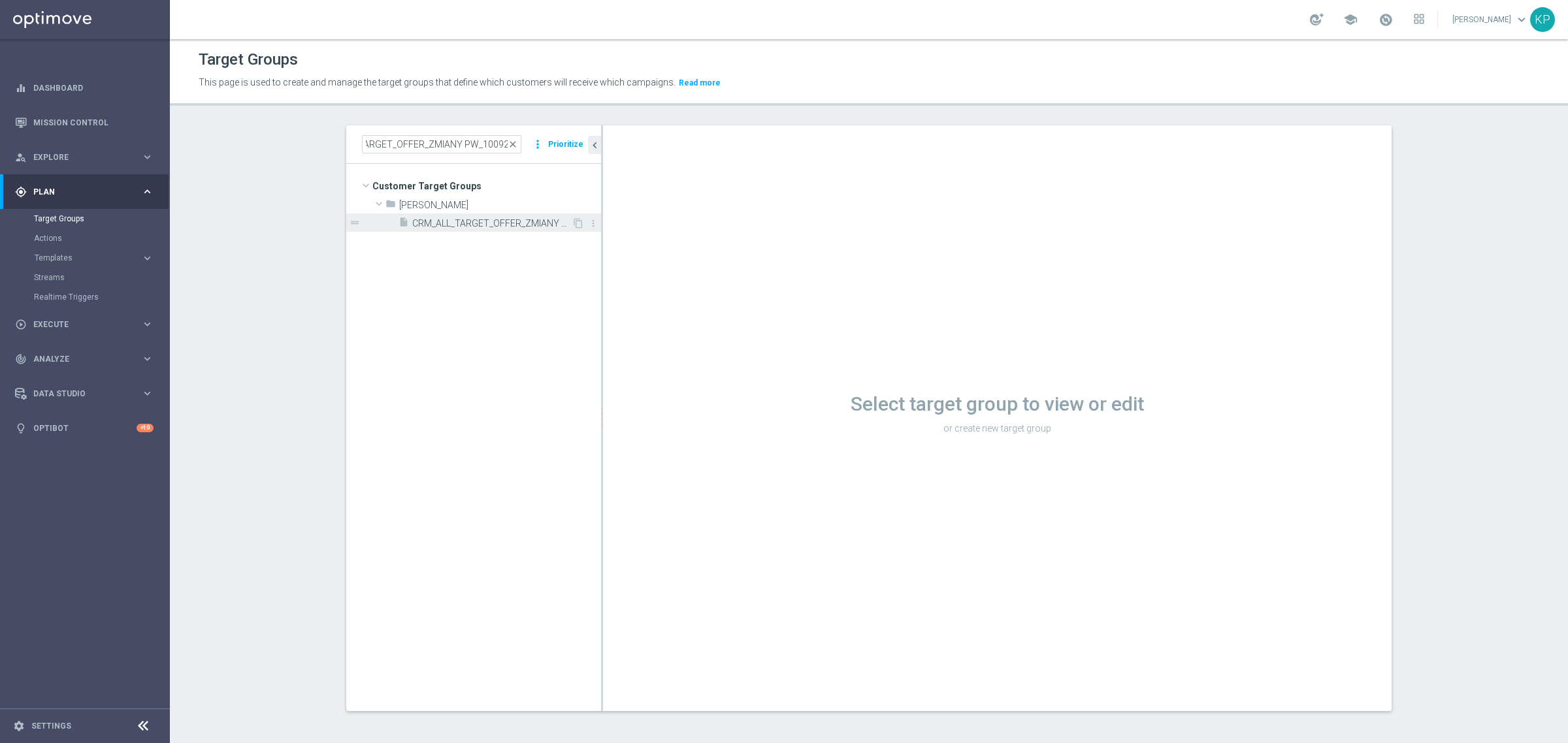
click at [478, 227] on span "CRM_ALL_TARGET_OFFER_ZMIANY PW_100925" at bounding box center [492, 224] width 159 height 11
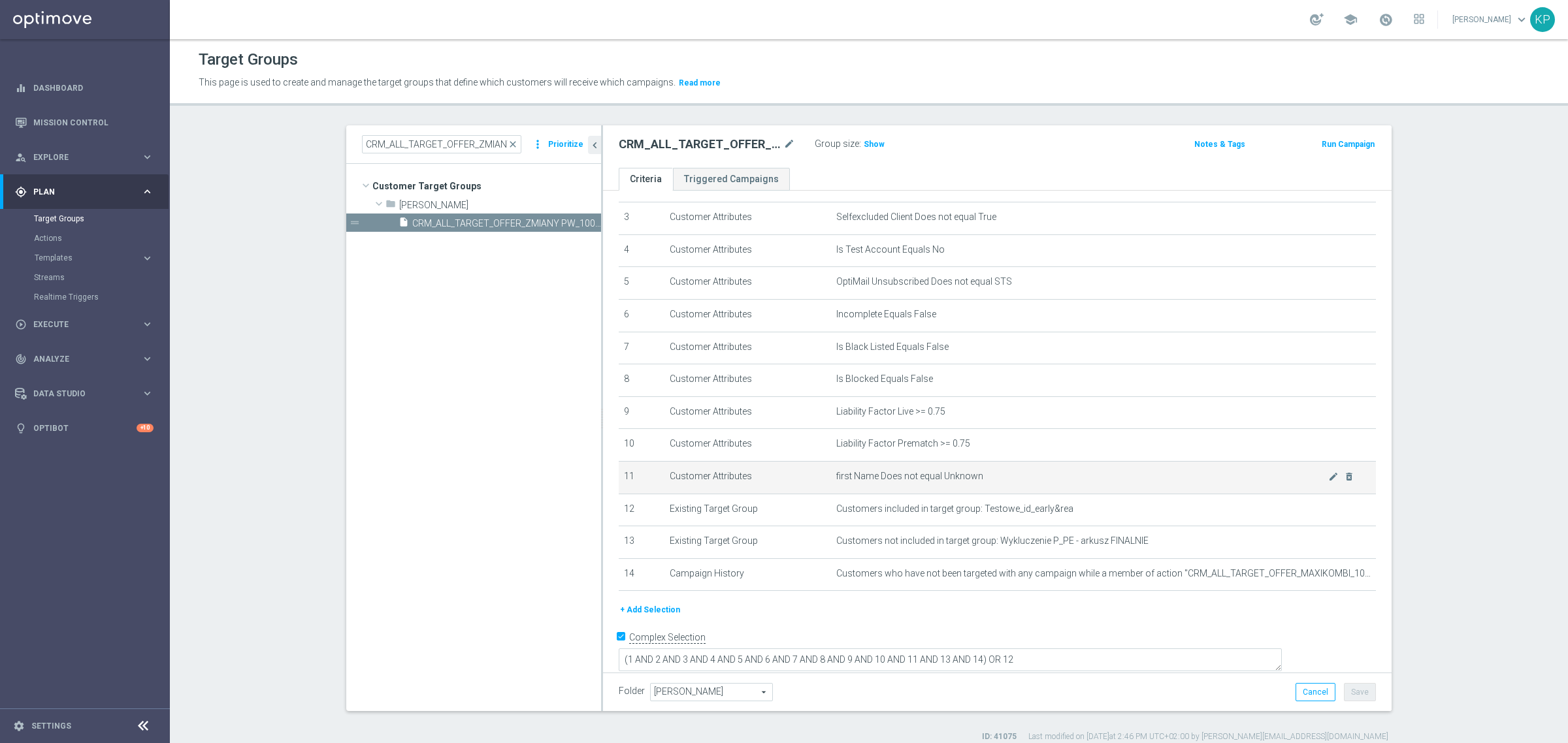
scroll to position [12, 0]
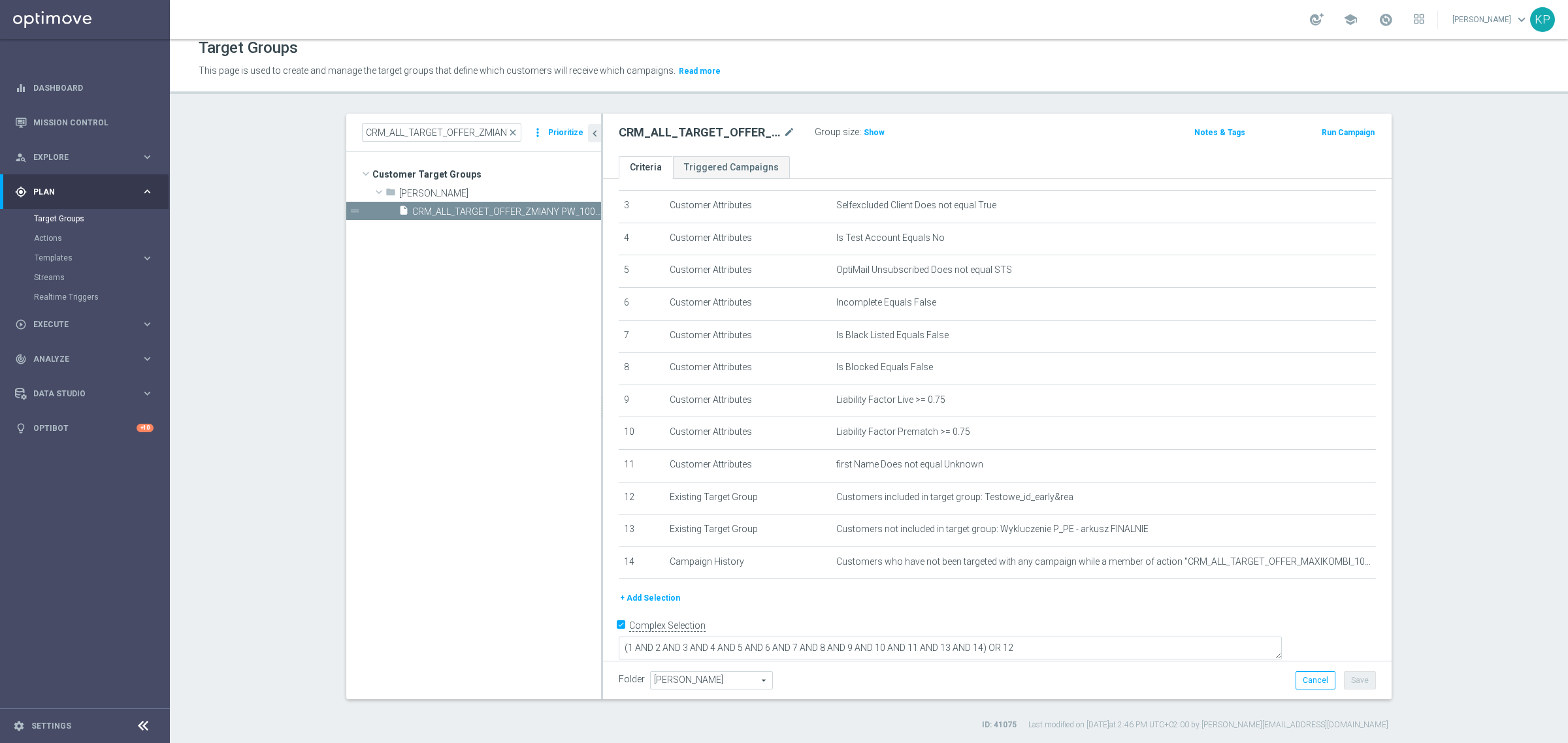
click at [619, 631] on input "Complex Selection" at bounding box center [623, 627] width 9 height 18
checkbox input "false"
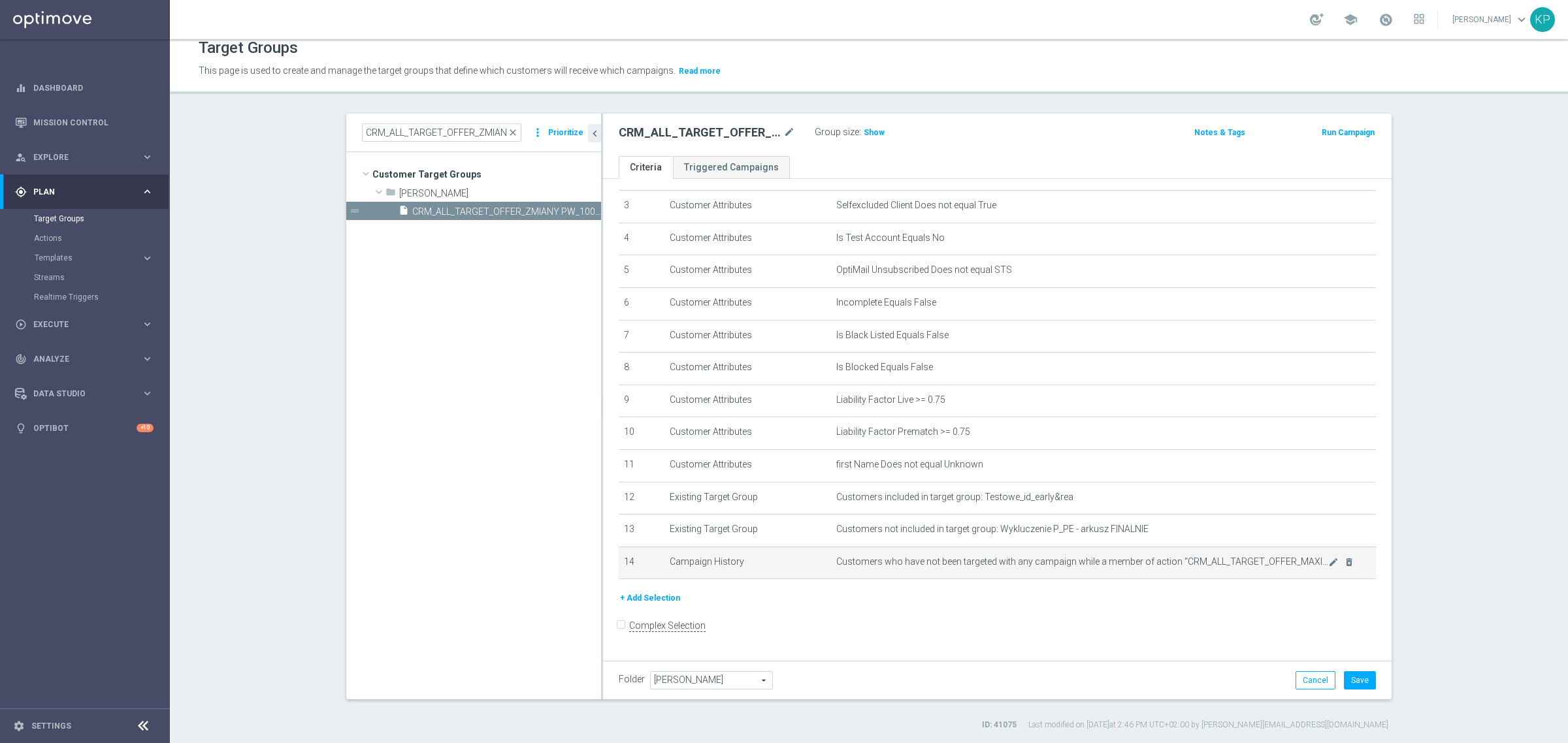
scroll to position [98, 0]
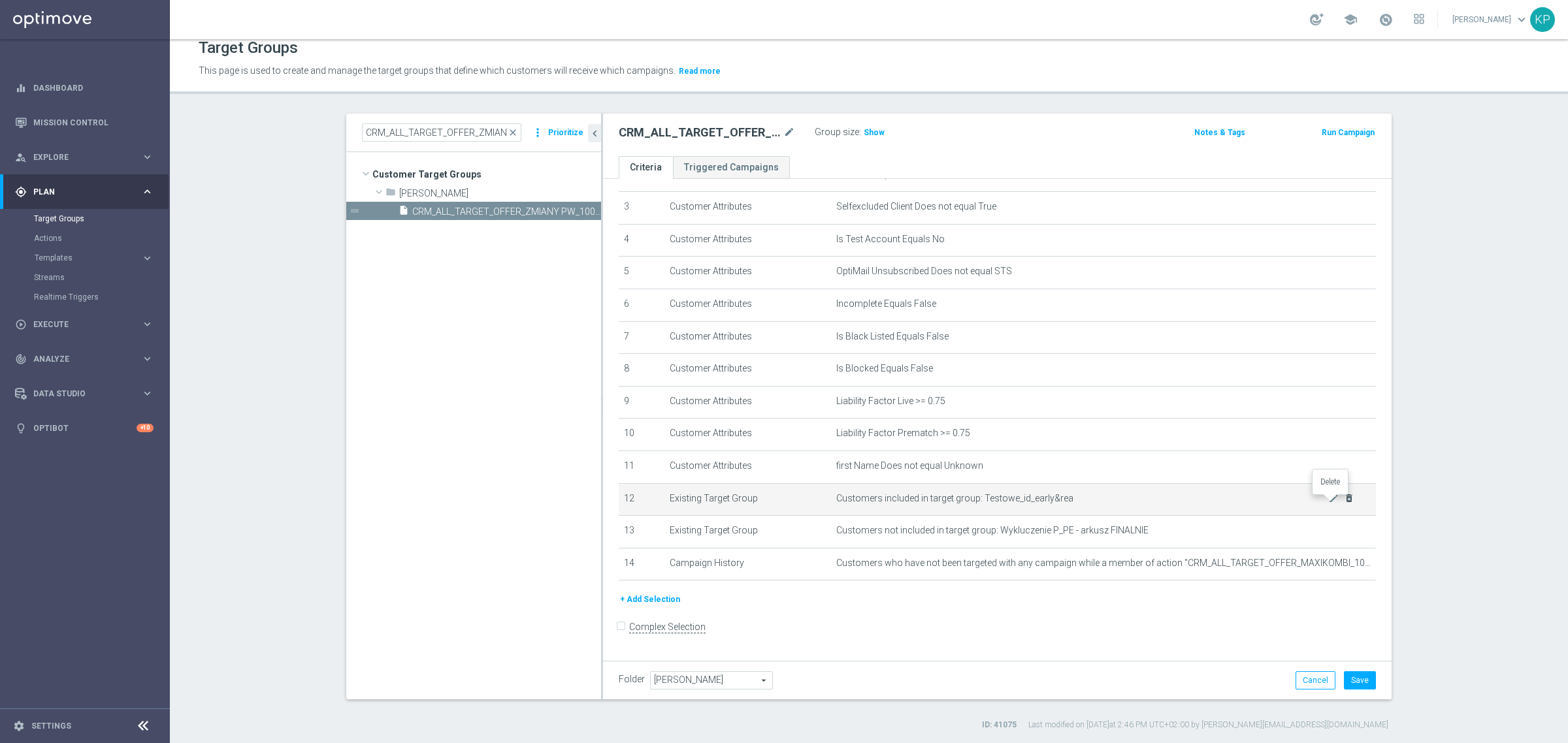
click at [1344, 503] on icon "delete_forever" at bounding box center [1349, 498] width 10 height 10
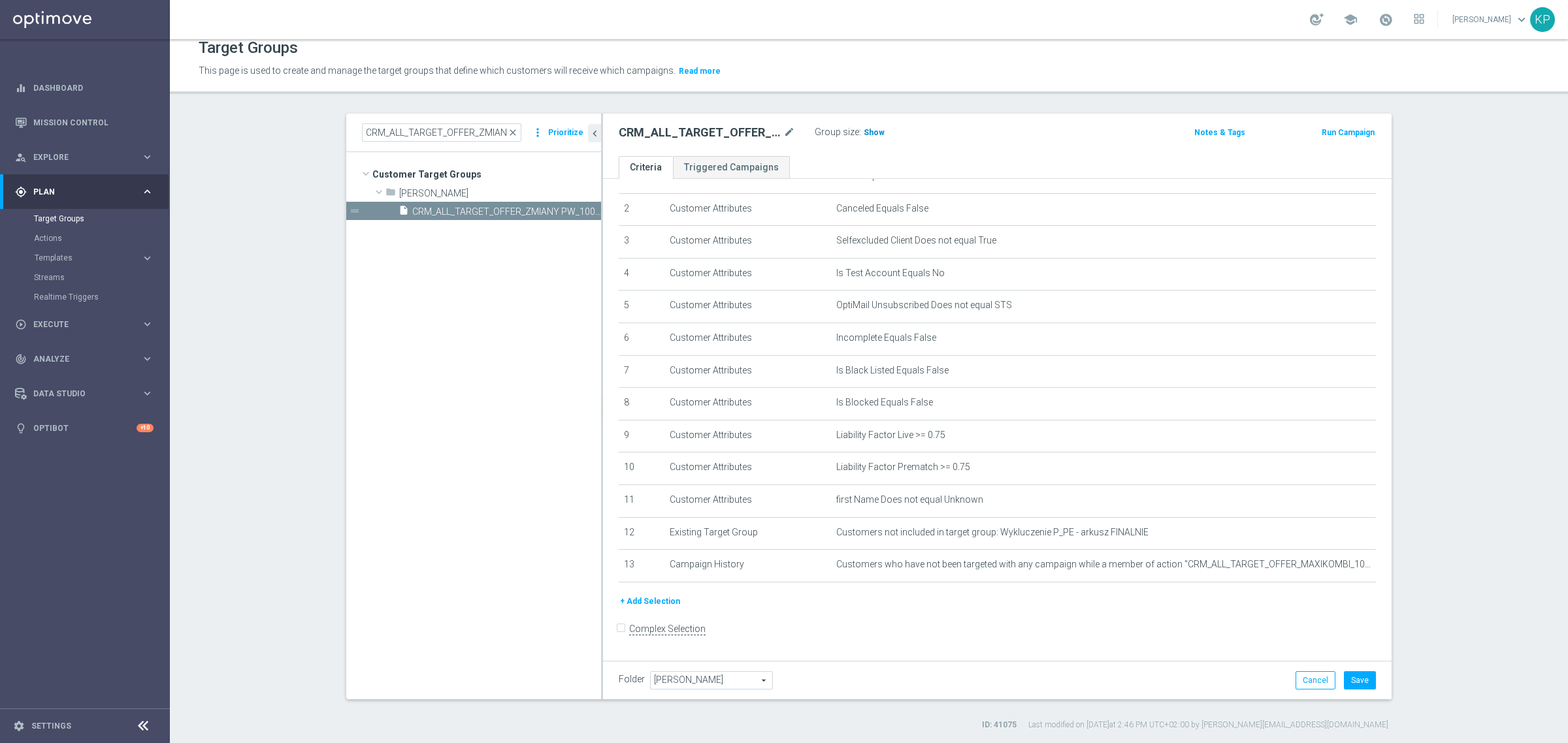
click at [863, 125] on h3 "Show" at bounding box center [874, 132] width 24 height 14
click at [940, 156] on ul "Criteria Triggered Campaigns" at bounding box center [997, 167] width 788 height 23
click at [1344, 335] on icon "delete_forever" at bounding box center [1349, 338] width 10 height 10
click at [871, 131] on span "Show" at bounding box center [874, 132] width 21 height 9
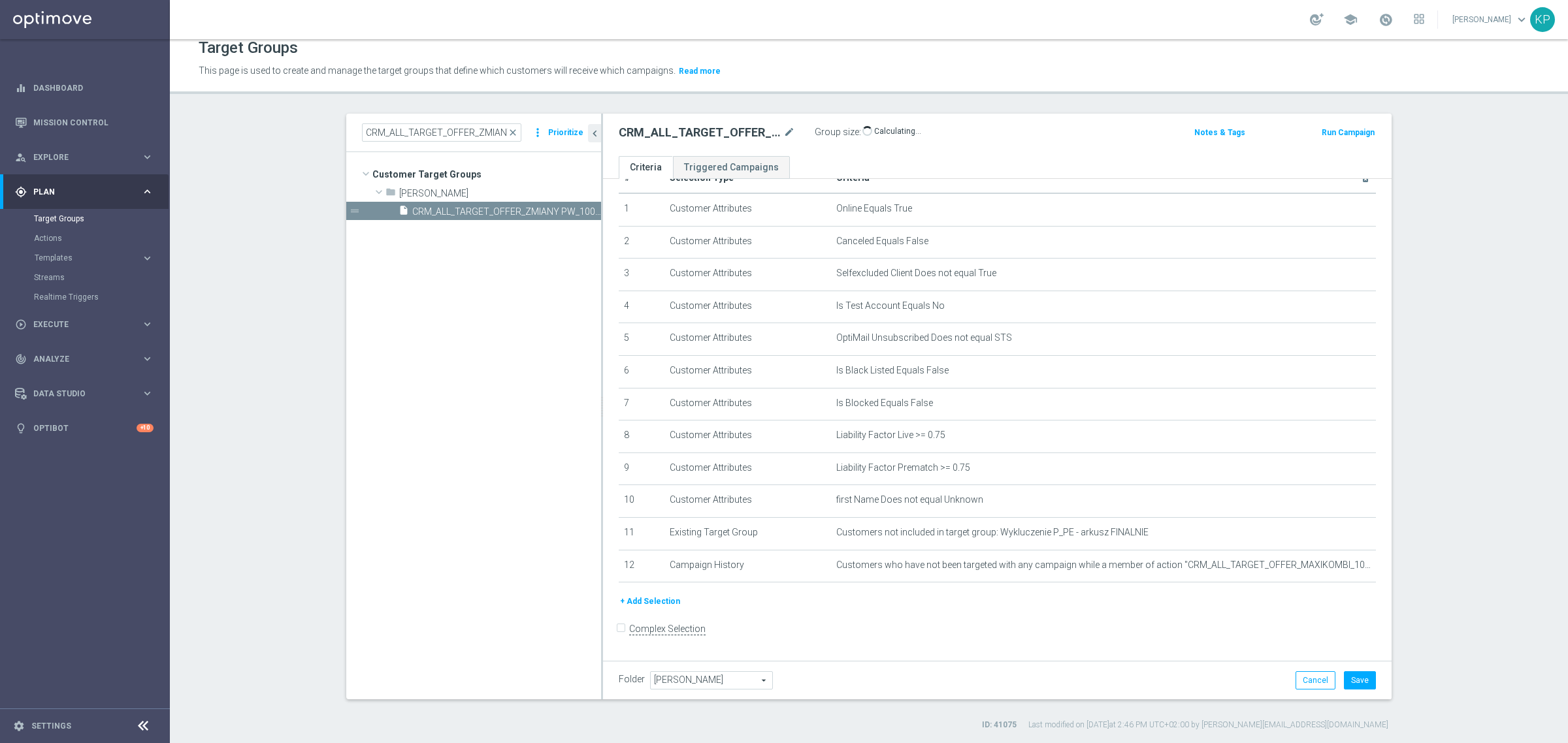
click at [949, 151] on div "CRM_ALL_TARGET_OFFER_ZMIANY PW_100925 mode_edit Group size : Show Calculating… …" at bounding box center [997, 135] width 788 height 43
click at [917, 160] on ul "Criteria Triggered Campaigns" at bounding box center [997, 167] width 788 height 23
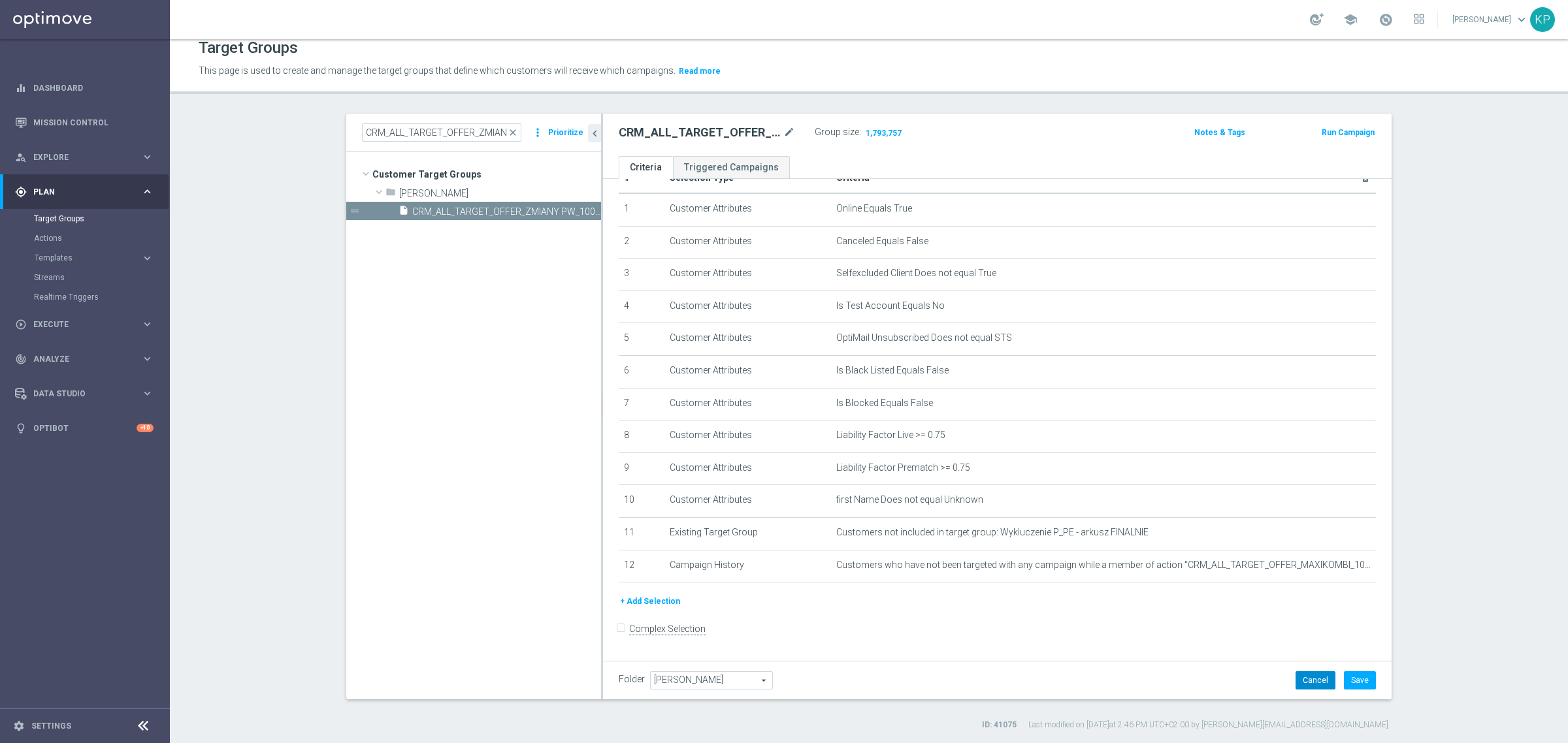
click at [1296, 680] on button "Cancel" at bounding box center [1316, 680] width 40 height 18
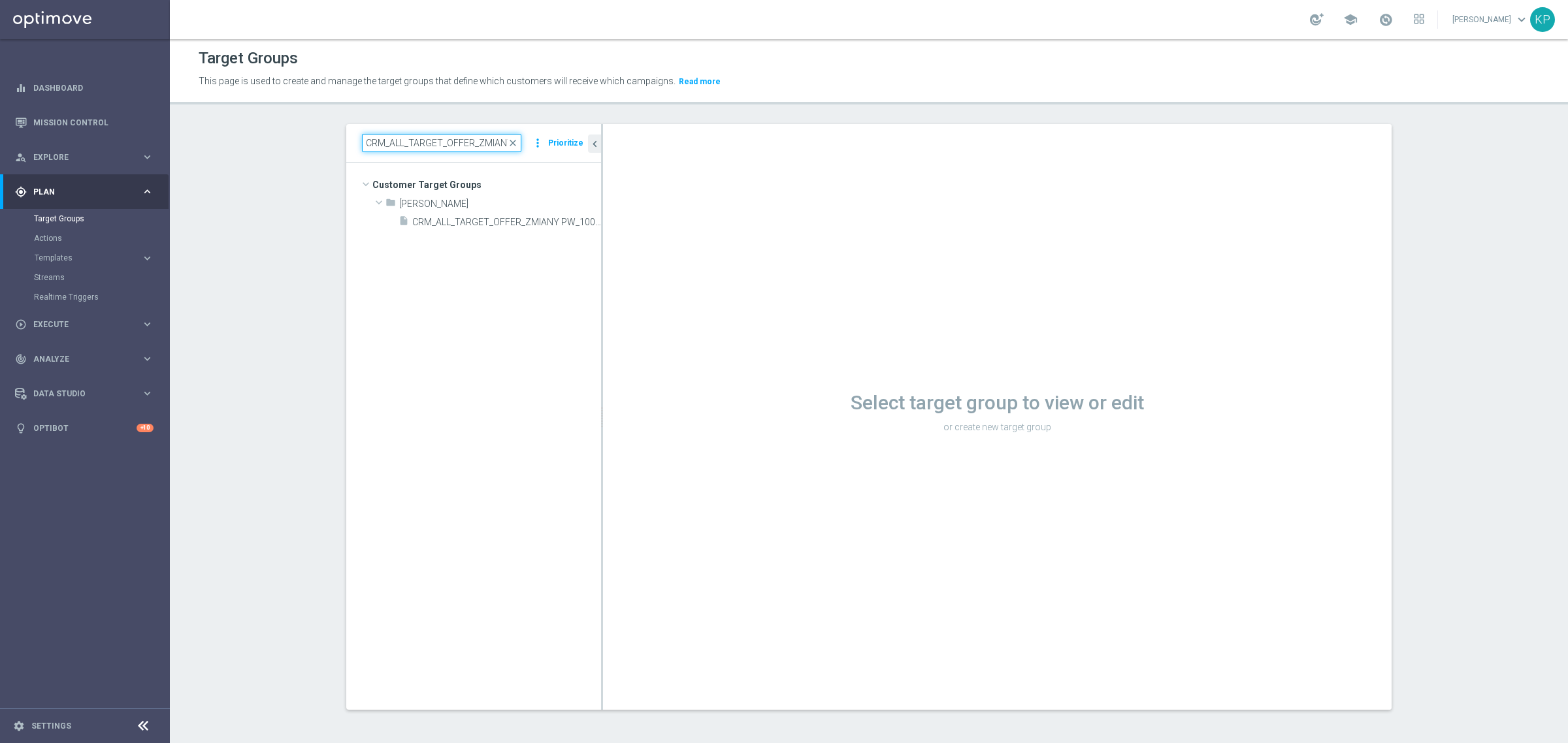
click at [446, 147] on input "CRM_ALL_TARGET_OFFER_ZMIANY PW_100925" at bounding box center [441, 142] width 159 height 18
click at [453, 218] on span "CRM_ALL_TARGET_OFFER_ZMIANY PW_100925" at bounding box center [492, 222] width 159 height 11
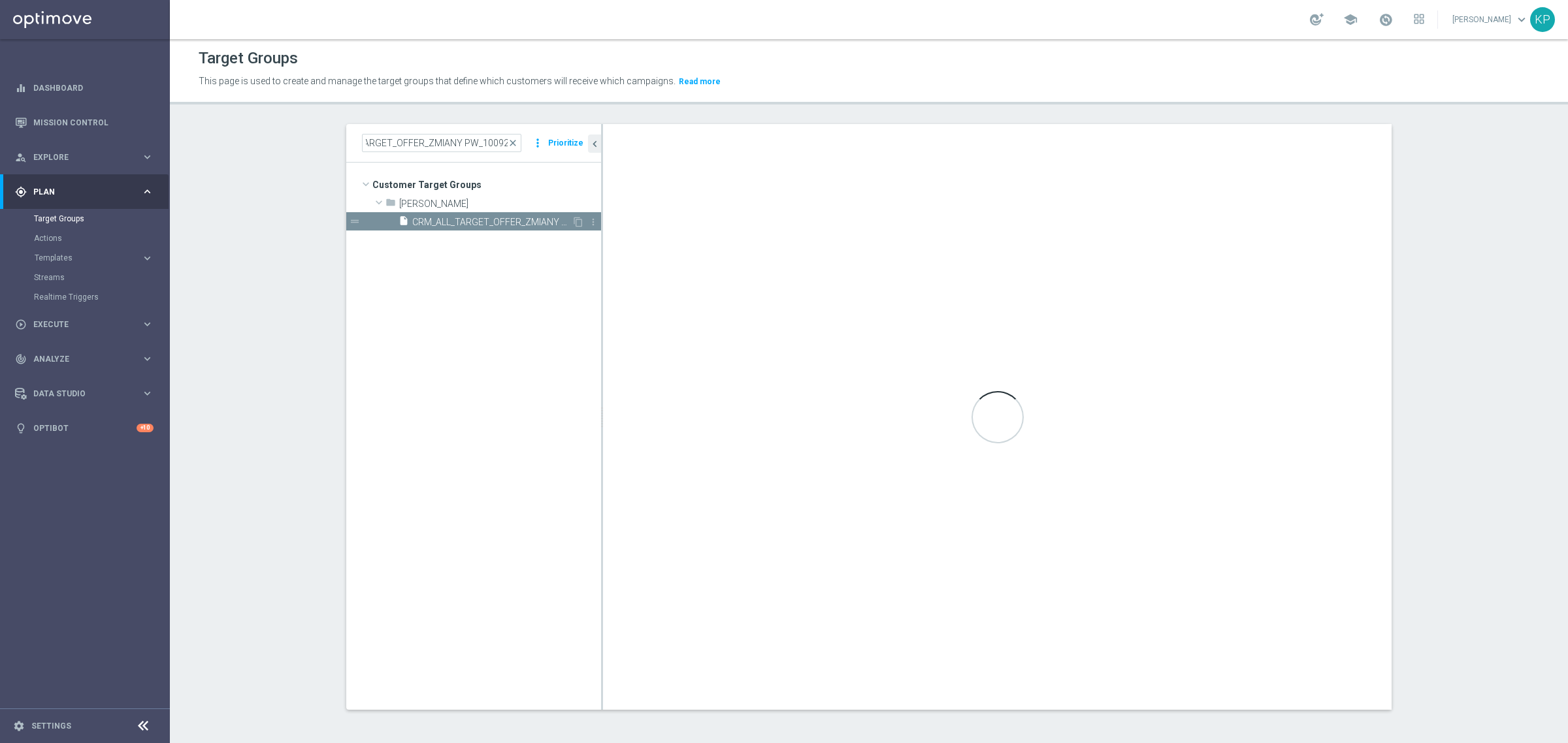
scroll to position [0, 0]
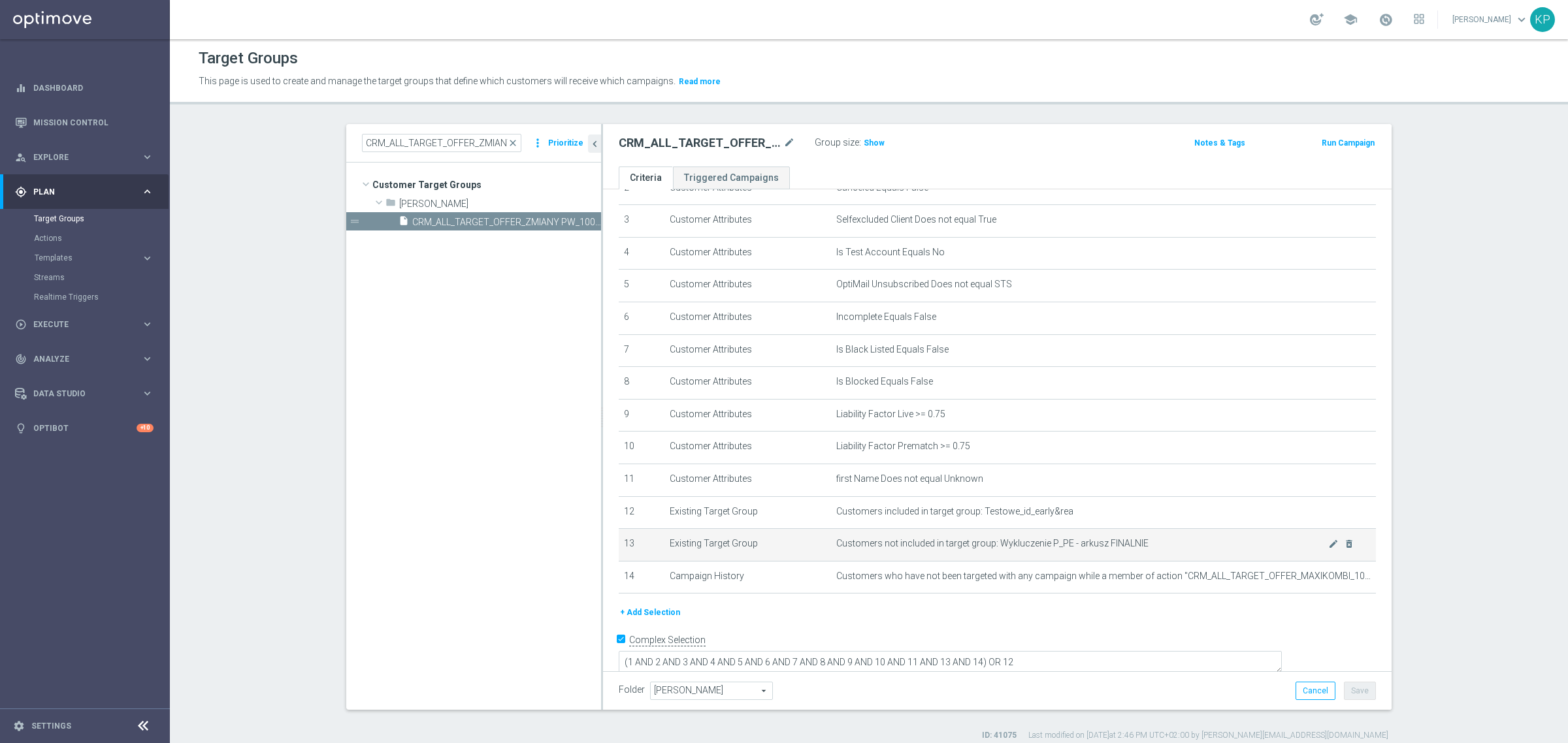
scroll to position [100, 0]
click at [866, 142] on span "Show" at bounding box center [874, 143] width 21 height 9
click at [845, 157] on div "CRM_ALL_TARGET_OFFER_ZMIANY PW_100925 mode_edit Group size : Show Calculating… …" at bounding box center [997, 145] width 788 height 43
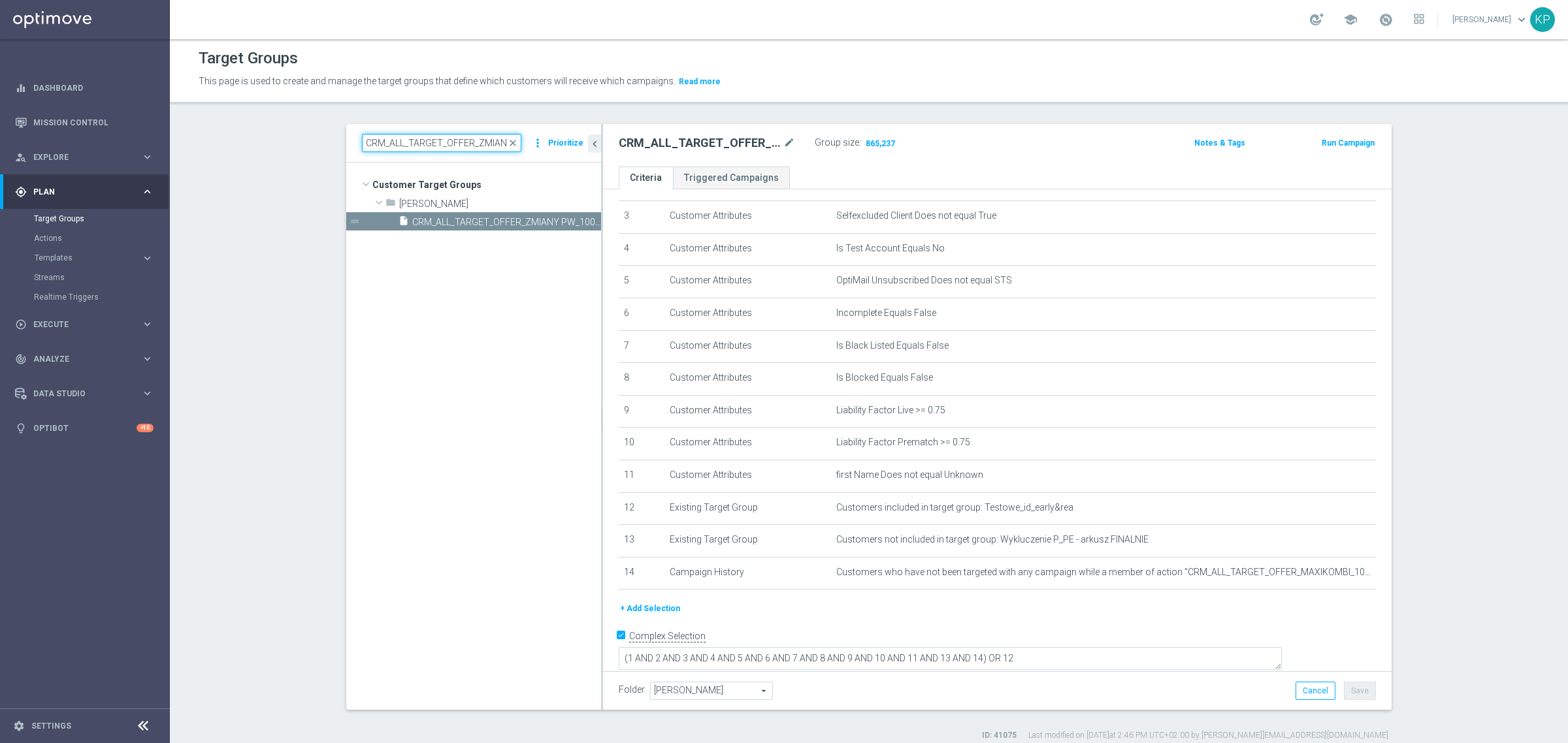
click at [413, 149] on input "CRM_ALL_TARGET_OFFER_ZMIANY PW_100925" at bounding box center [441, 142] width 159 height 18
paste input "MAIL"
type input "CRM_ALL_TARGET_OFFER_ZMIANY MAIL_100925"
click at [448, 220] on span "CRM_ALL_TARGET_OFFER_ZMIANY MAIL_100925" at bounding box center [492, 222] width 159 height 11
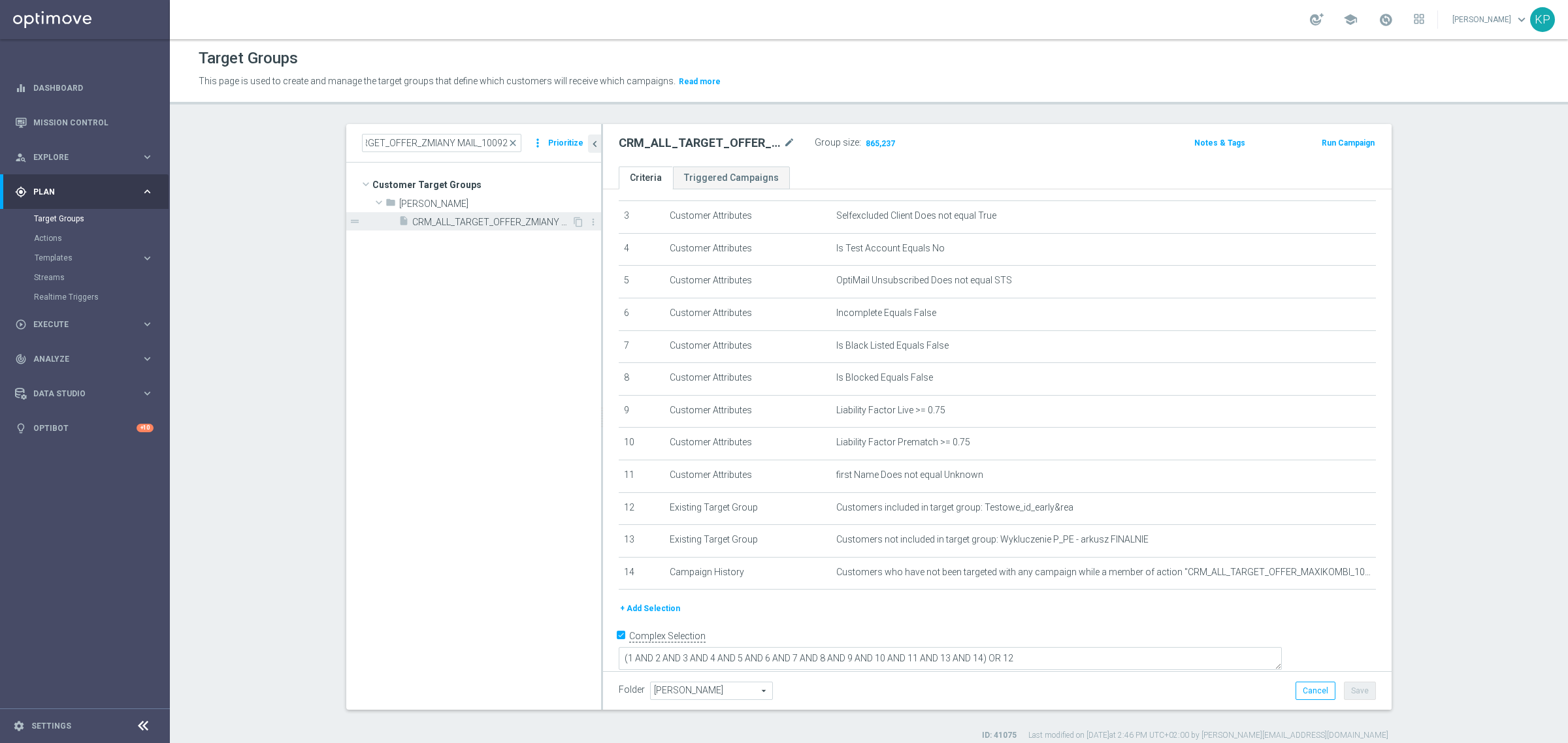
scroll to position [0, 0]
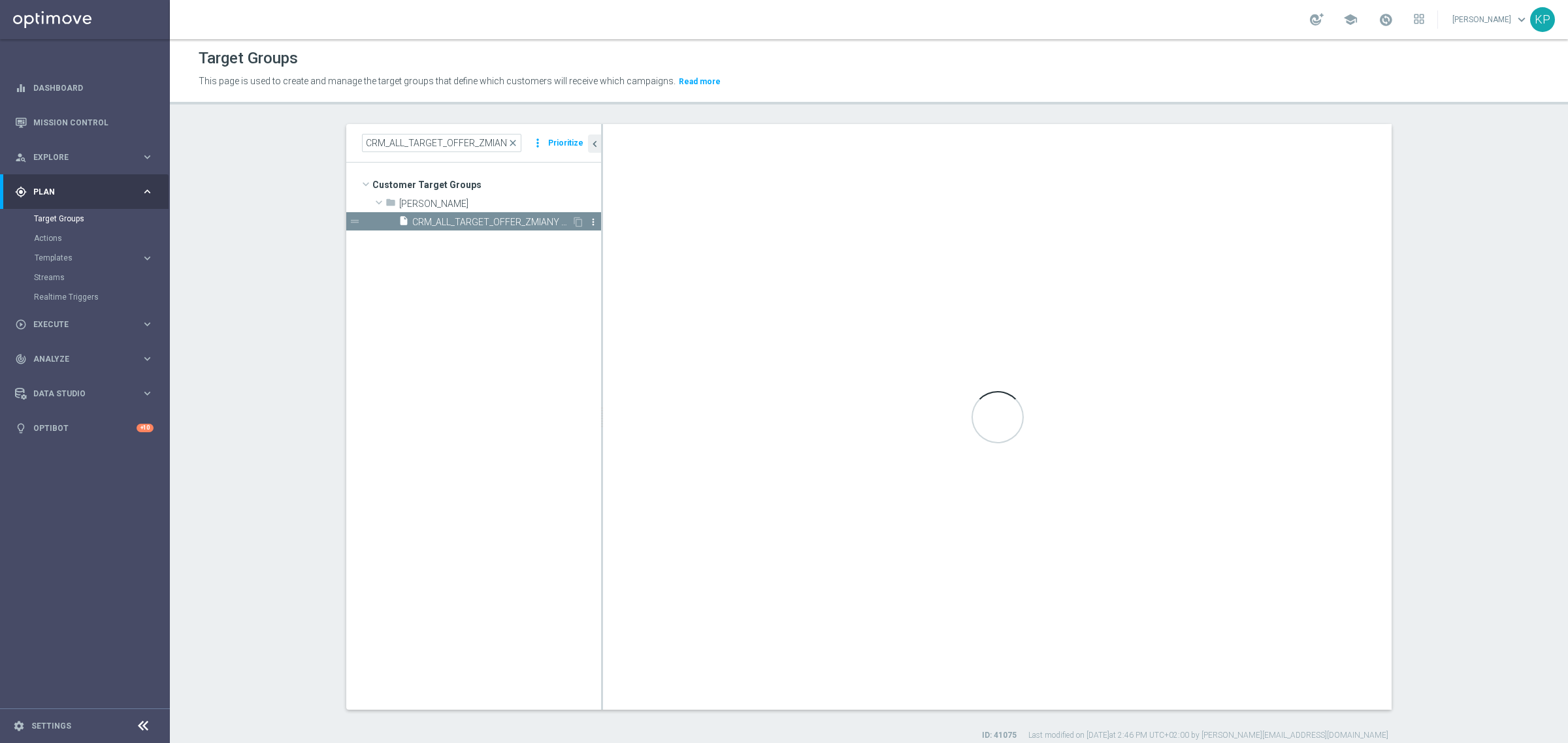
type textarea "(1 AND 2 AND 3 AND 4 AND 5 AND 6 AND 7 AND 8 AND 9 AND 10 AND 11 AND 13 AND 14 …"
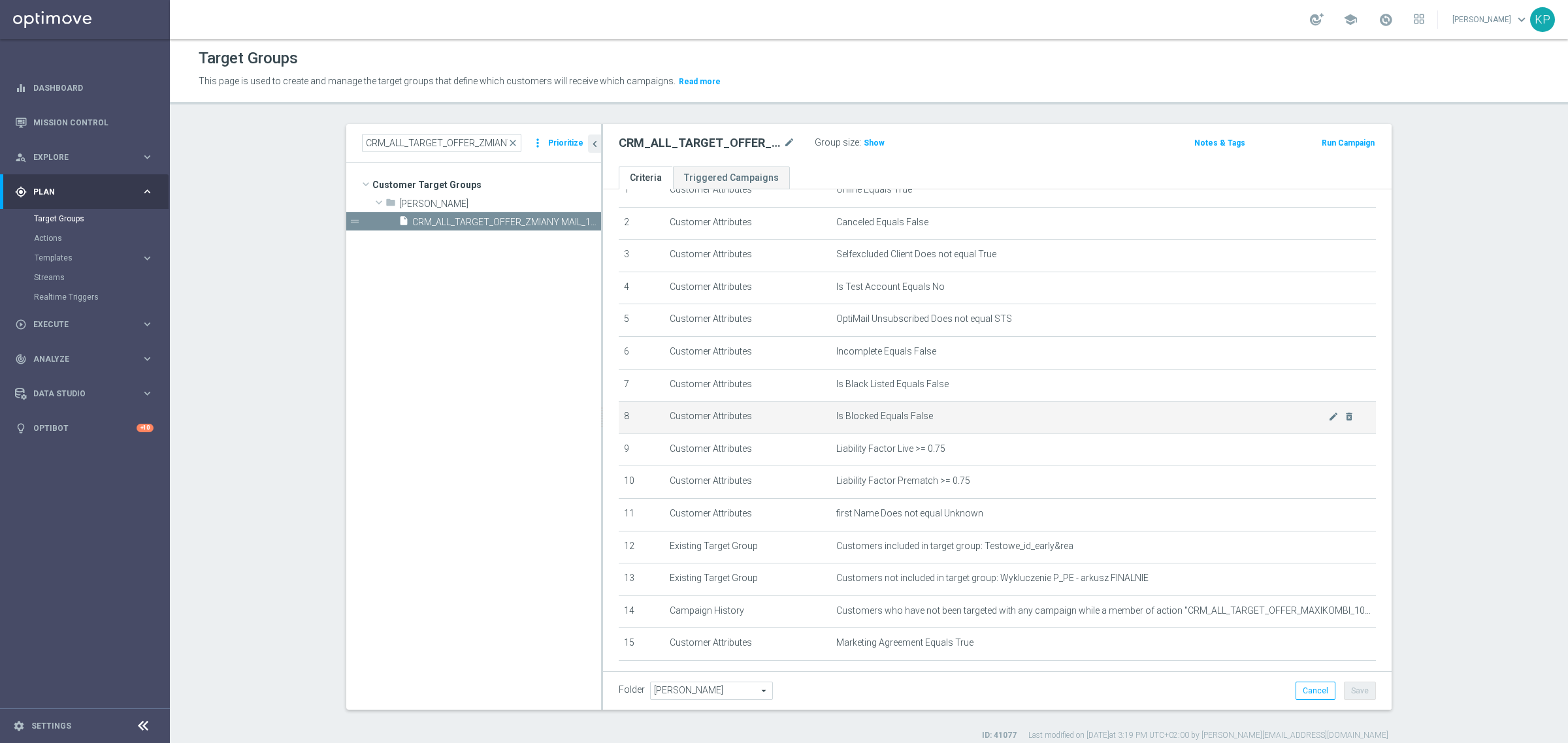
scroll to position [132, 0]
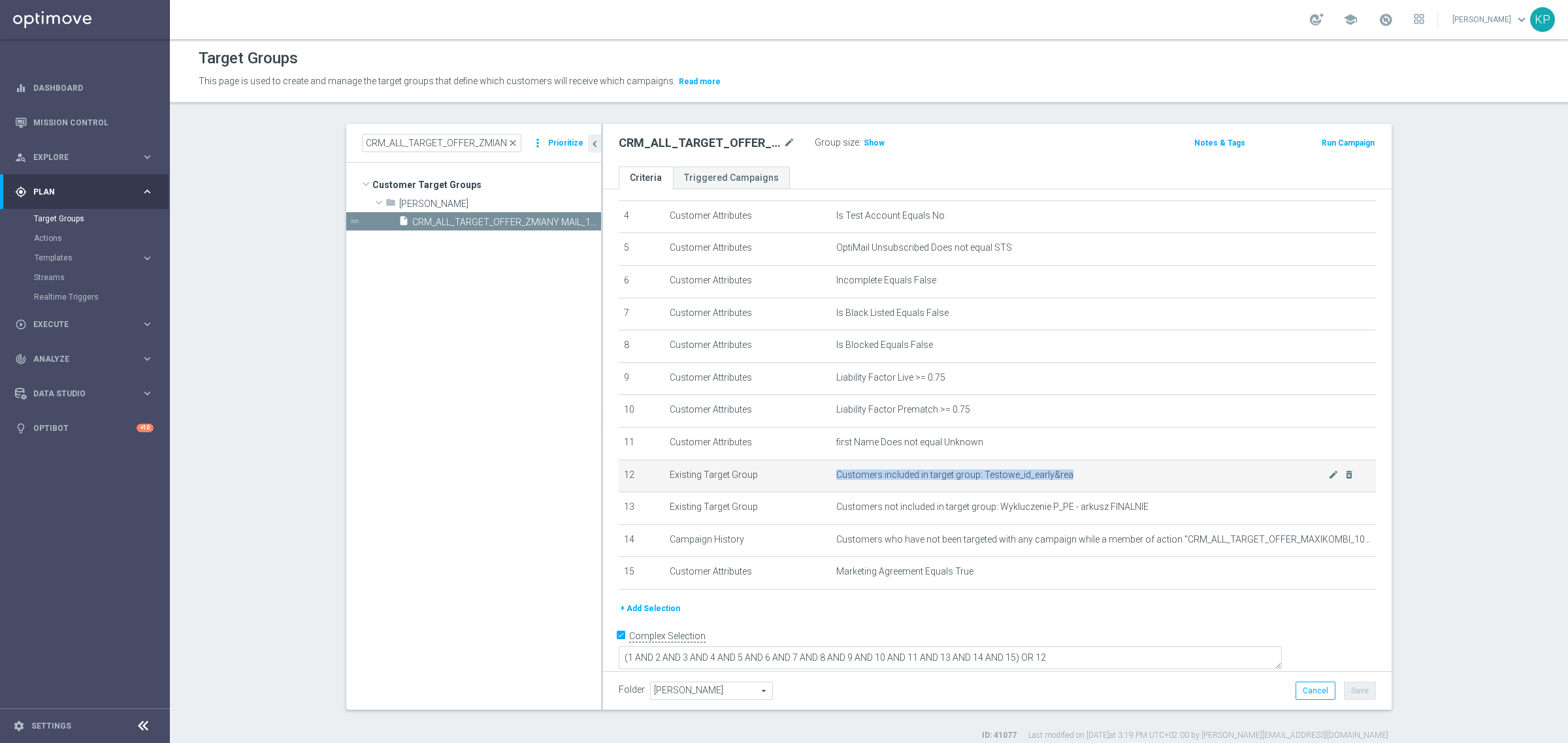
drag, startPoint x: 828, startPoint y: 474, endPoint x: 1062, endPoint y: 480, distance: 234.1
click at [1062, 480] on span "Customers included in target group: Testowe_id_early&rea" at bounding box center [1082, 474] width 492 height 11
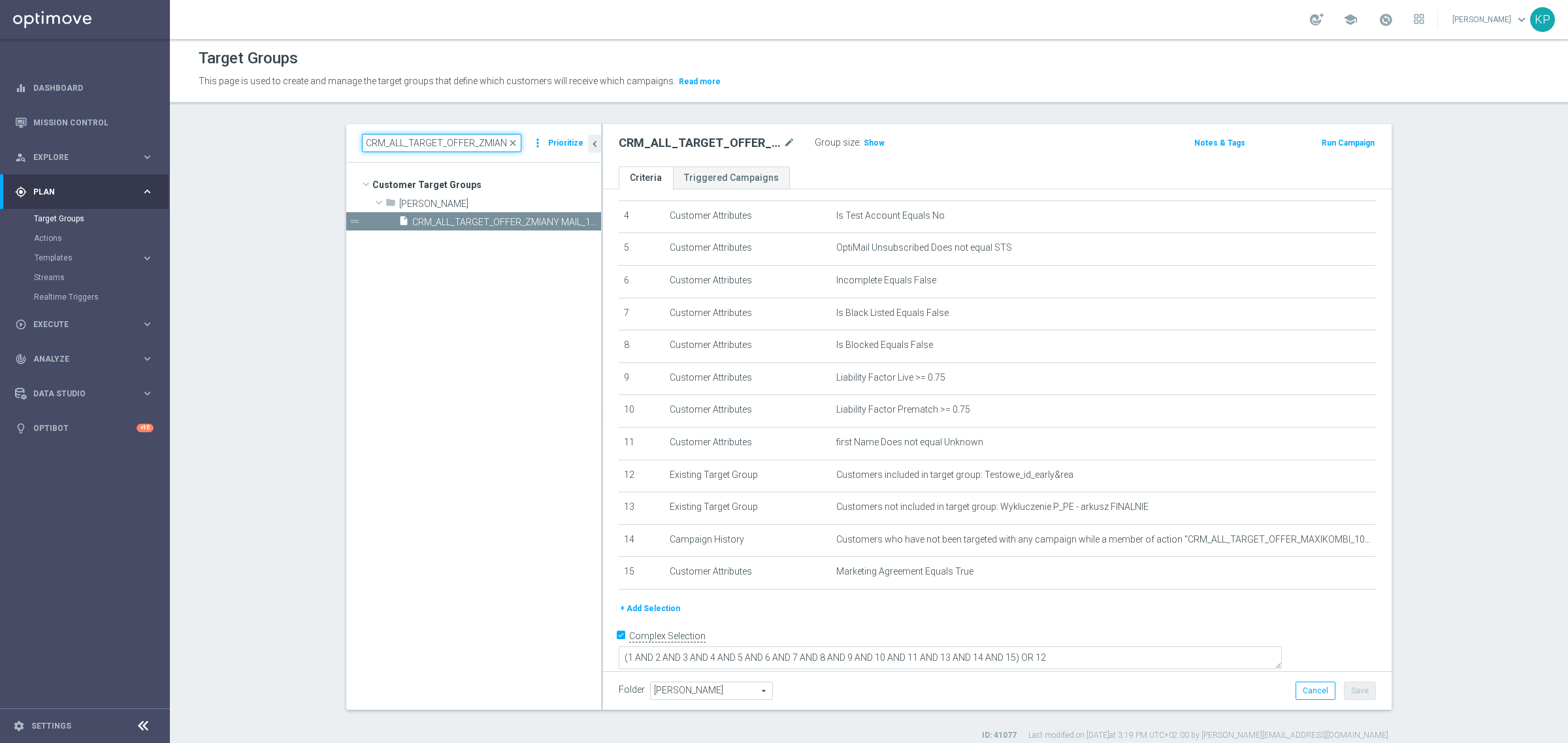
click at [418, 147] on input "CRM_ALL_TARGET_OFFER_ZMIANY MAIL_100925" at bounding box center [441, 142] width 159 height 18
paste input "PW"
type input "CRM_ALL_TARGET_OFFER_ZMIANY PW_100925"
click at [471, 222] on span "CRM_ALL_TARGET_OFFER_ZMIANY PW_100925" at bounding box center [492, 222] width 159 height 11
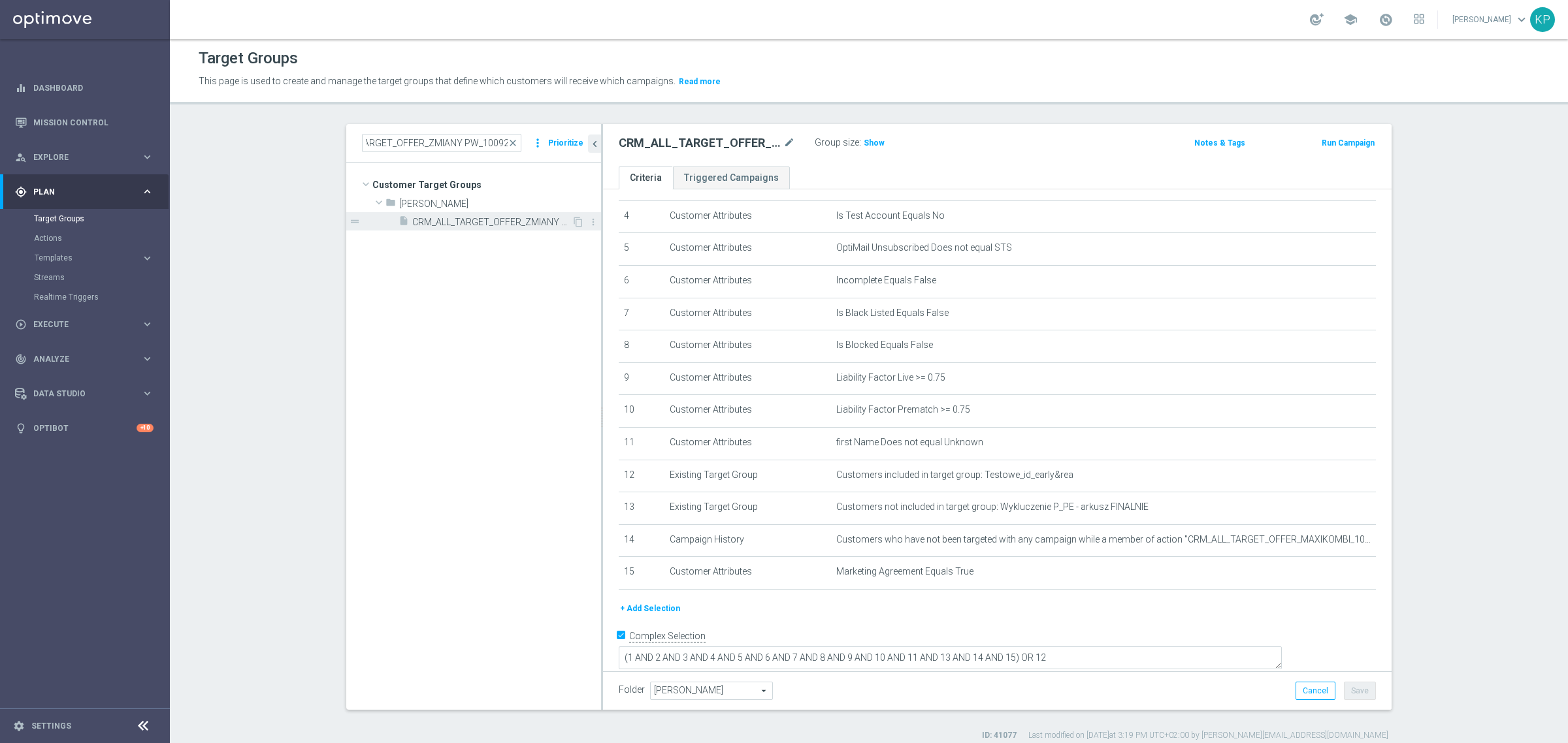
scroll to position [0, 0]
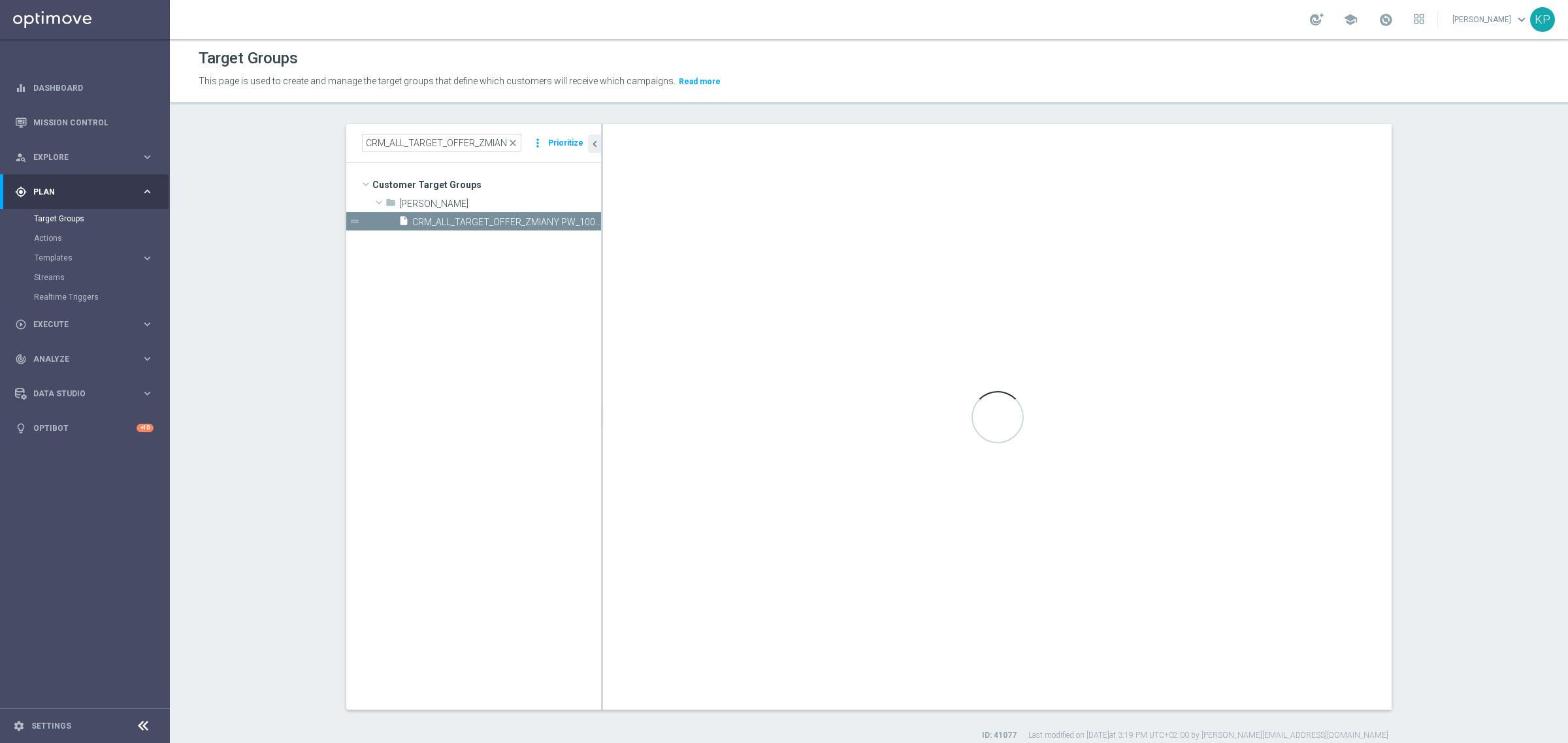
type textarea "(1 AND 2 AND 3 AND 4 AND 5 AND 6 AND 7 AND 8 AND 9 AND 10 AND 11 AND 13 AND 14)…"
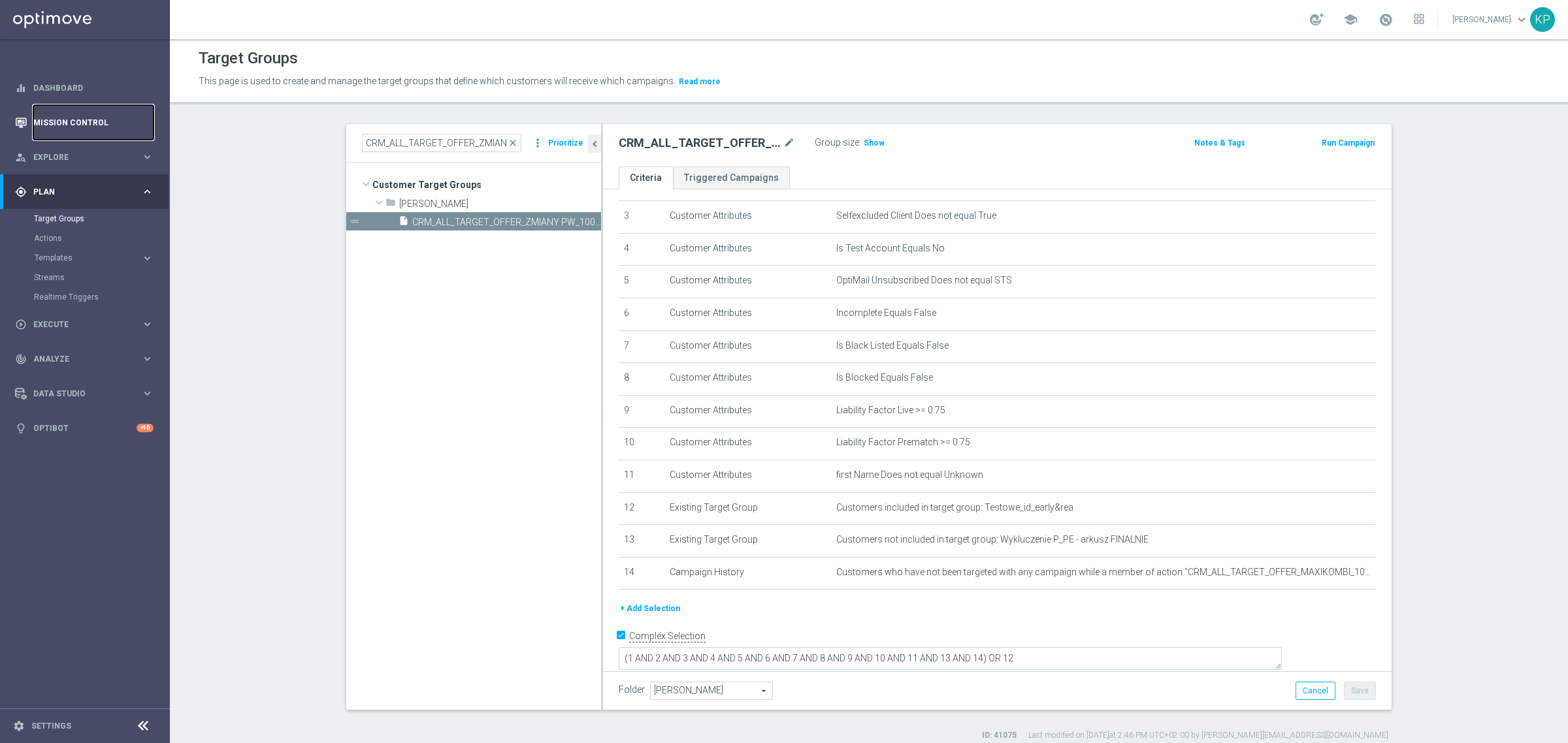
click at [73, 122] on link "Mission Control" at bounding box center [93, 122] width 120 height 35
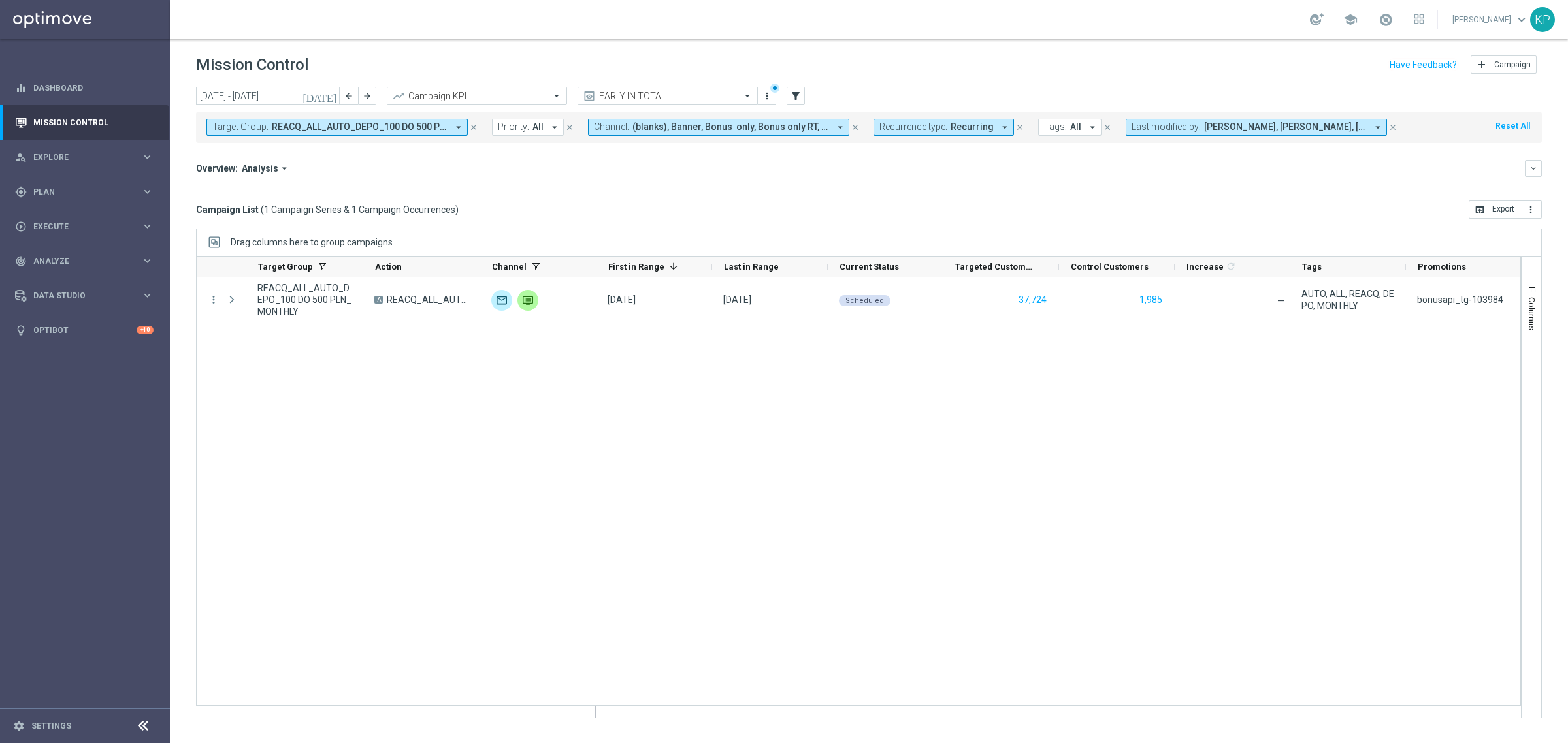
click at [951, 136] on div "Target Group: REACQ_ALL_AUTO_DEPO_100 DO 500 PLN_MONTHLY arrow_drop_down close …" at bounding box center [868, 127] width 1346 height 31
click at [951, 128] on span "Recurring" at bounding box center [972, 127] width 43 height 11
click at [912, 193] on div "Non-Recurring" at bounding box center [926, 200] width 94 height 21
drag, startPoint x: 901, startPoint y: 223, endPoint x: 864, endPoint y: 201, distance: 43.0
click at [900, 223] on label "Recurring" at bounding box center [909, 221] width 33 height 8
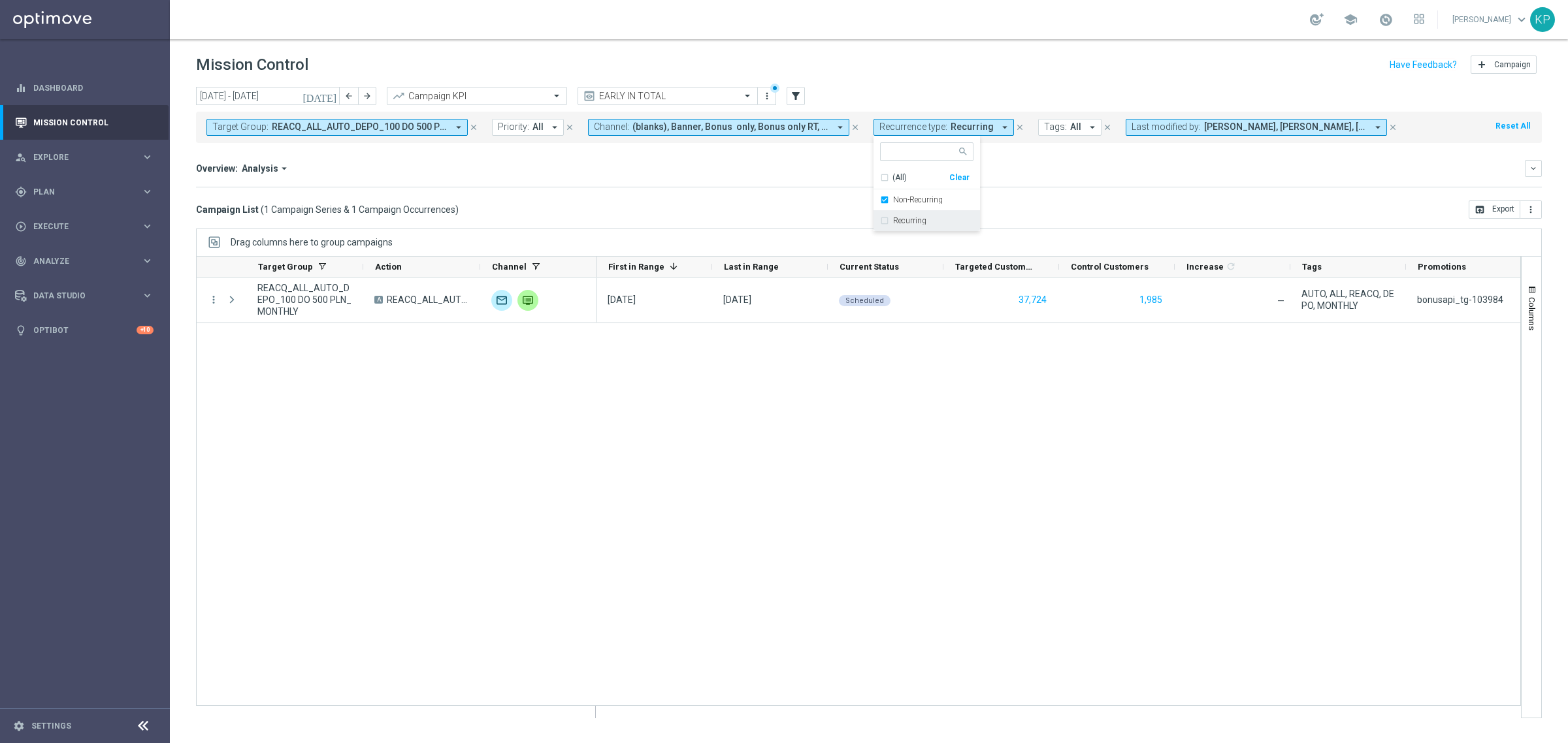
click at [814, 171] on div "Overview: Analysis arrow_drop_down" at bounding box center [860, 168] width 1329 height 12
click at [1173, 117] on div "Target Group: REACQ_ALL_AUTO_DEPO_100 DO 500 PLN_MONTHLY arrow_drop_down close …" at bounding box center [868, 127] width 1346 height 31
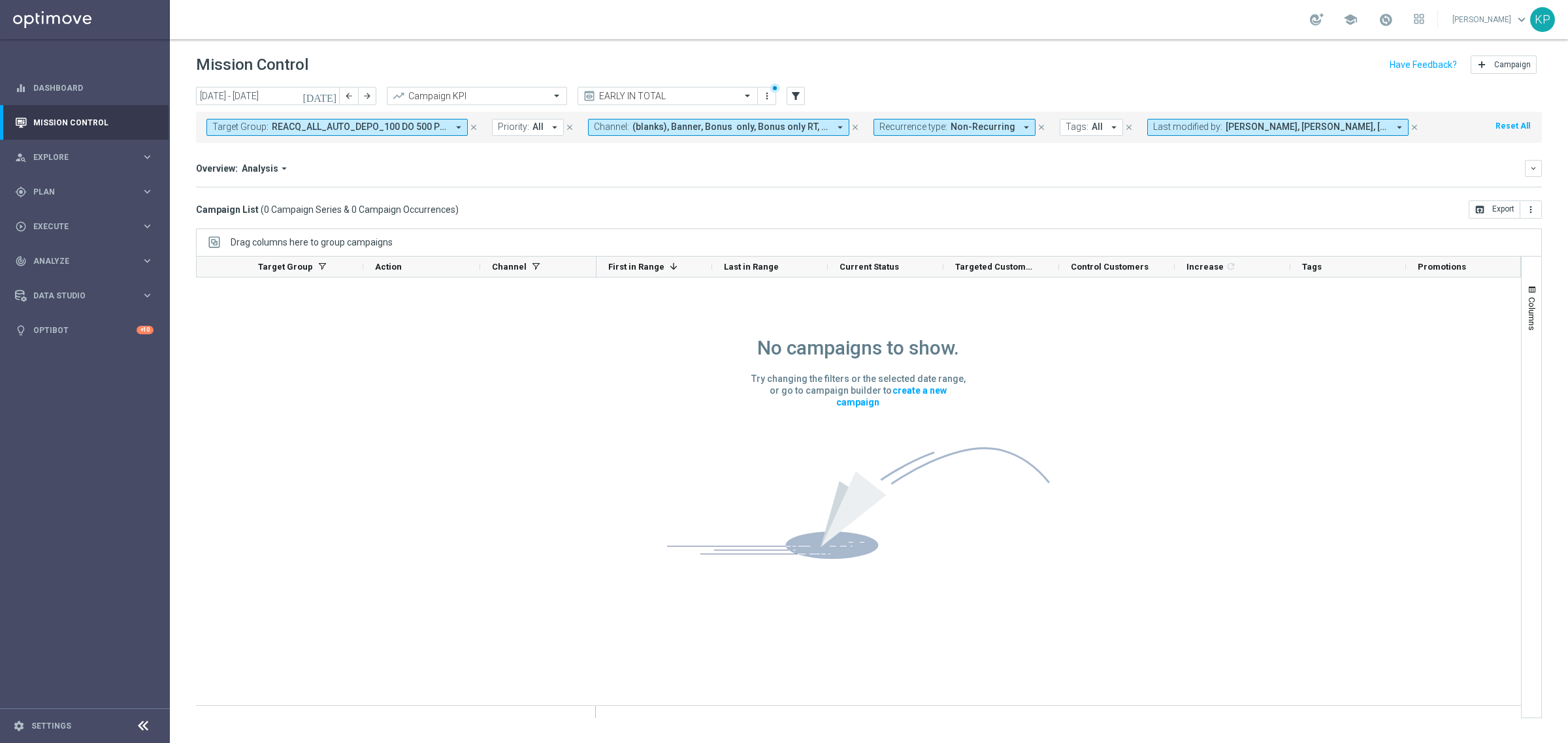
click at [1171, 128] on span "Last modified by:" at bounding box center [1188, 127] width 69 height 11
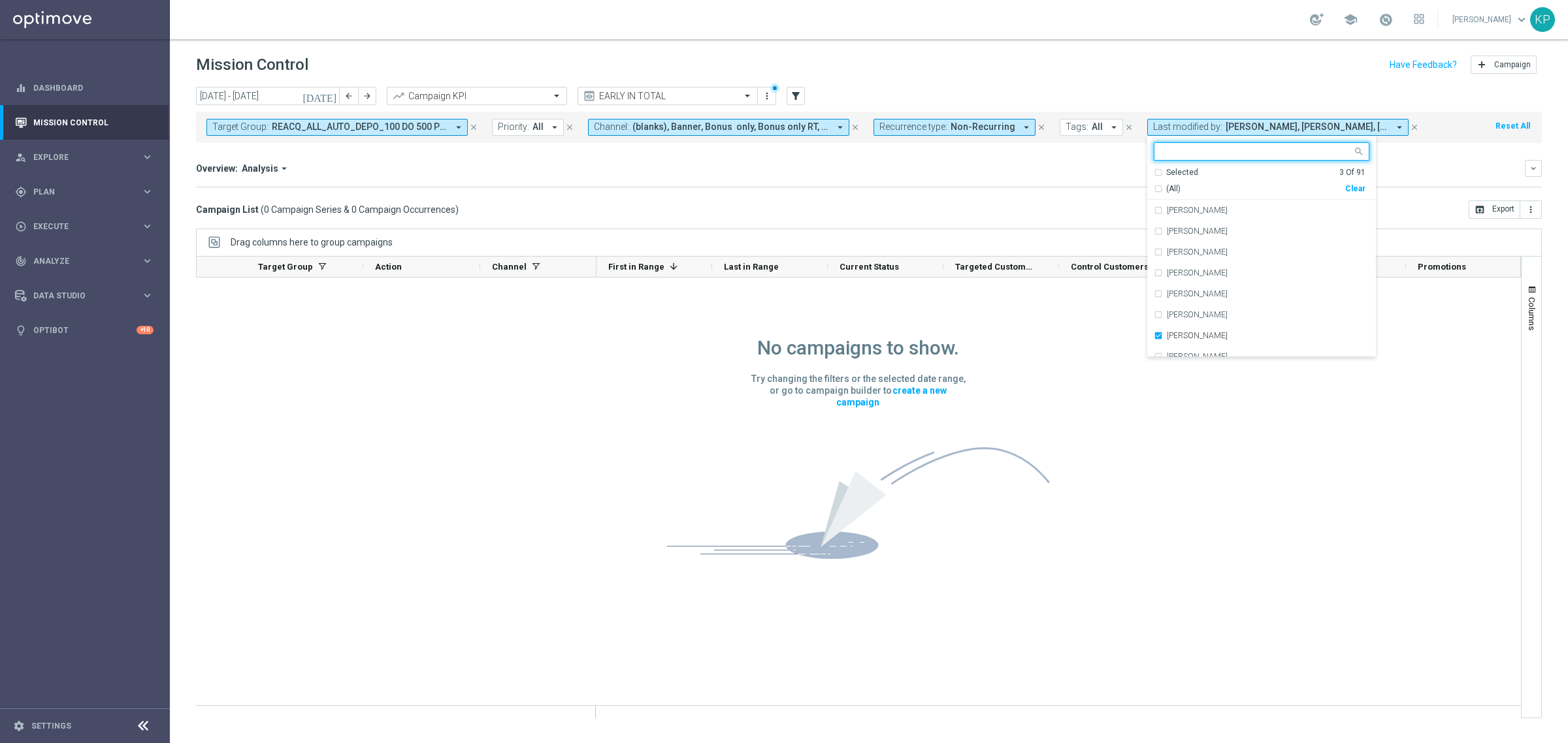
click at [1154, 170] on div "Selected 3 Of 91" at bounding box center [1259, 173] width 212 height 11
click at [1155, 222] on div "[PERSON_NAME]" at bounding box center [1262, 231] width 216 height 21
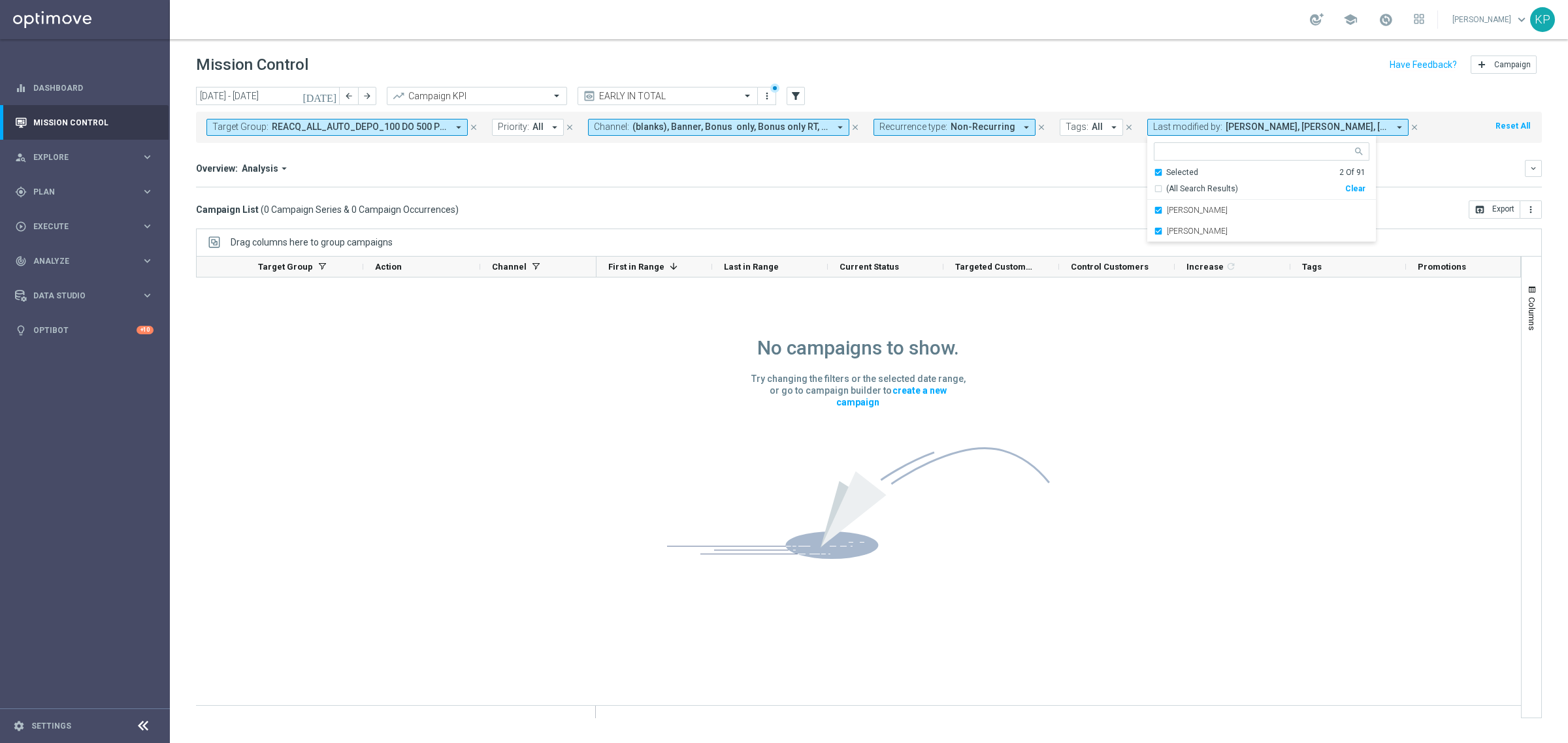
click at [1152, 249] on div "Drag columns here to group campaigns" at bounding box center [868, 242] width 1346 height 27
click at [1158, 134] on button "Last modified by: Andzelika Binek, Tomasz Kowalczyk arrow_drop_down" at bounding box center [1270, 127] width 247 height 17
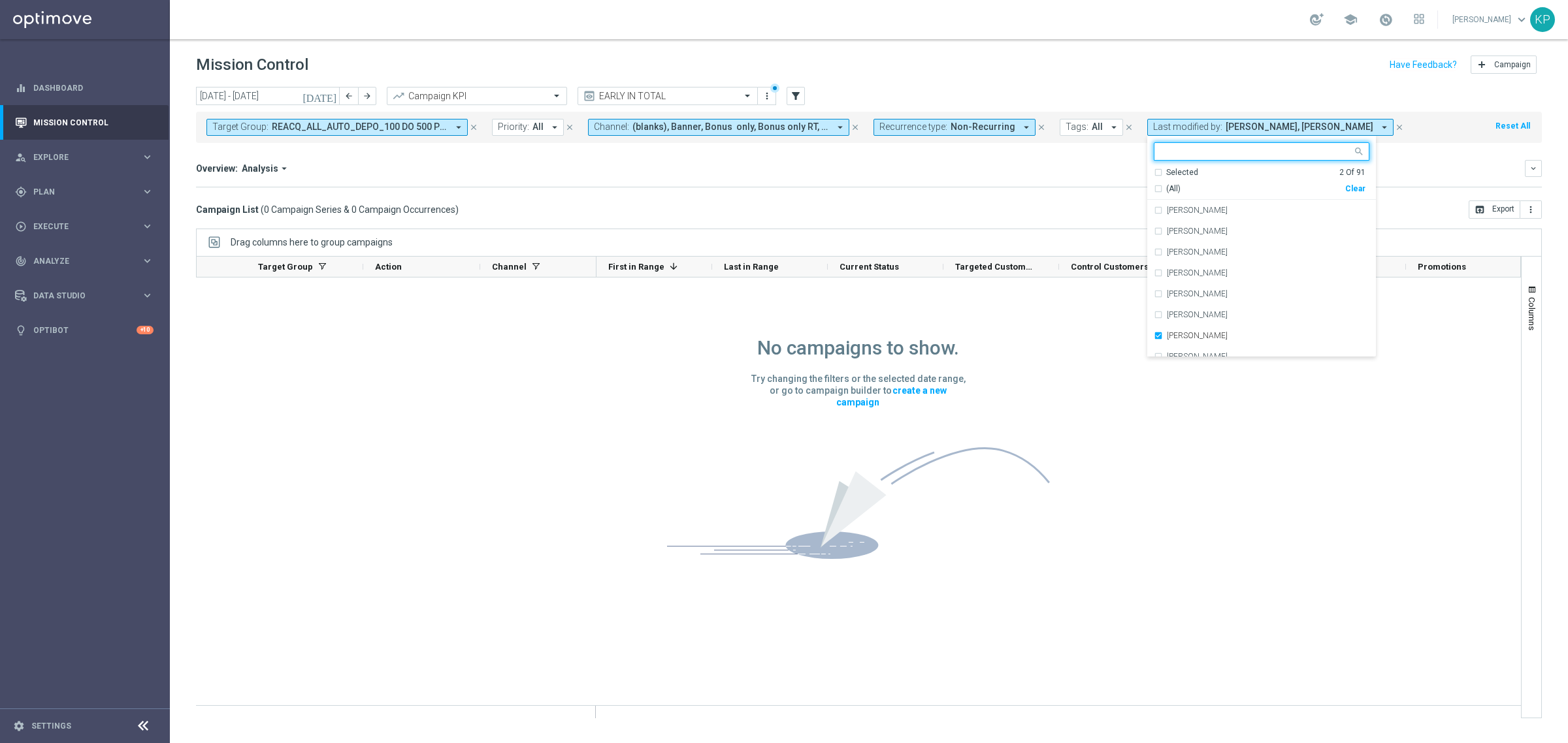
click at [1154, 175] on div "Selected 2 Of 91" at bounding box center [1259, 173] width 212 height 11
click at [1154, 227] on div "[PERSON_NAME]" at bounding box center [1262, 231] width 216 height 21
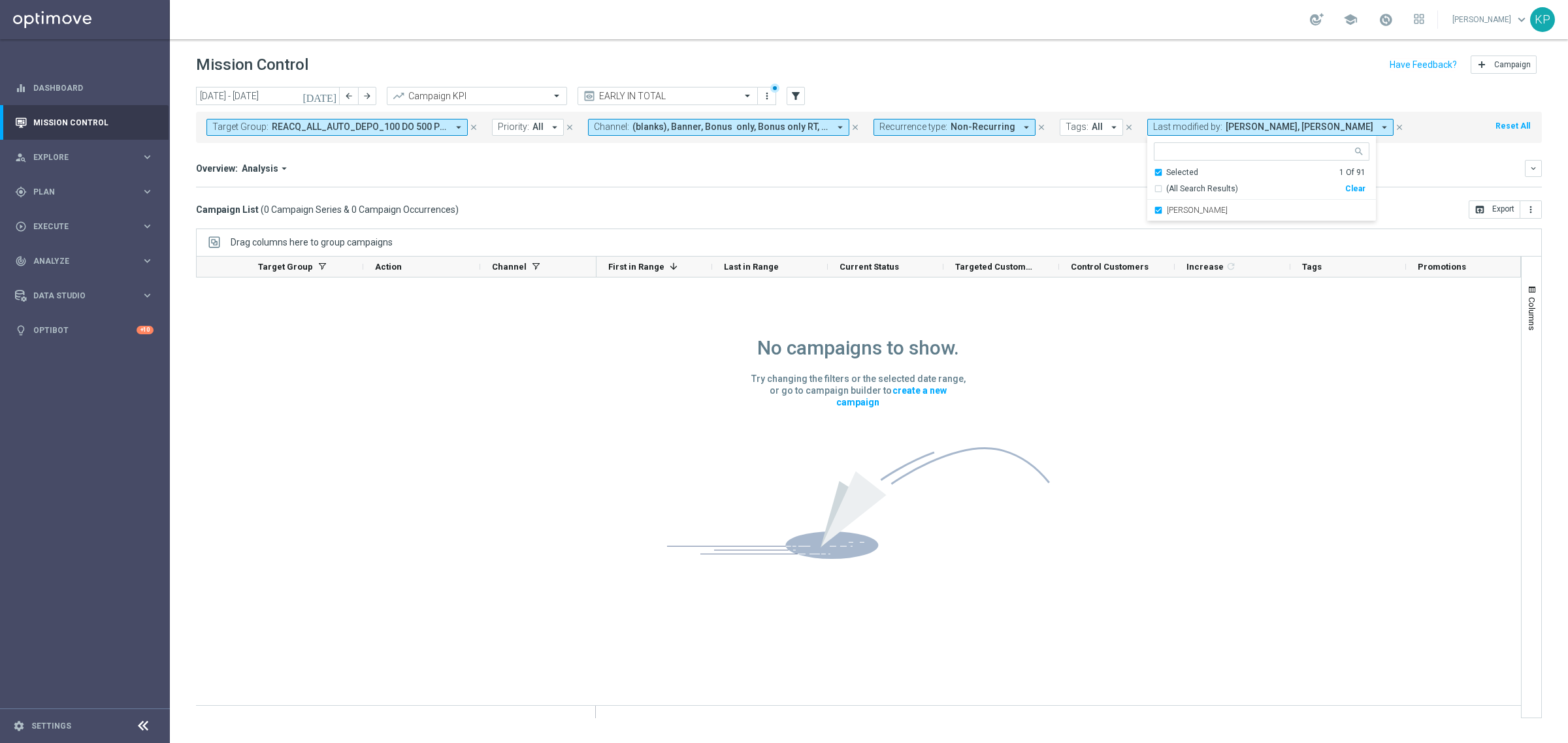
drag, startPoint x: 1042, startPoint y: 199, endPoint x: 974, endPoint y: 199, distance: 68.0
click at [1041, 199] on mini-dashboard "Overview: Analysis arrow_drop_down keyboard_arrow_down Increase In Deposit Amou…" at bounding box center [868, 172] width 1346 height 58
click at [374, 128] on span "REACQ_ALL_AUTO_DEPO_100 DO 500 PLN_MONTHLY" at bounding box center [360, 127] width 176 height 11
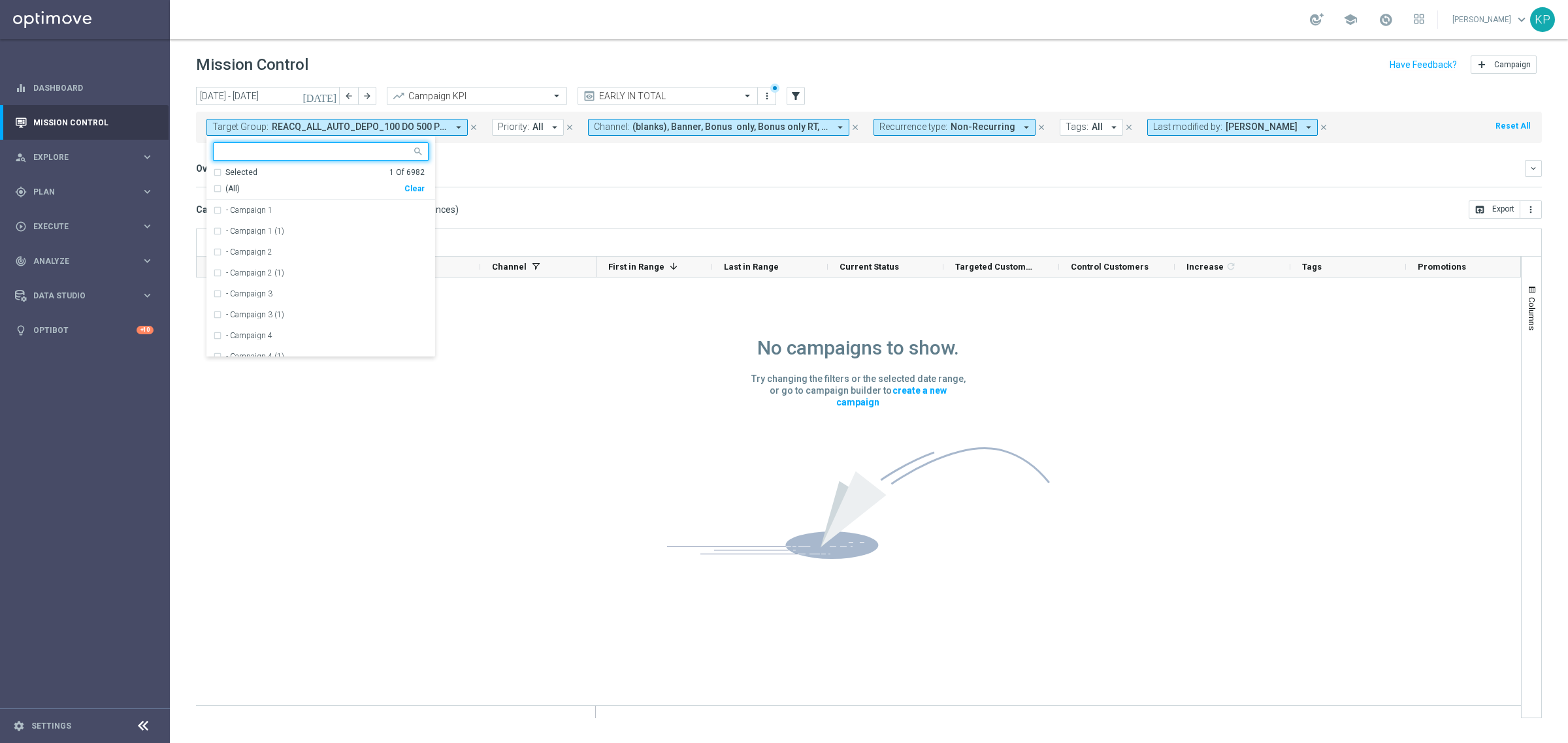
click at [241, 172] on div "Selected" at bounding box center [241, 173] width 32 height 11
click at [226, 190] on span "(All Search Results)" at bounding box center [261, 189] width 72 height 11
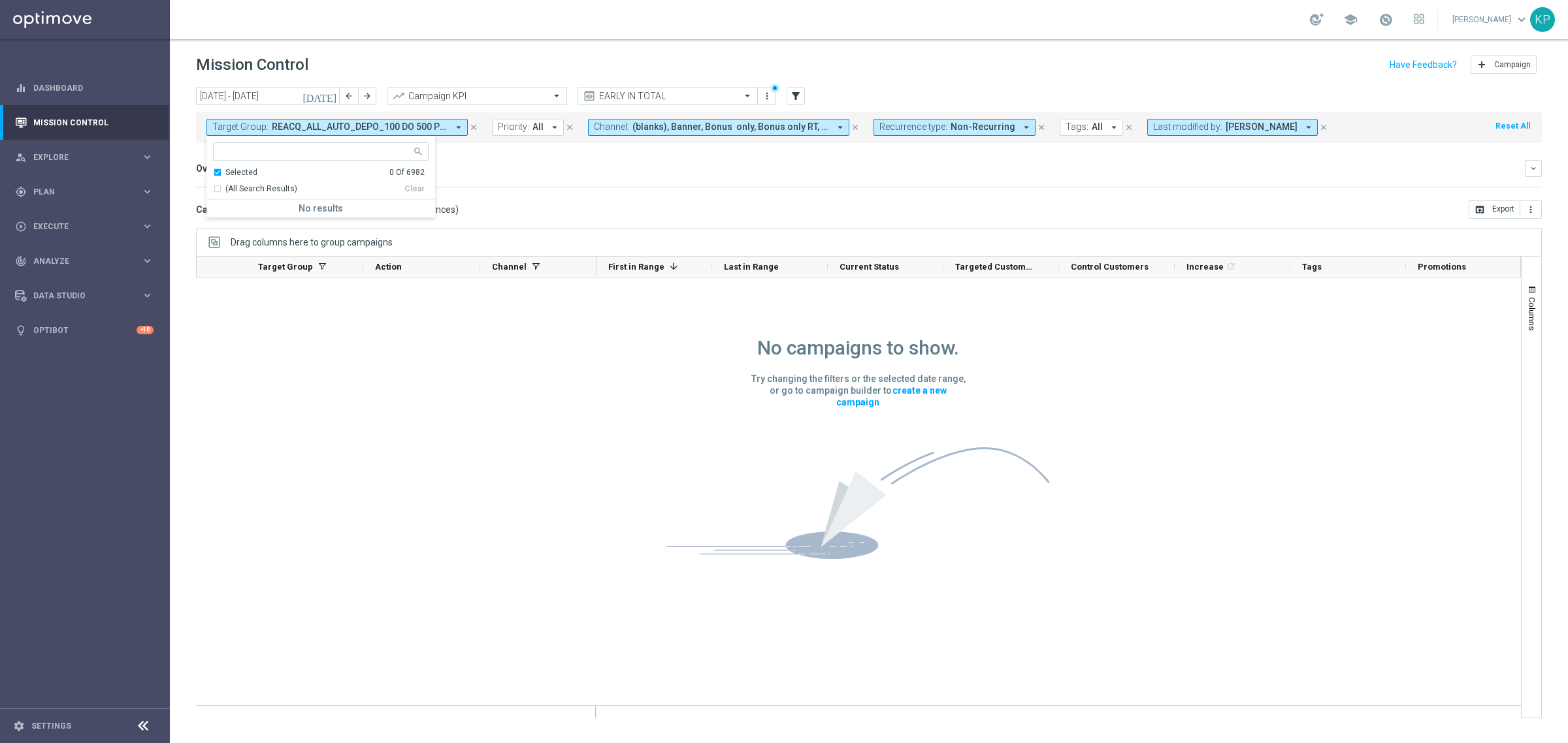
click at [544, 184] on div "Overview: Analysis arrow_drop_down keyboard_arrow_down Increase In Deposit Amou…" at bounding box center [868, 173] width 1346 height 27
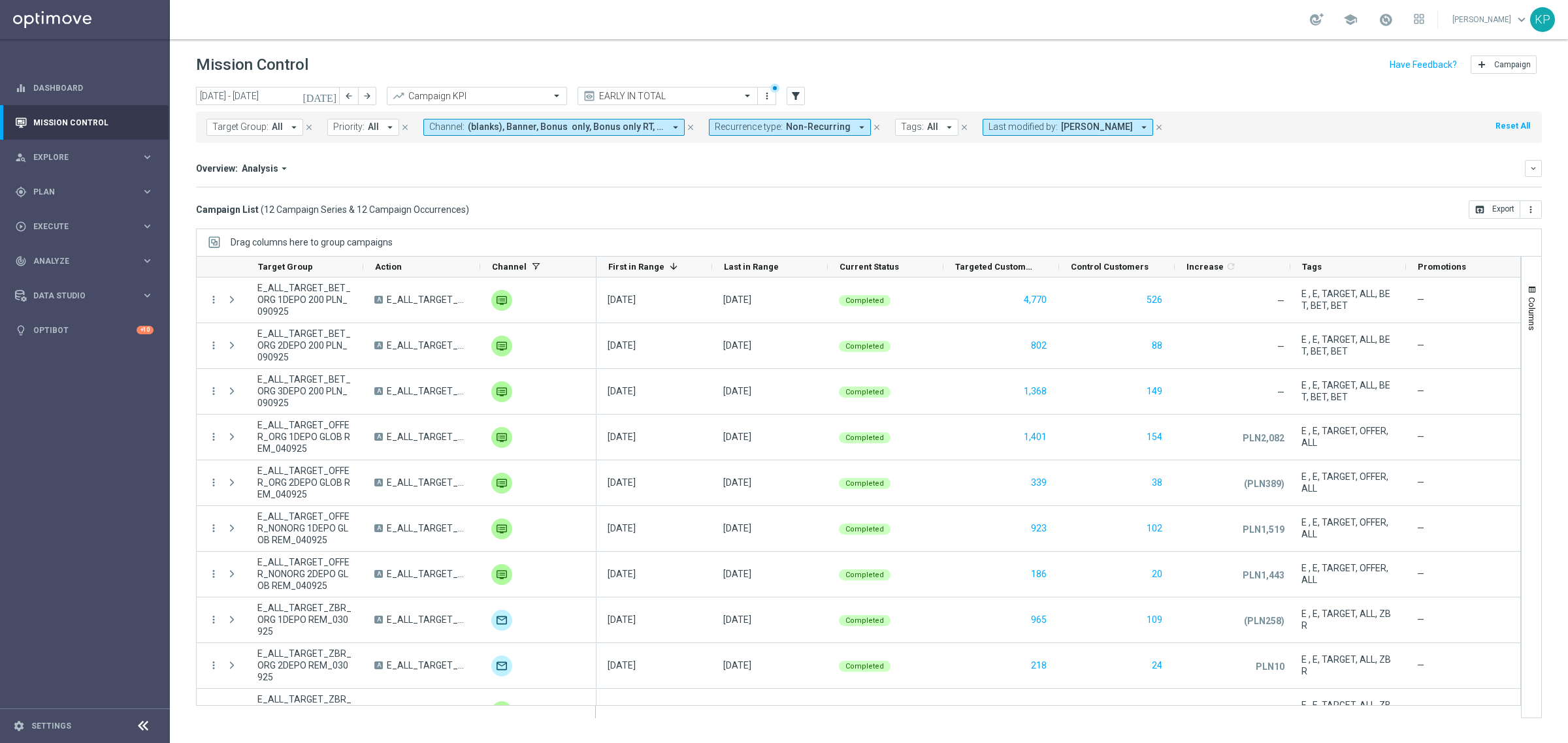
click at [329, 95] on icon "[DATE]" at bounding box center [320, 96] width 35 height 12
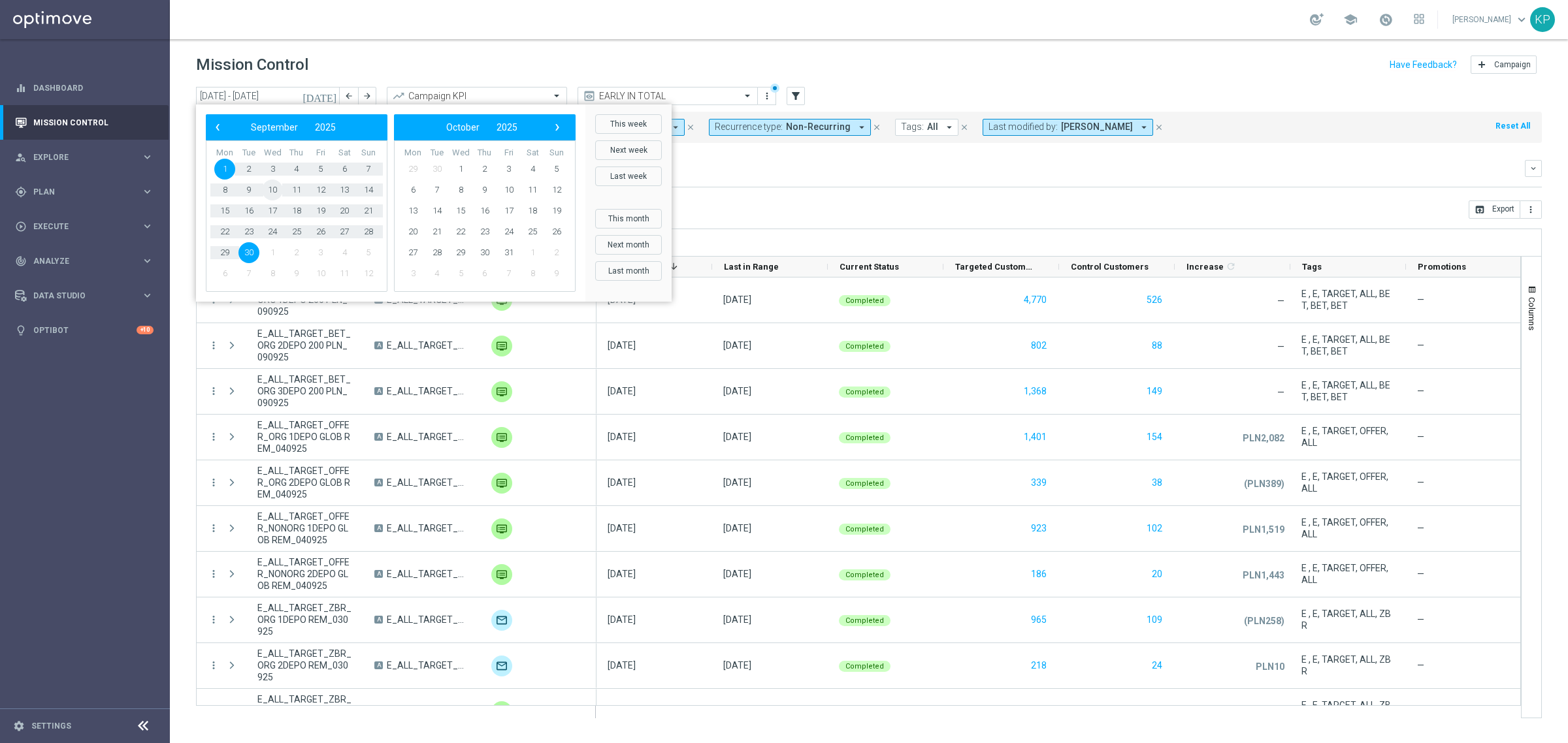
click at [262, 190] on span "10" at bounding box center [272, 190] width 21 height 21
click at [267, 190] on span "10" at bounding box center [272, 190] width 21 height 21
type input "10 Sep 2025 - 10 Sep 2025"
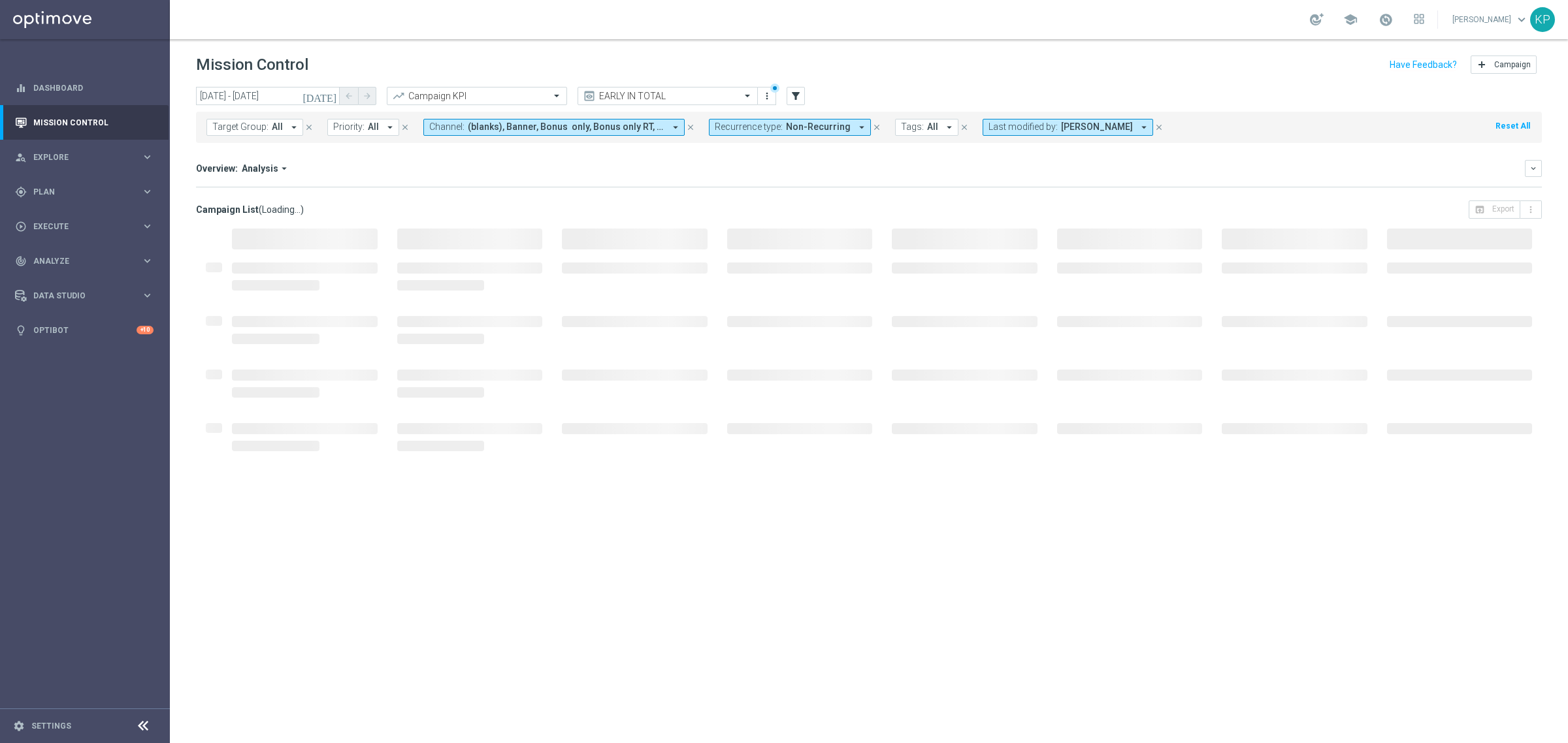
click at [447, 179] on div "Overview: Analysis arrow_drop_down keyboard_arrow_down Increase In Deposit Amou…" at bounding box center [868, 173] width 1346 height 27
click at [655, 152] on mini-dashboard "Overview: Analysis arrow_drop_down keyboard_arrow_down Increase In Deposit Amou…" at bounding box center [868, 172] width 1346 height 58
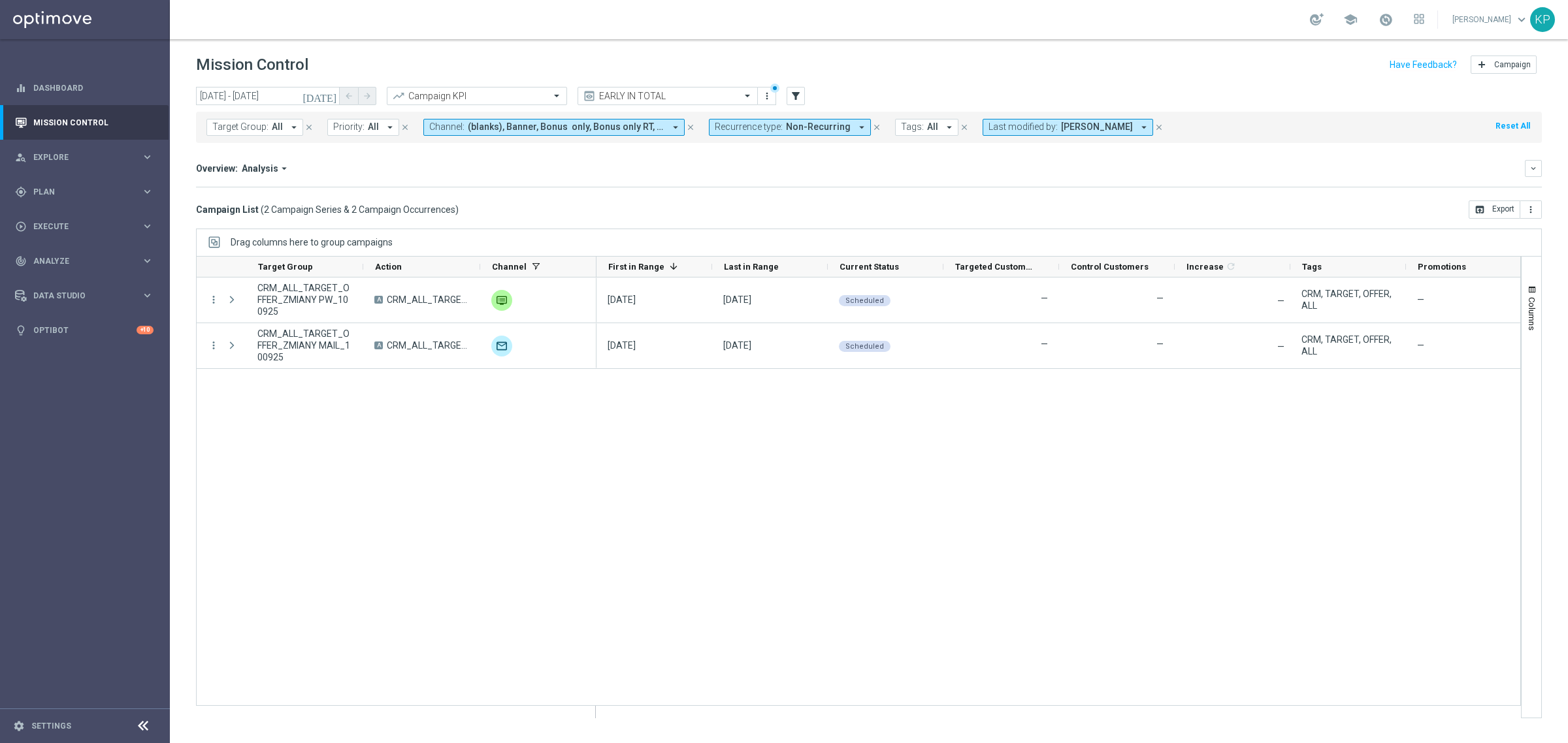
click at [788, 133] on button "Recurrence type: Non-Recurring arrow_drop_down" at bounding box center [789, 127] width 162 height 17
click at [746, 212] on div "Recurring" at bounding box center [762, 221] width 94 height 21
drag, startPoint x: 740, startPoint y: 201, endPoint x: 716, endPoint y: 187, distance: 27.8
click at [740, 201] on label "Non-Recurring" at bounding box center [753, 199] width 49 height 8
click at [638, 162] on div "Overview: Analysis arrow_drop_down keyboard_arrow_down" at bounding box center [868, 168] width 1346 height 17
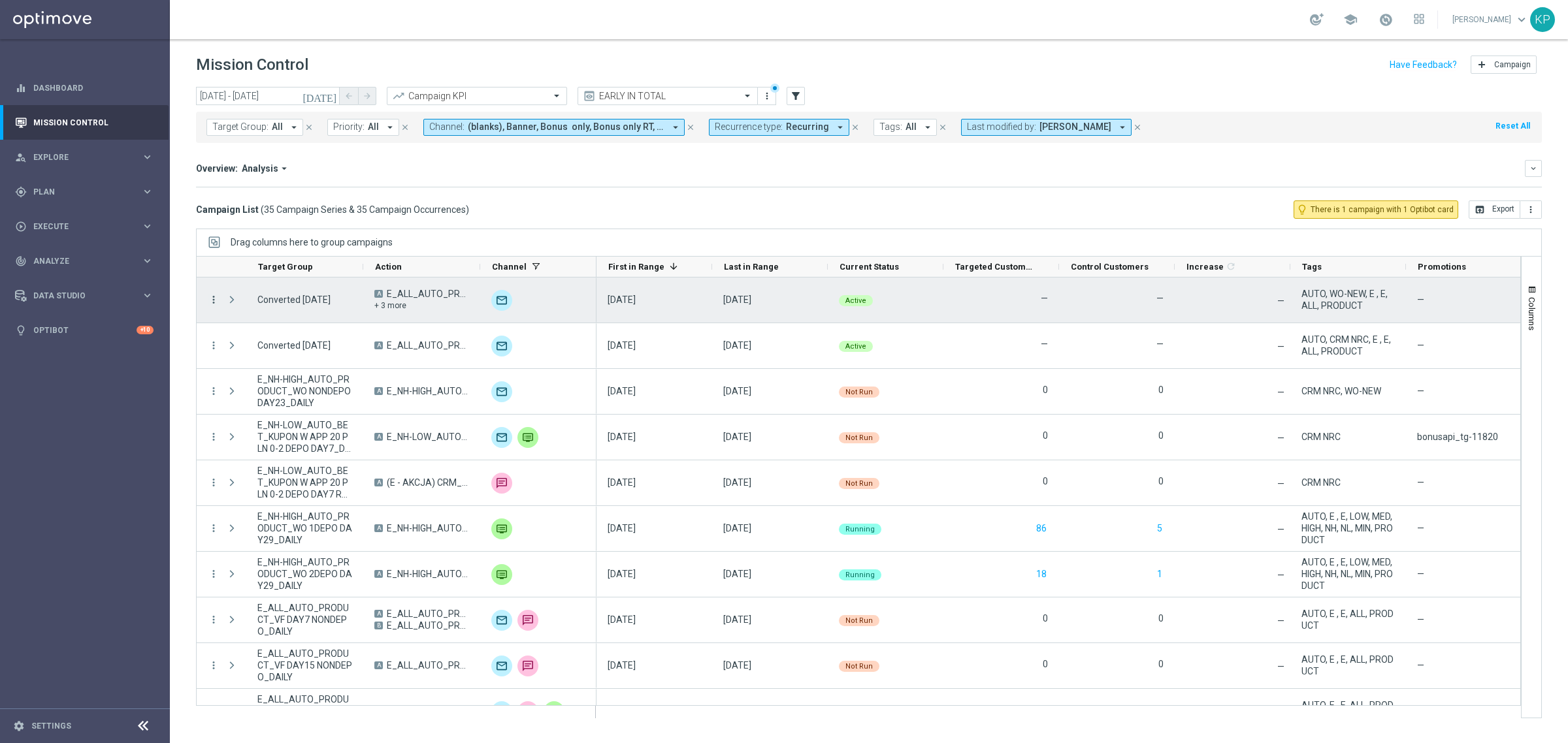
click at [214, 304] on icon "more_vert" at bounding box center [213, 300] width 12 height 12
click at [272, 406] on div "Delete" at bounding box center [300, 406] width 122 height 9
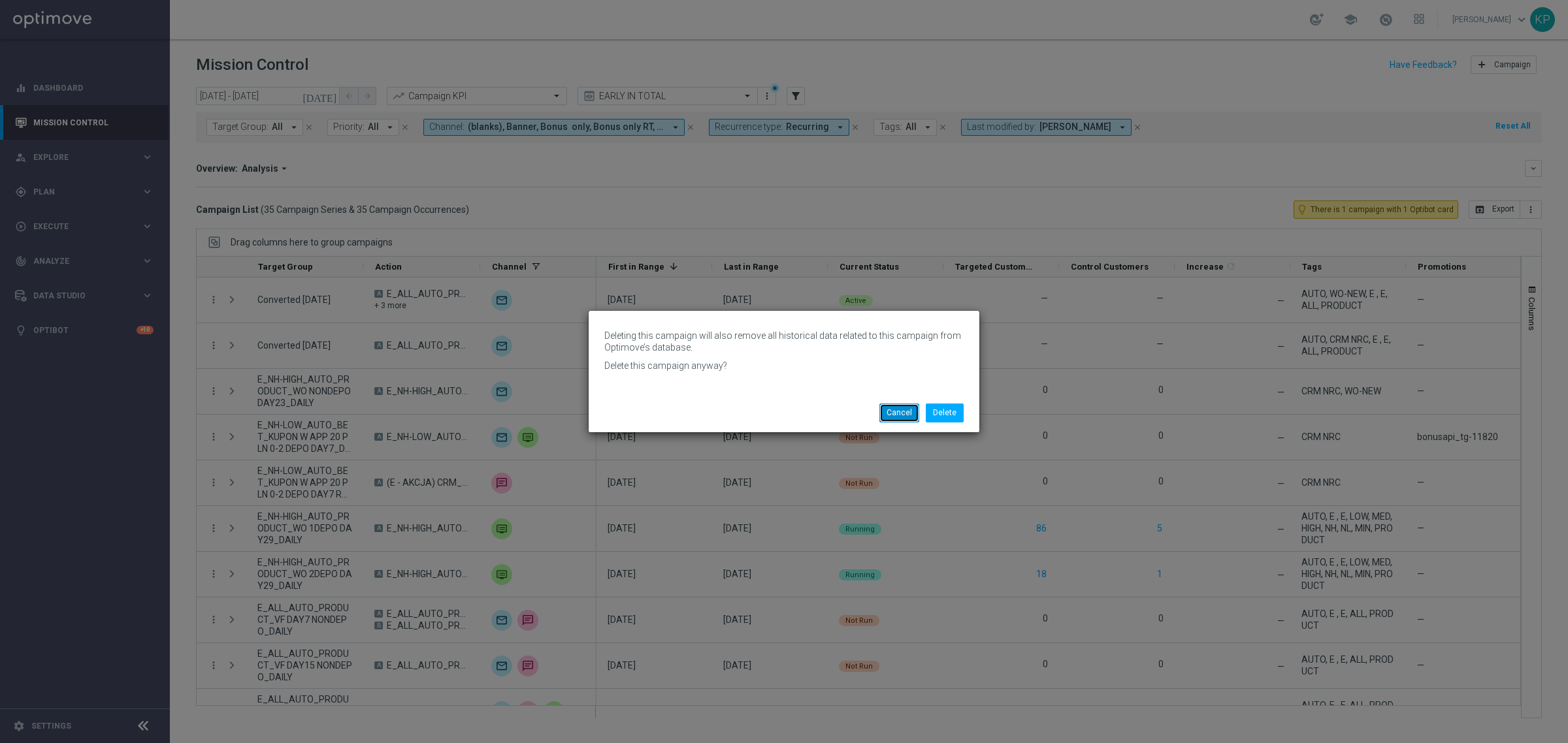
click at [894, 413] on button "Cancel" at bounding box center [899, 412] width 40 height 18
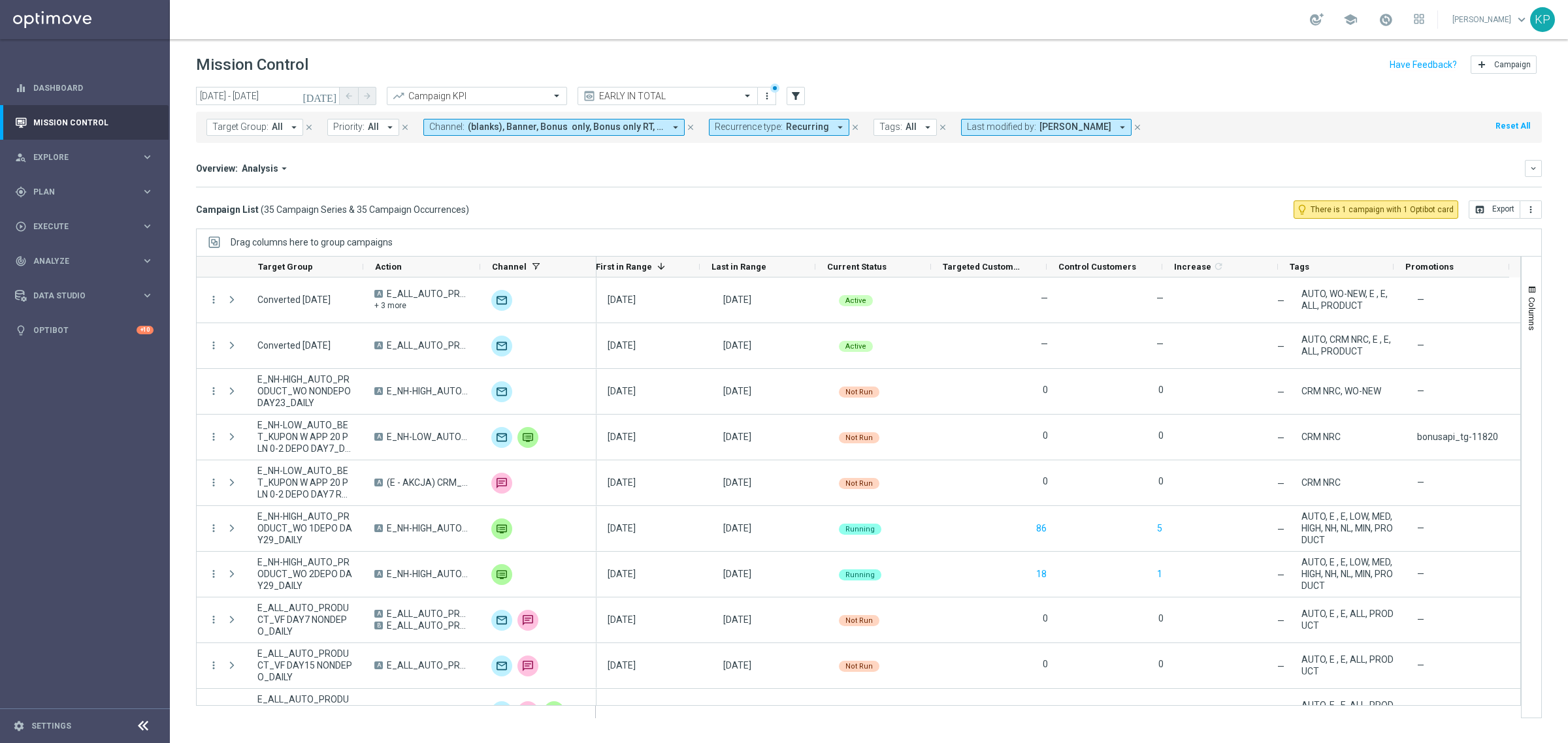
scroll to position [0, 12]
click at [1524, 311] on button "Columns" at bounding box center [1531, 308] width 20 height 71
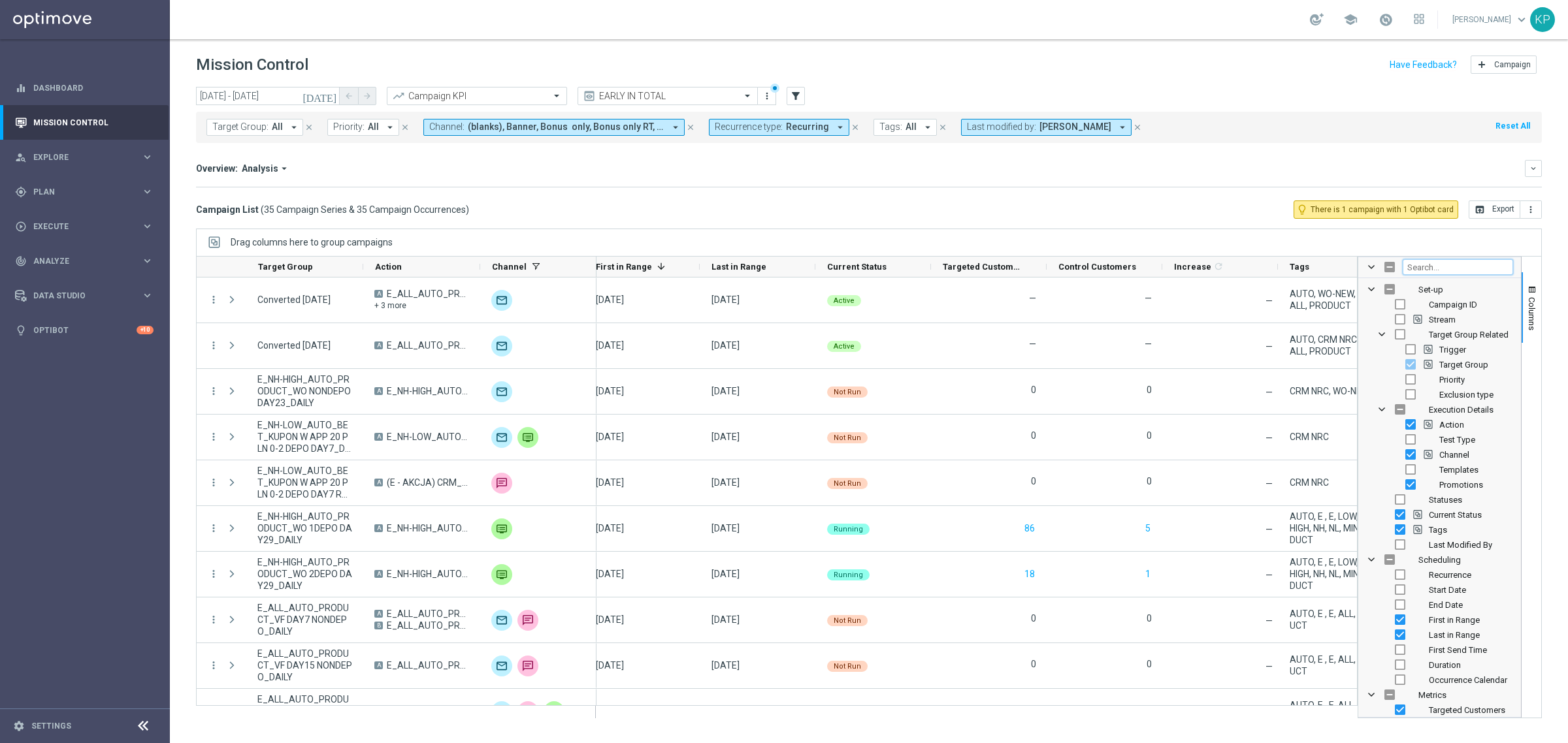
click at [1405, 271] on input "Filter Columns Input" at bounding box center [1458, 266] width 111 height 15
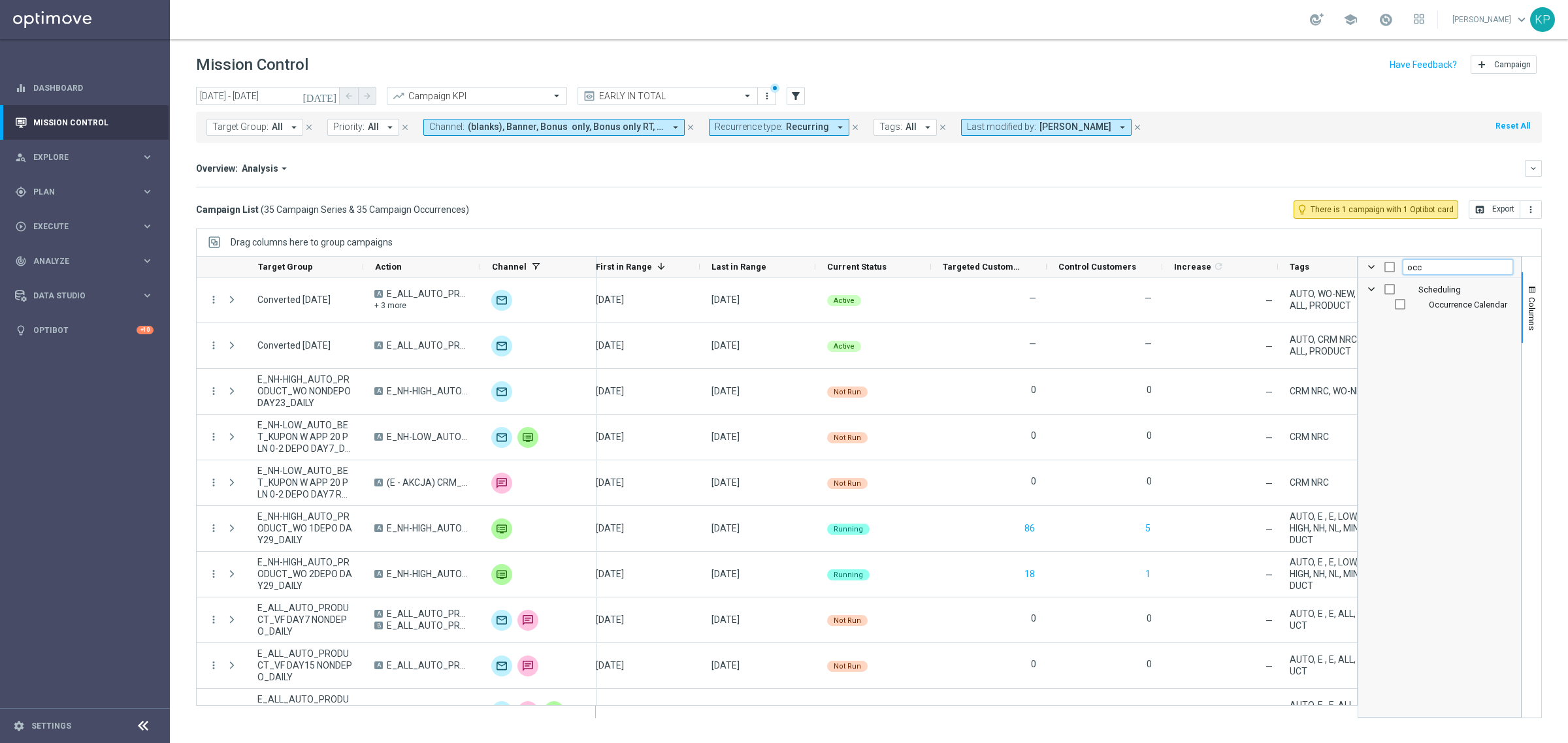
type input "occ"
drag, startPoint x: 1406, startPoint y: 305, endPoint x: 1418, endPoint y: 305, distance: 12.0
click at [1403, 305] on div "Occurrence Calendar" at bounding box center [1448, 305] width 128 height 15
click at [1402, 307] on input "Press SPACE to toggle visibility (hidden)" at bounding box center [1400, 304] width 10 height 10
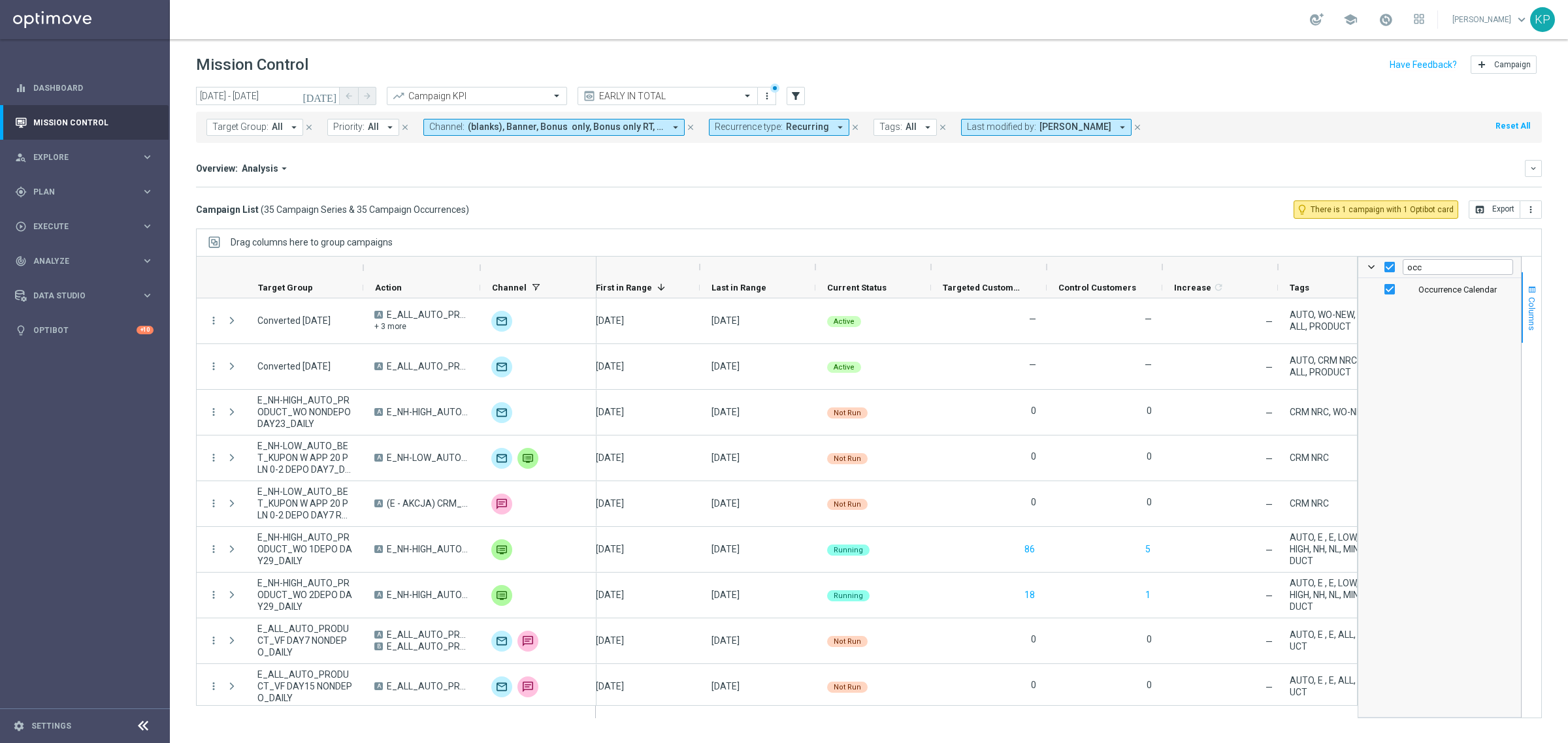
click at [1527, 300] on span "Columns" at bounding box center [1532, 314] width 10 height 33
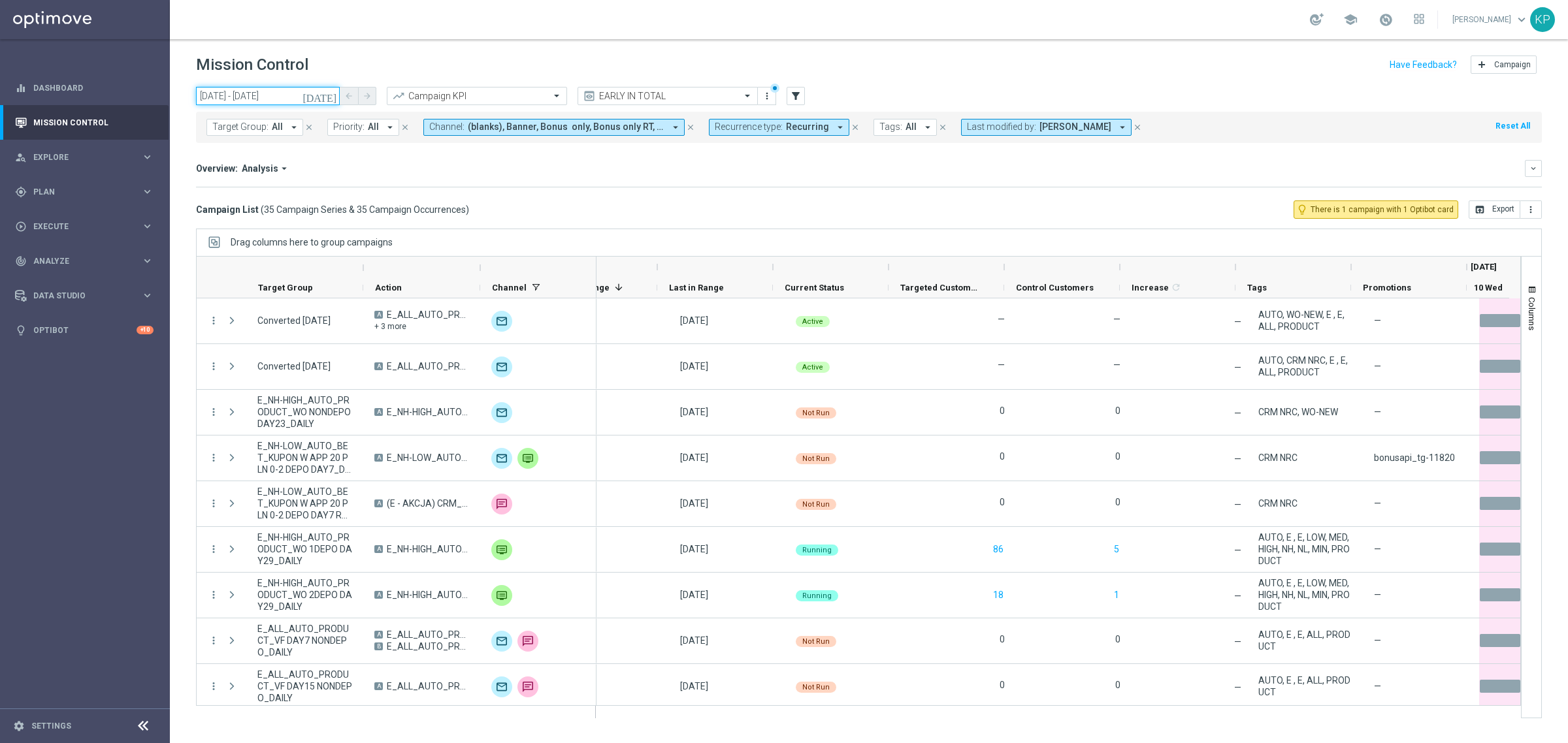
click at [281, 94] on input "10 Sep 2025 - 10 Sep 2025" at bounding box center [267, 96] width 144 height 18
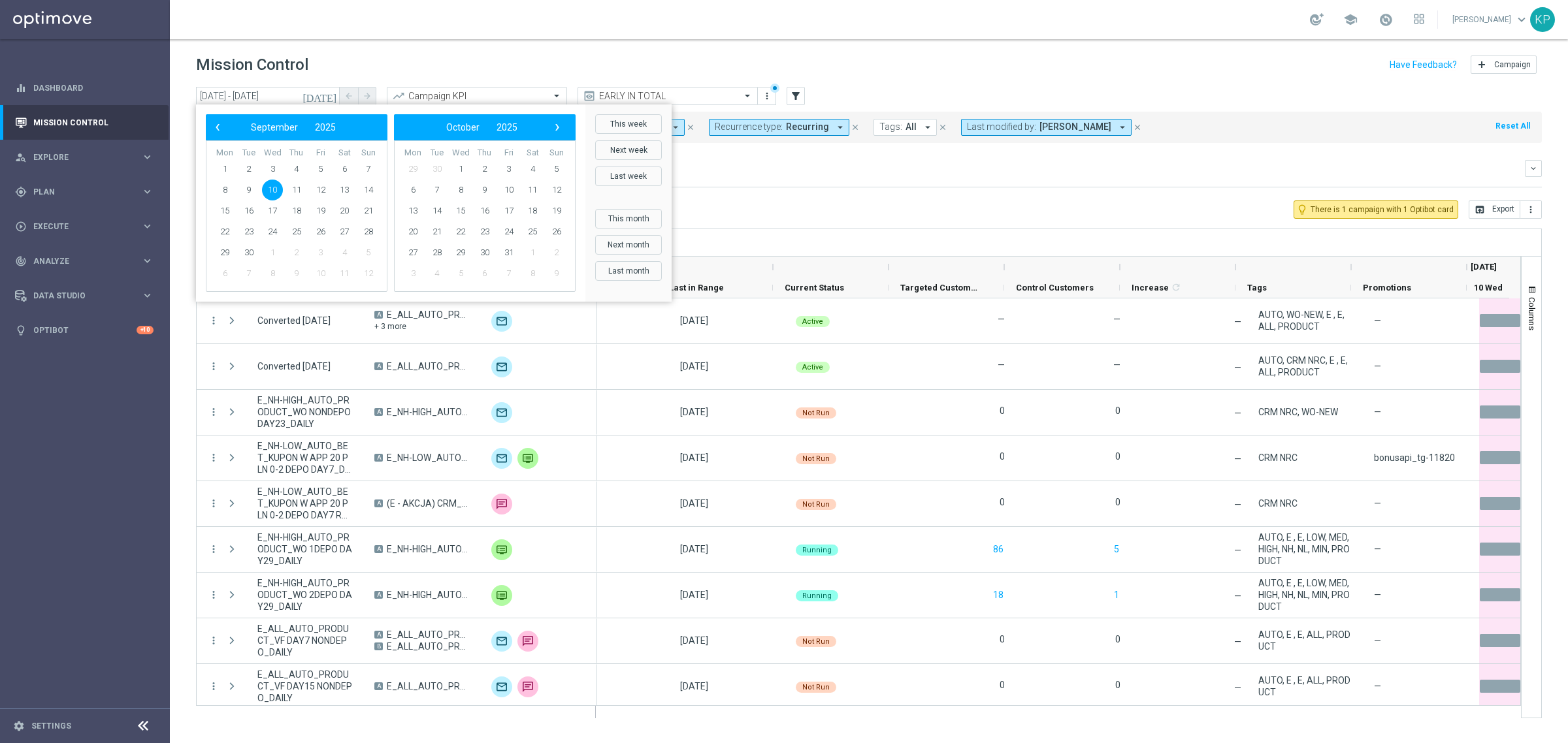
click at [273, 186] on span "10" at bounding box center [272, 190] width 21 height 21
click at [287, 190] on span "11" at bounding box center [297, 190] width 21 height 21
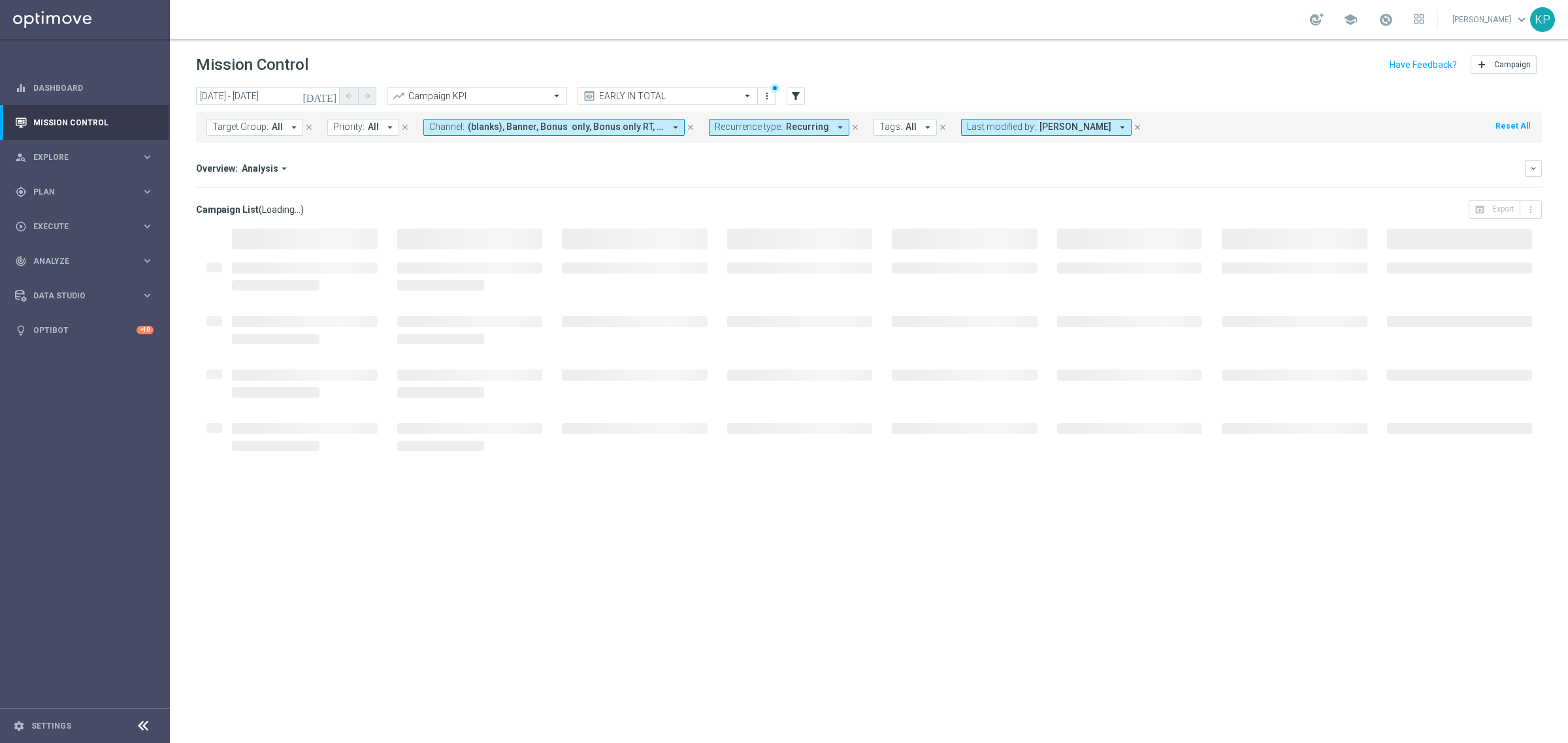
type input "10 Sep 2025 - 11 Sep 2025"
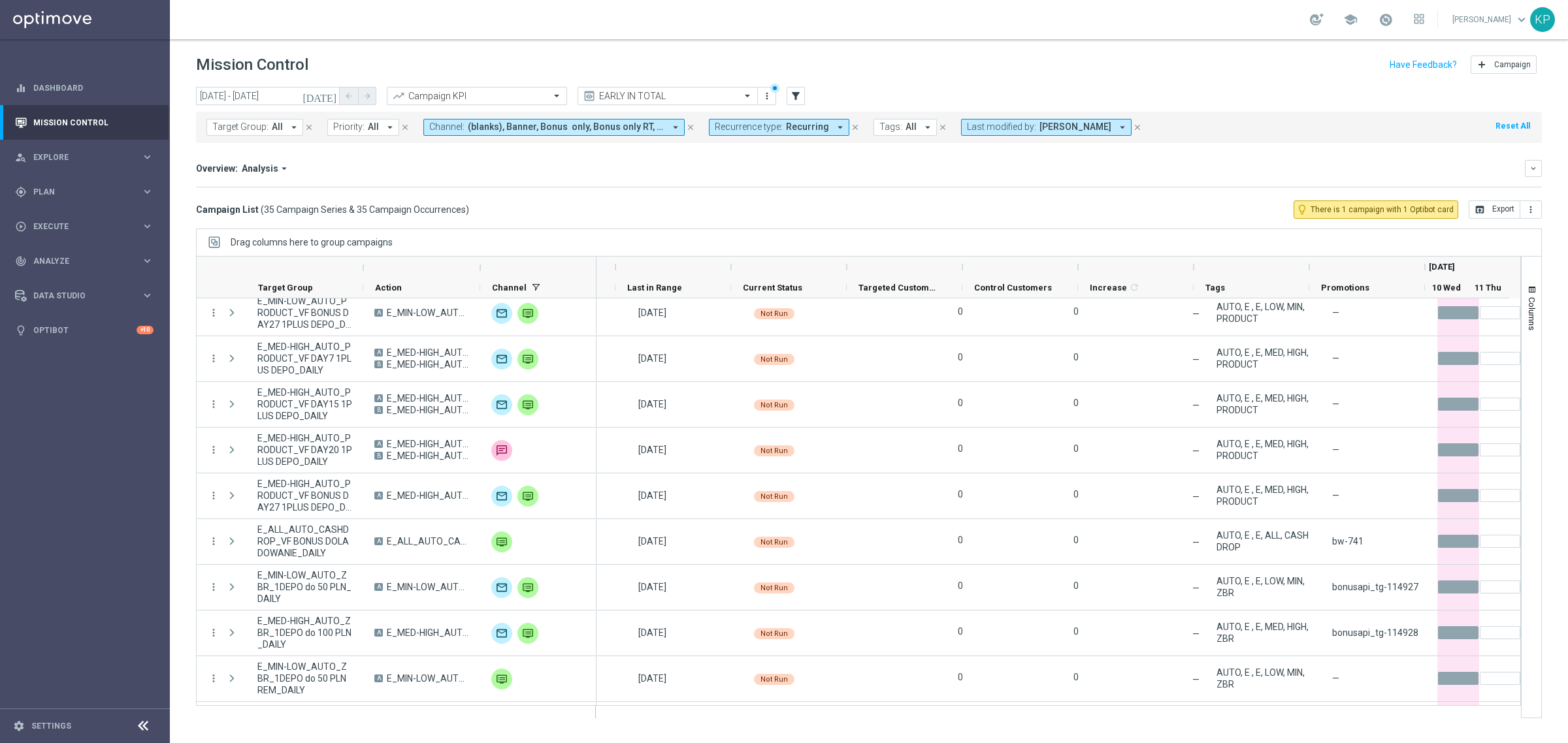
scroll to position [540, 0]
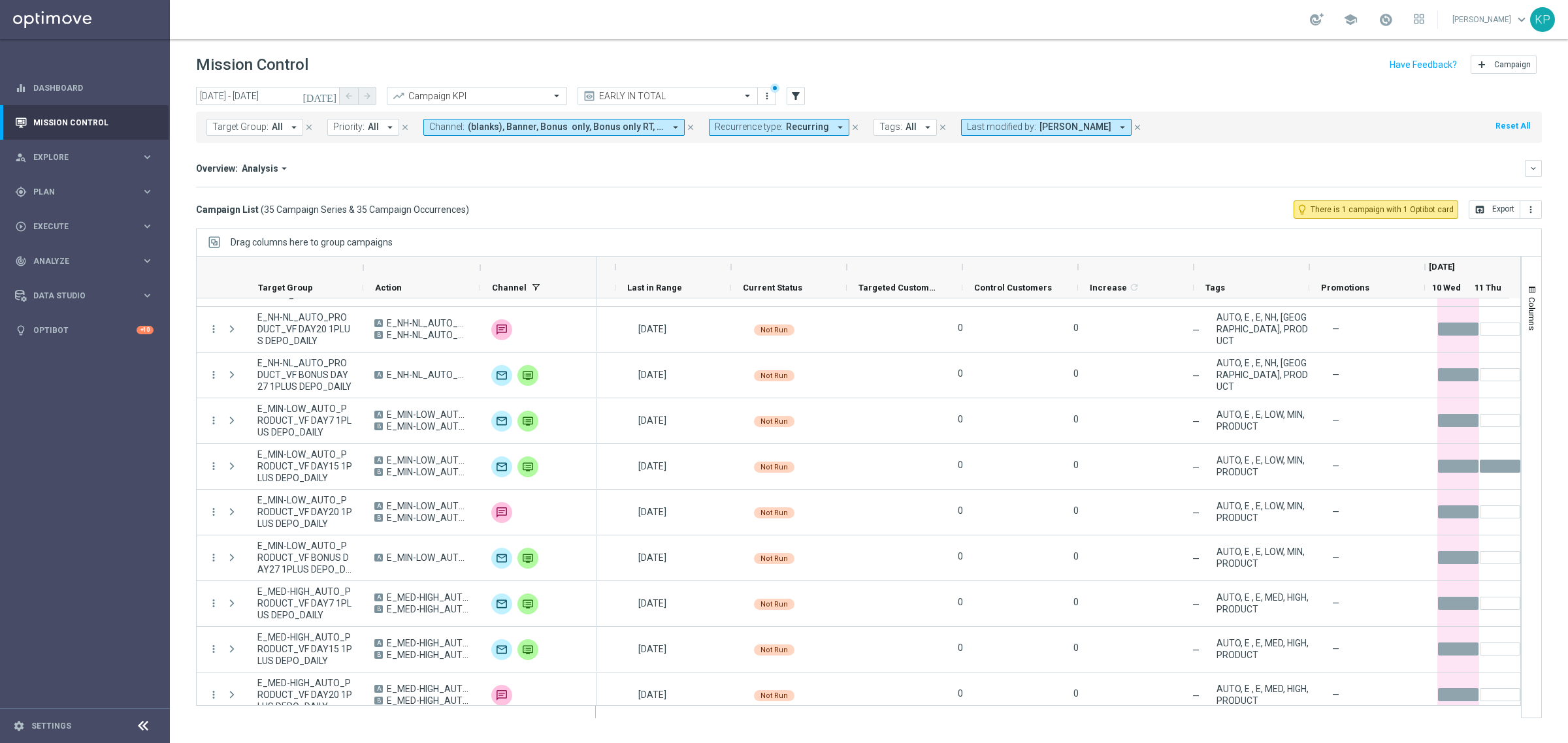
click at [265, 125] on span "Target Group:" at bounding box center [241, 127] width 56 height 11
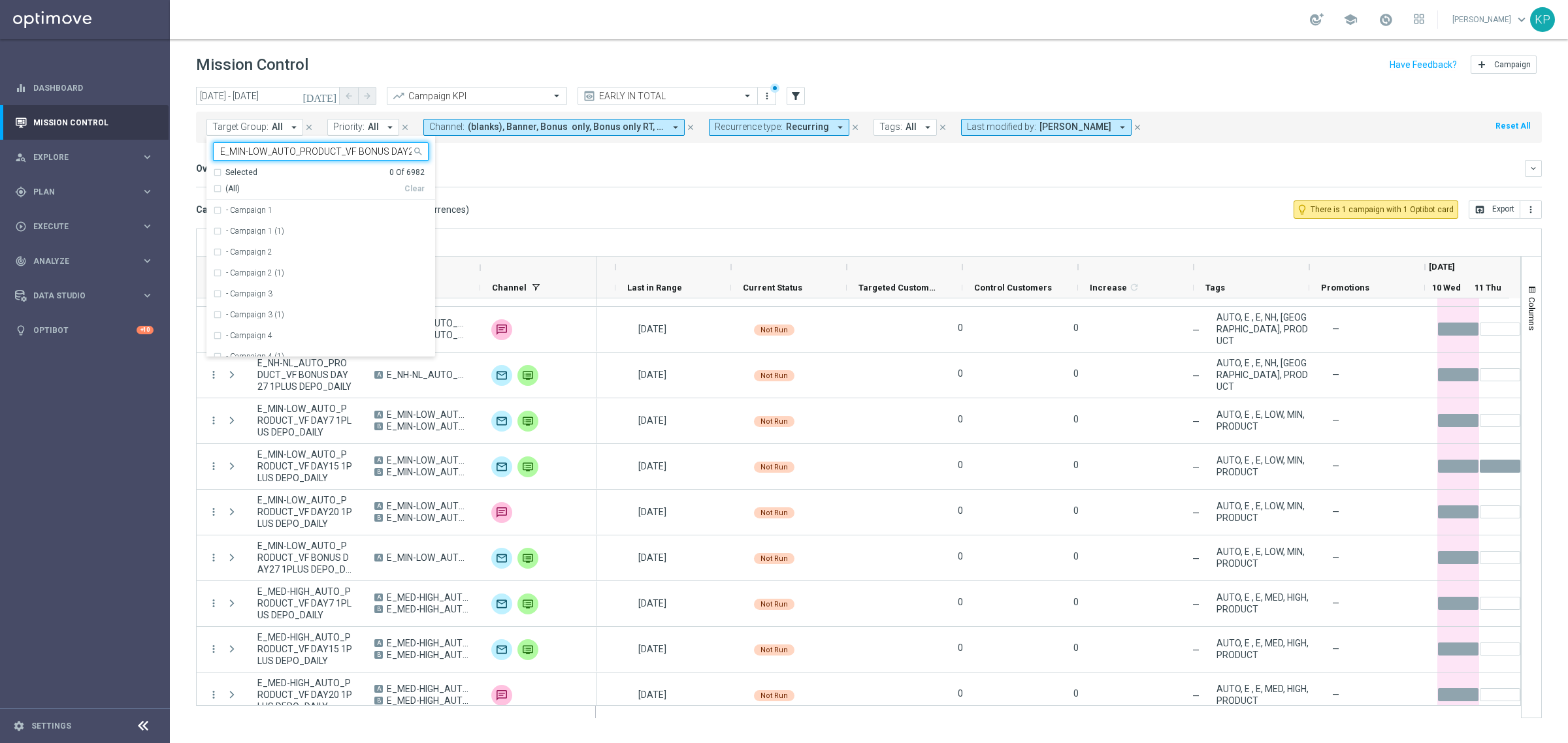
scroll to position [0, 85]
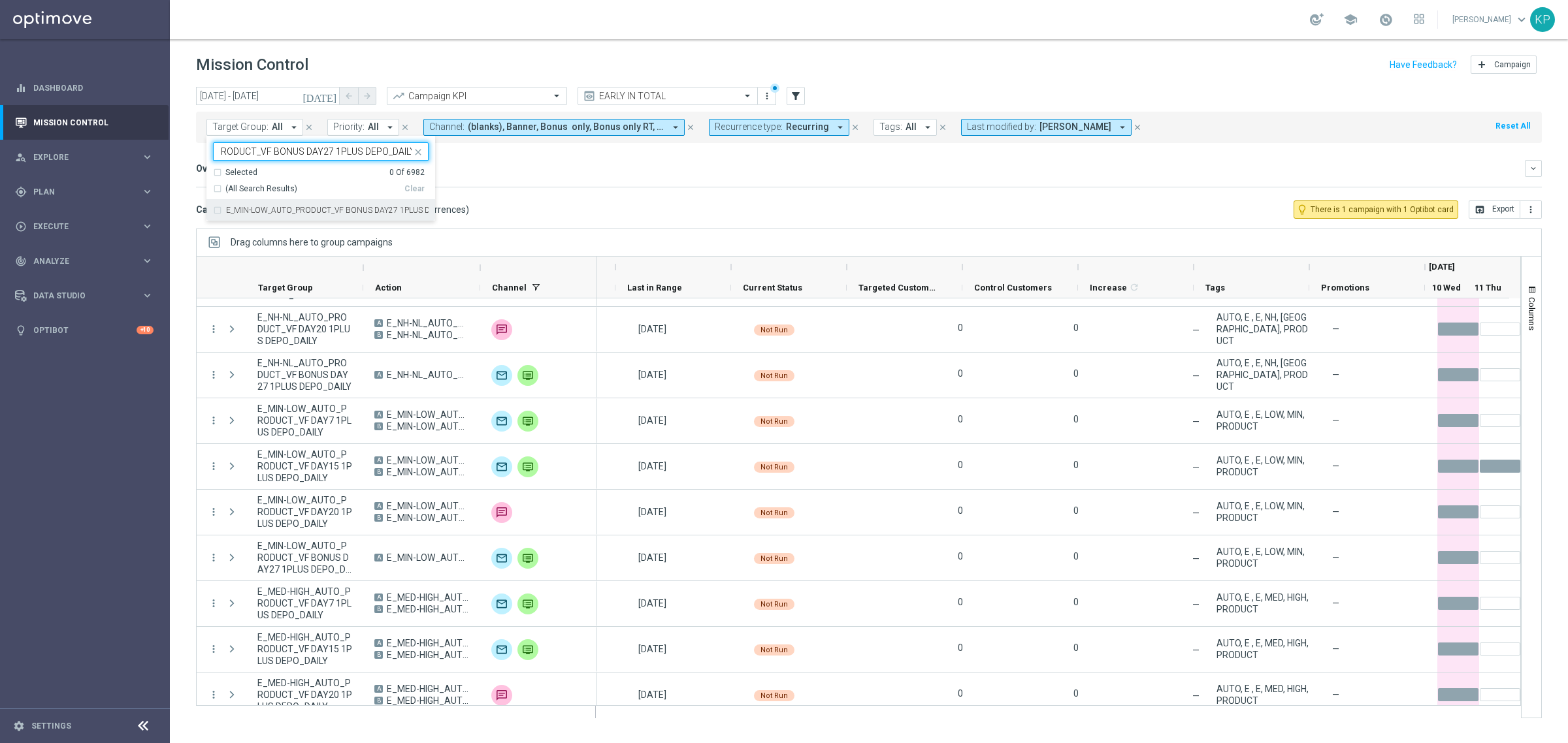
click at [281, 209] on label "E_MIN-LOW_AUTO_PRODUCT_VF BONUS DAY27 1PLUS DEPO_DAILY" at bounding box center [327, 210] width 202 height 8
type input "E_MIN-LOW_AUTO_PRODUCT_VF BONUS DAY27 1PLUS DEPO_DAILY"
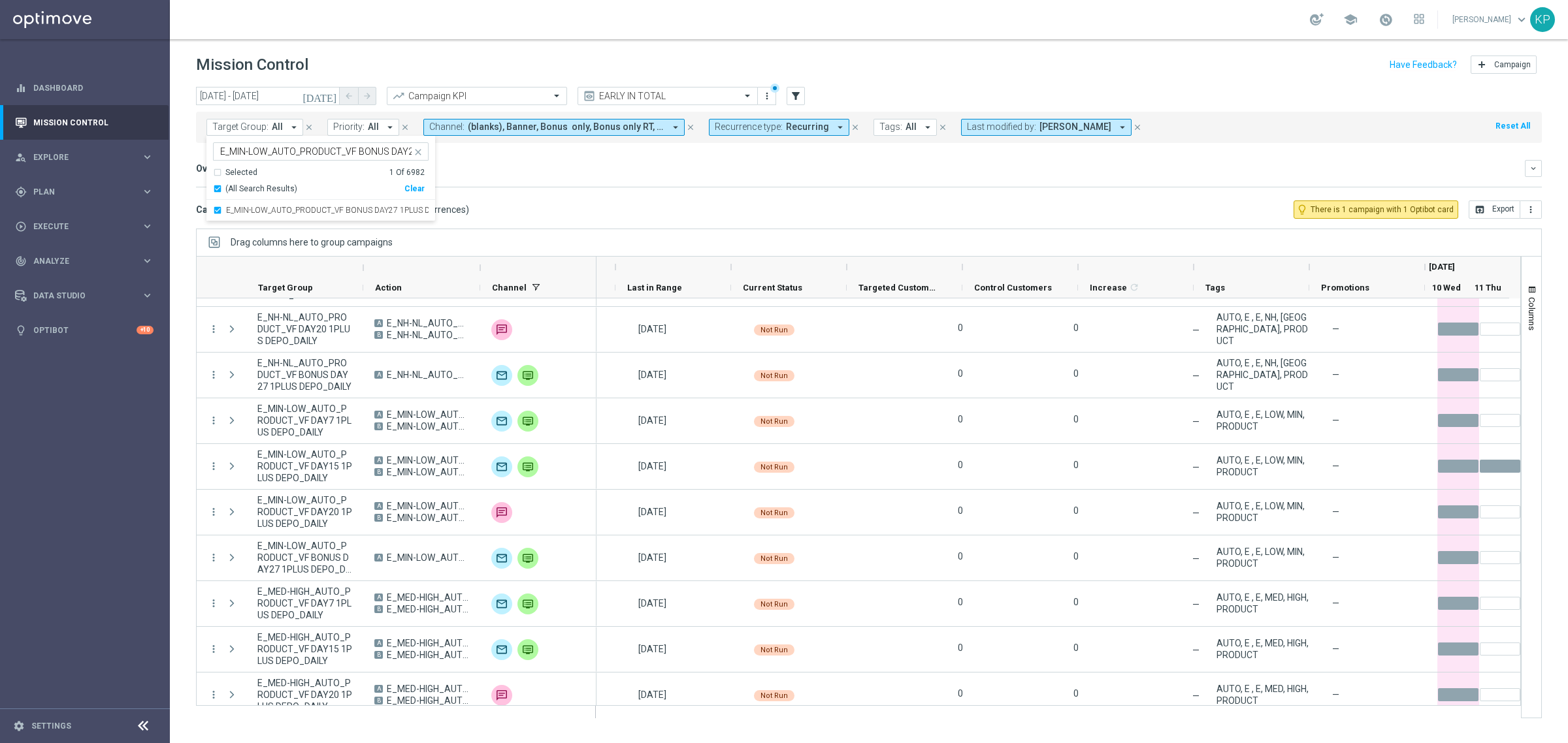
click at [583, 202] on div "Campaign List ( 35 Campaign Series & 35 Campaign Occurrences ) lightbulb_outlin…" at bounding box center [868, 210] width 1346 height 18
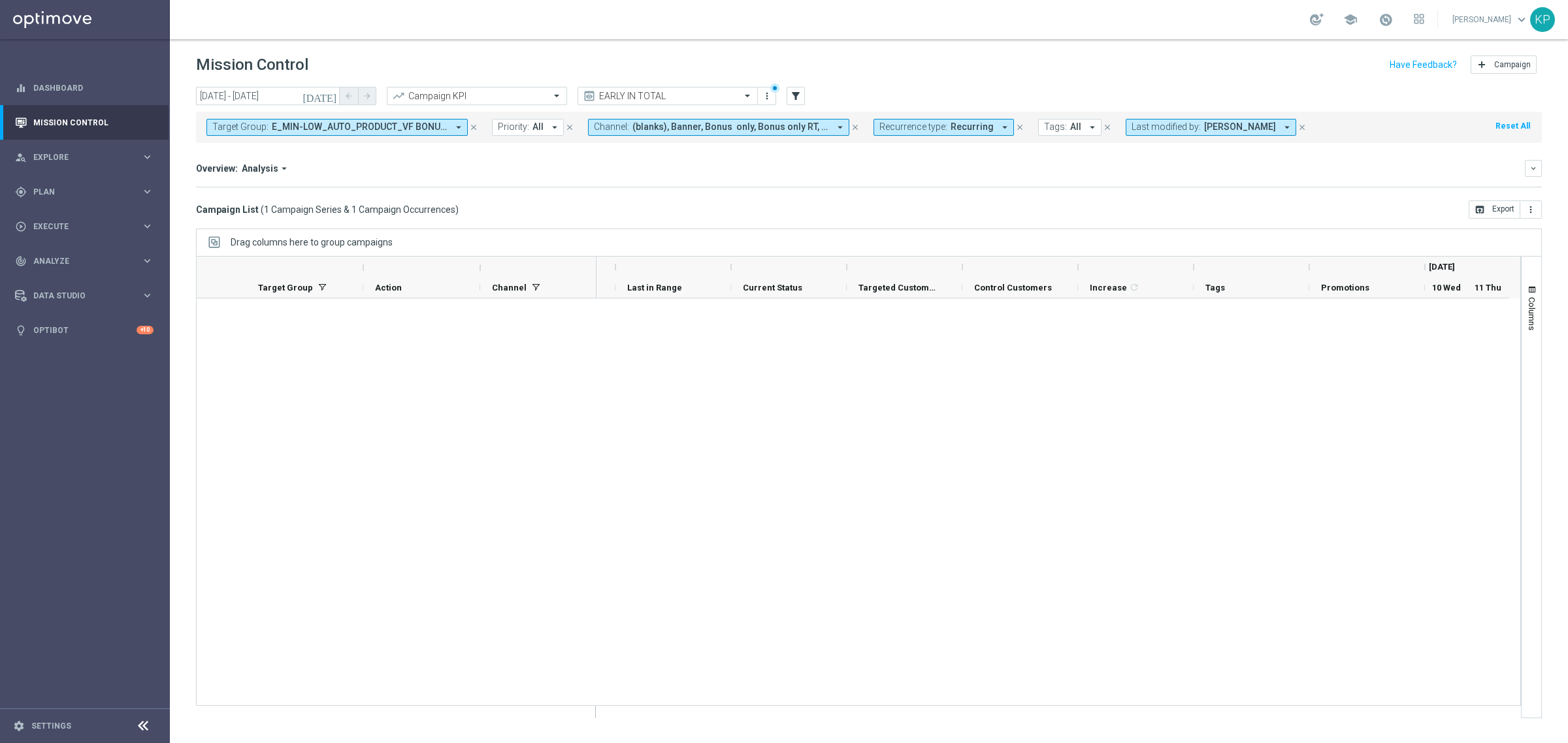
scroll to position [0, 83]
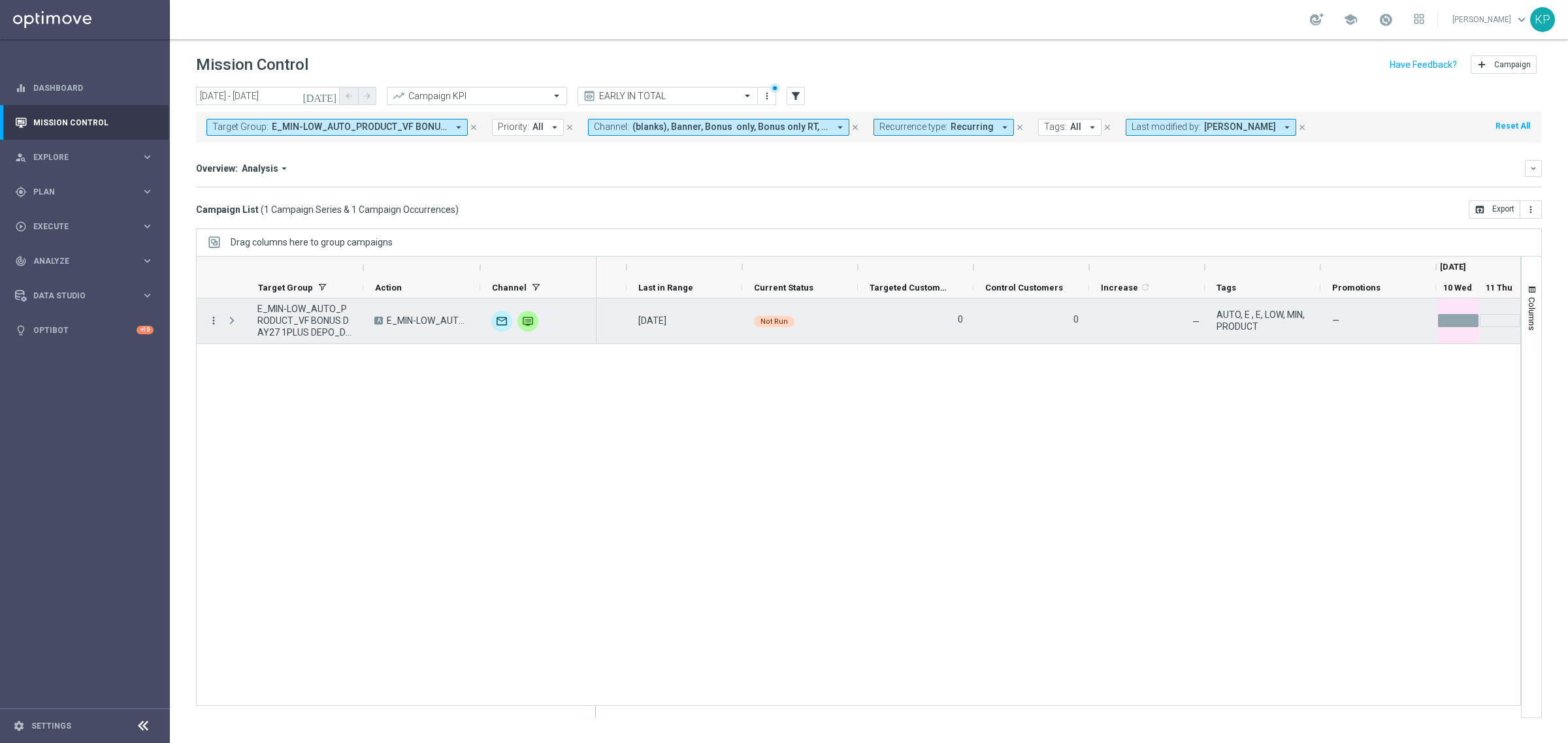
click at [213, 323] on icon "more_vert" at bounding box center [213, 321] width 12 height 12
click at [267, 330] on span "Campaign Details" at bounding box center [272, 330] width 66 height 9
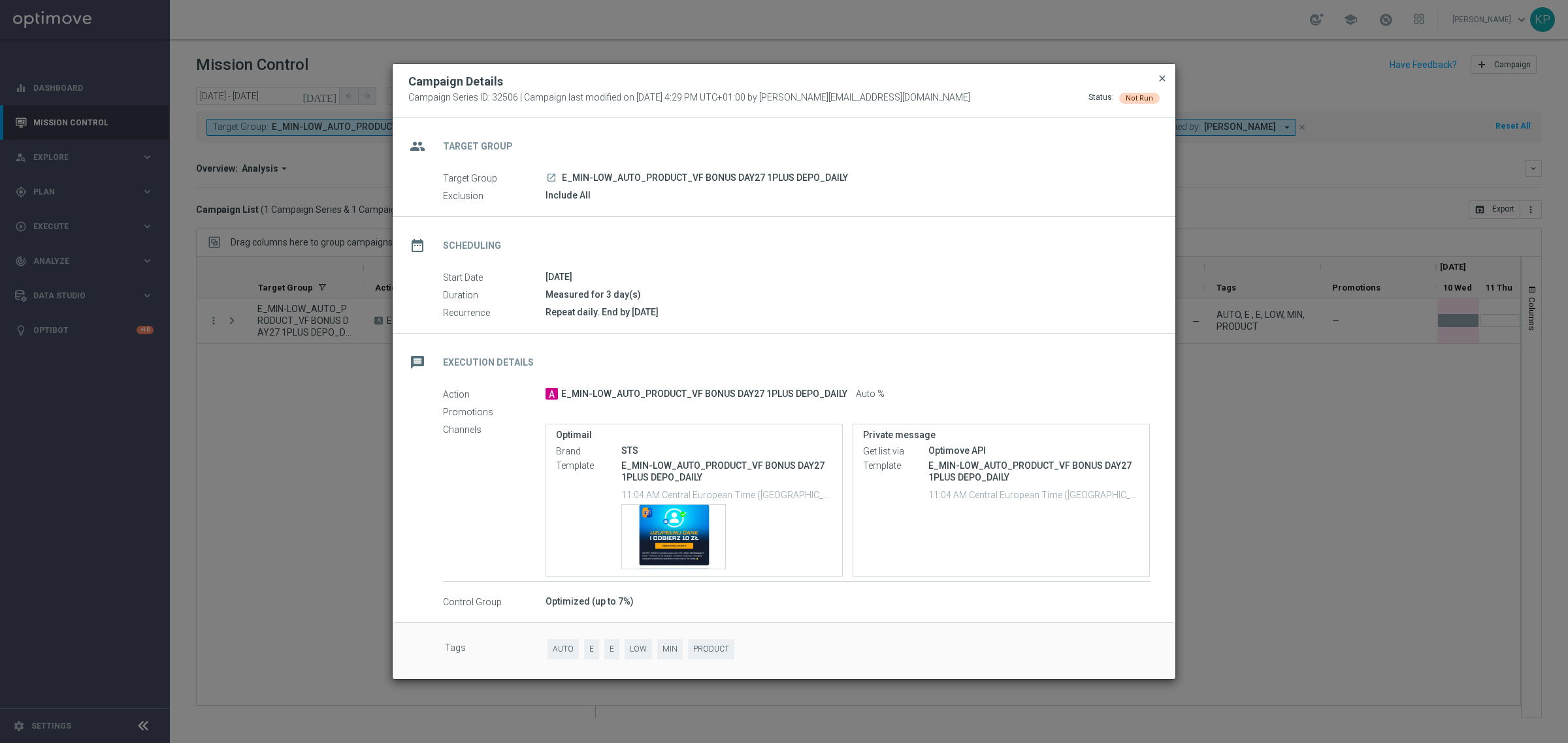
click at [1163, 73] on span "close" at bounding box center [1162, 78] width 10 height 10
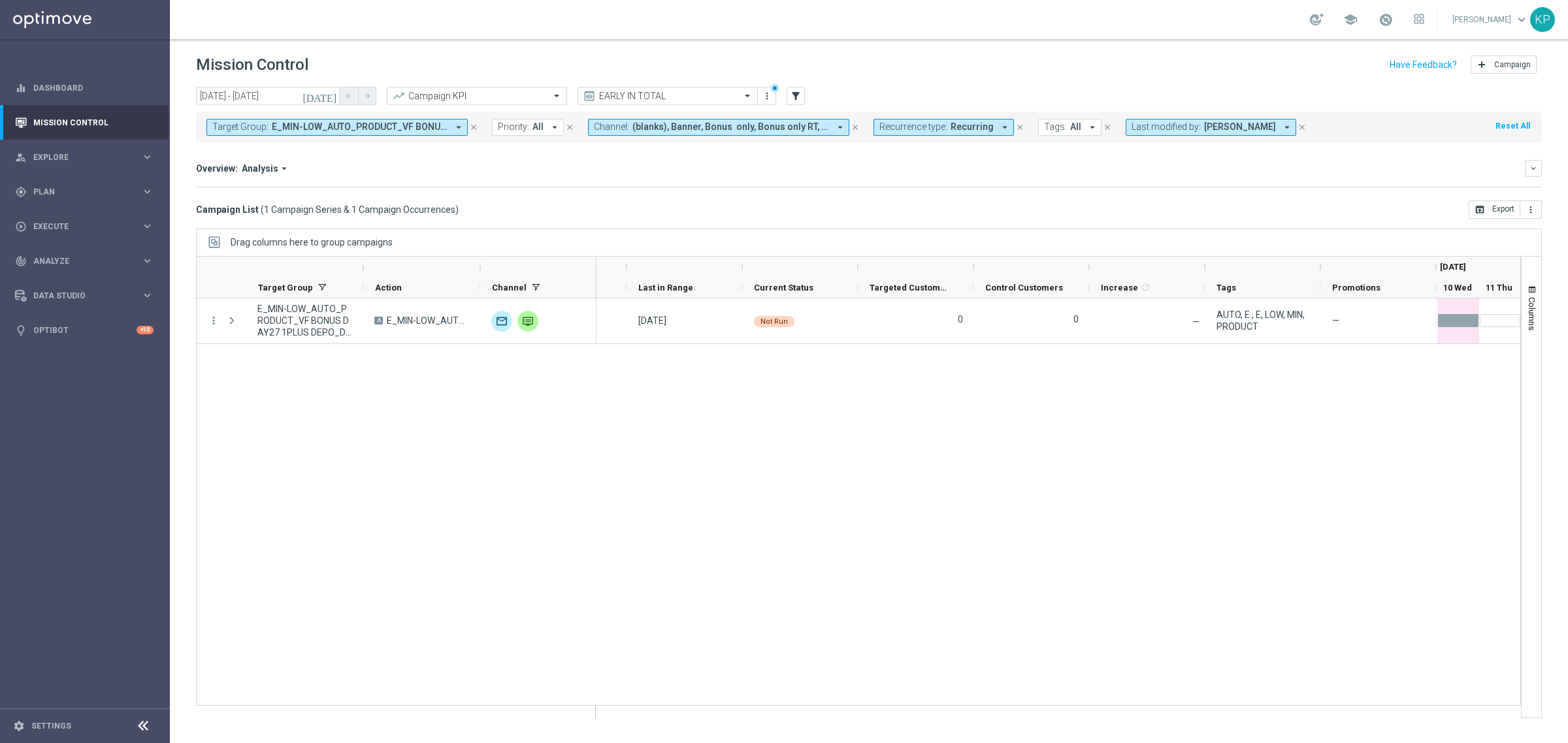
click at [337, 128] on span "E_MIN-LOW_AUTO_PRODUCT_VF BONUS DAY27 1PLUS DEPO_DAILY" at bounding box center [360, 127] width 176 height 11
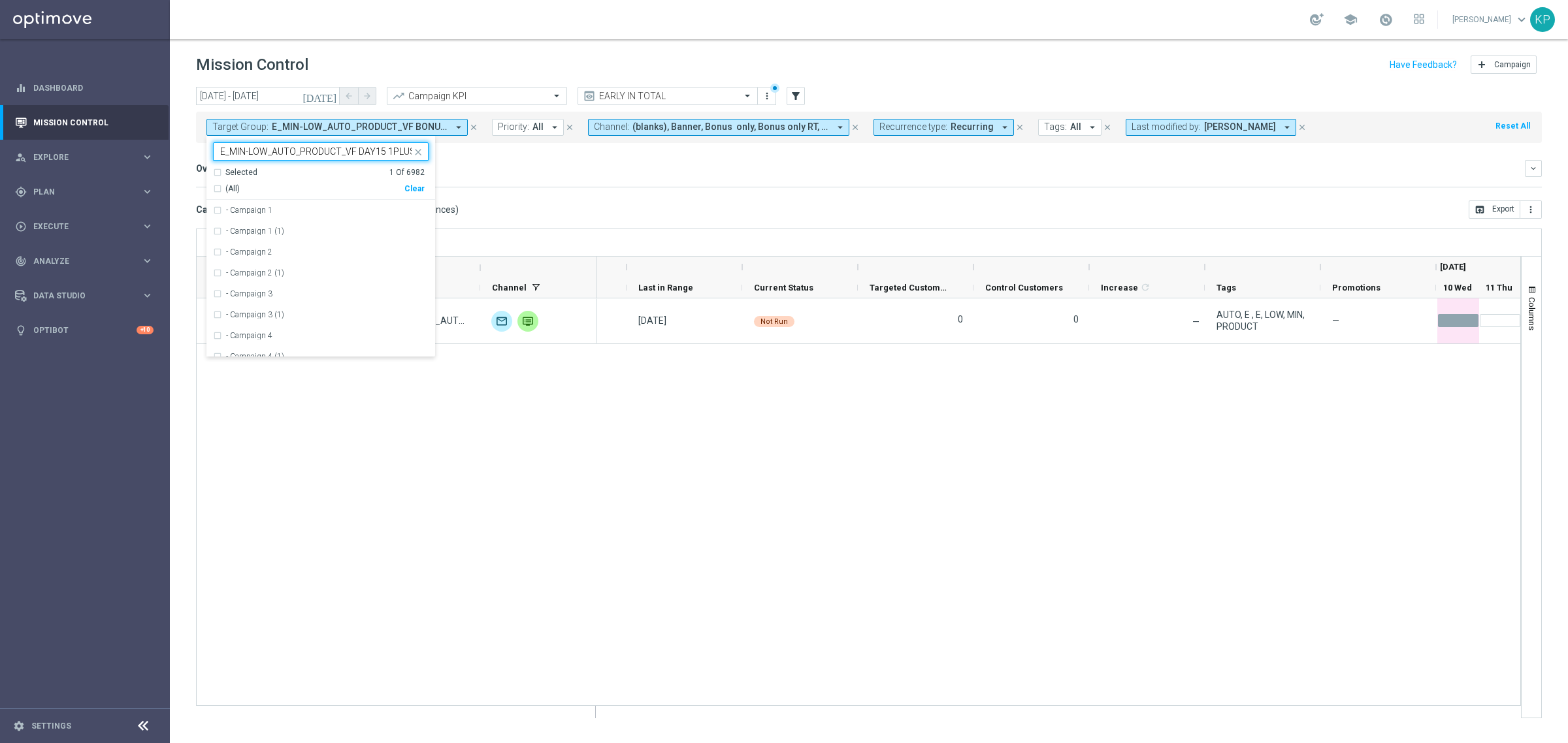
scroll to position [0, 53]
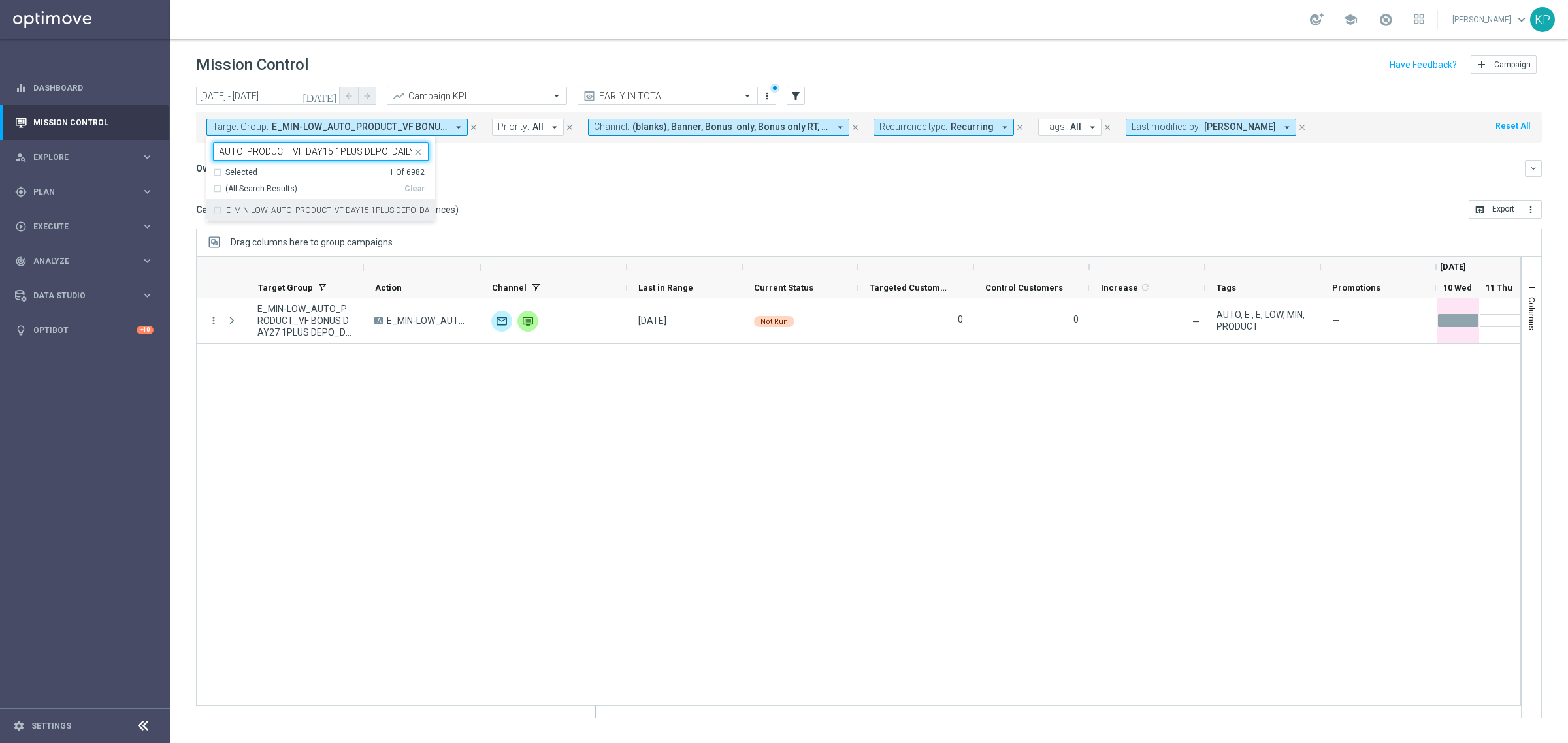
click at [314, 207] on label "E_MIN-LOW_AUTO_PRODUCT_VF DAY15 1PLUS DEPO_DAILY" at bounding box center [327, 210] width 202 height 8
type input "E_MIN-LOW_AUTO_PRODUCT_VF DAY15 1PLUS DEPO_DAILY"
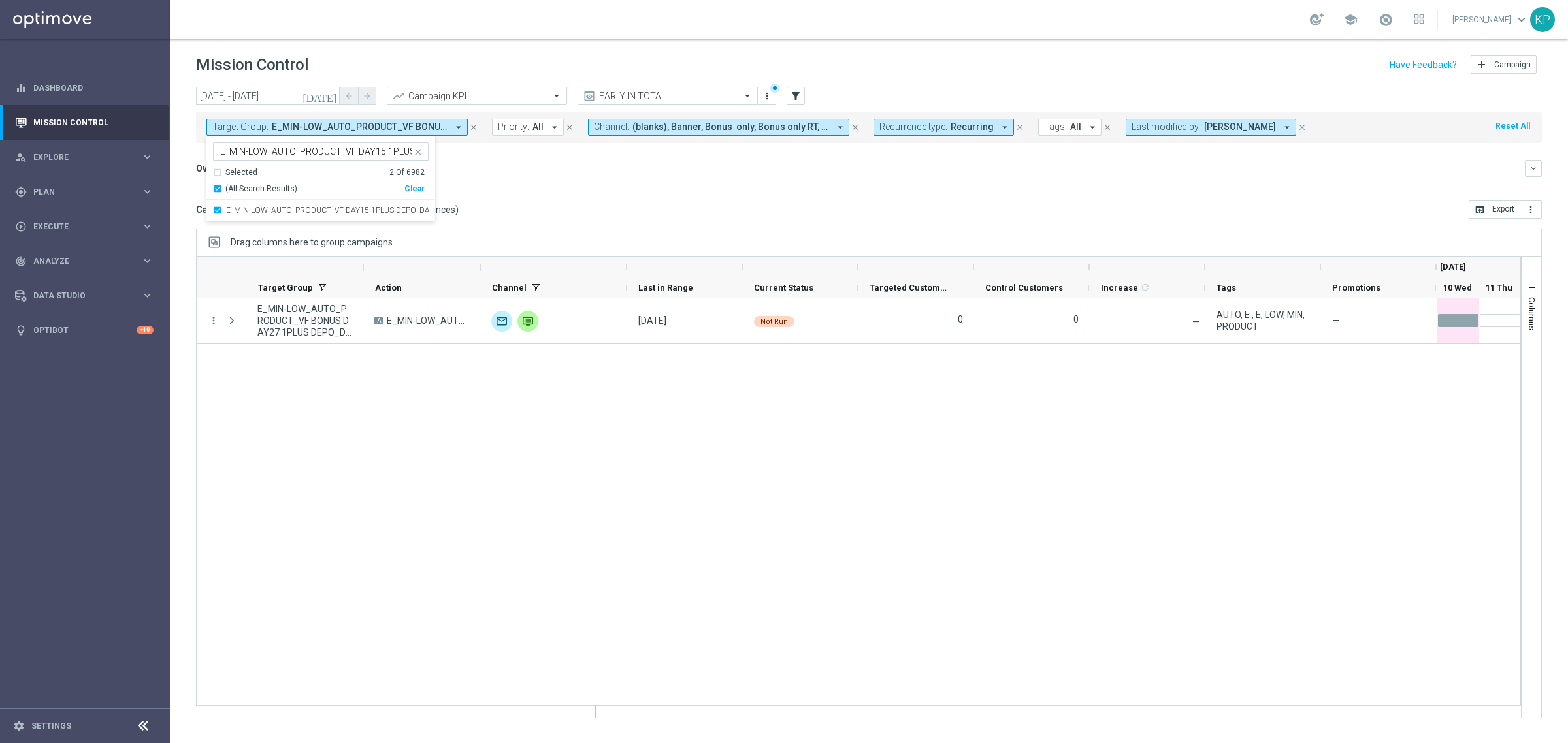
click at [537, 207] on div "Campaign List ( 1 Campaign Series & 1 Campaign Occurrences ) open_in_browser Ex…" at bounding box center [868, 210] width 1346 height 18
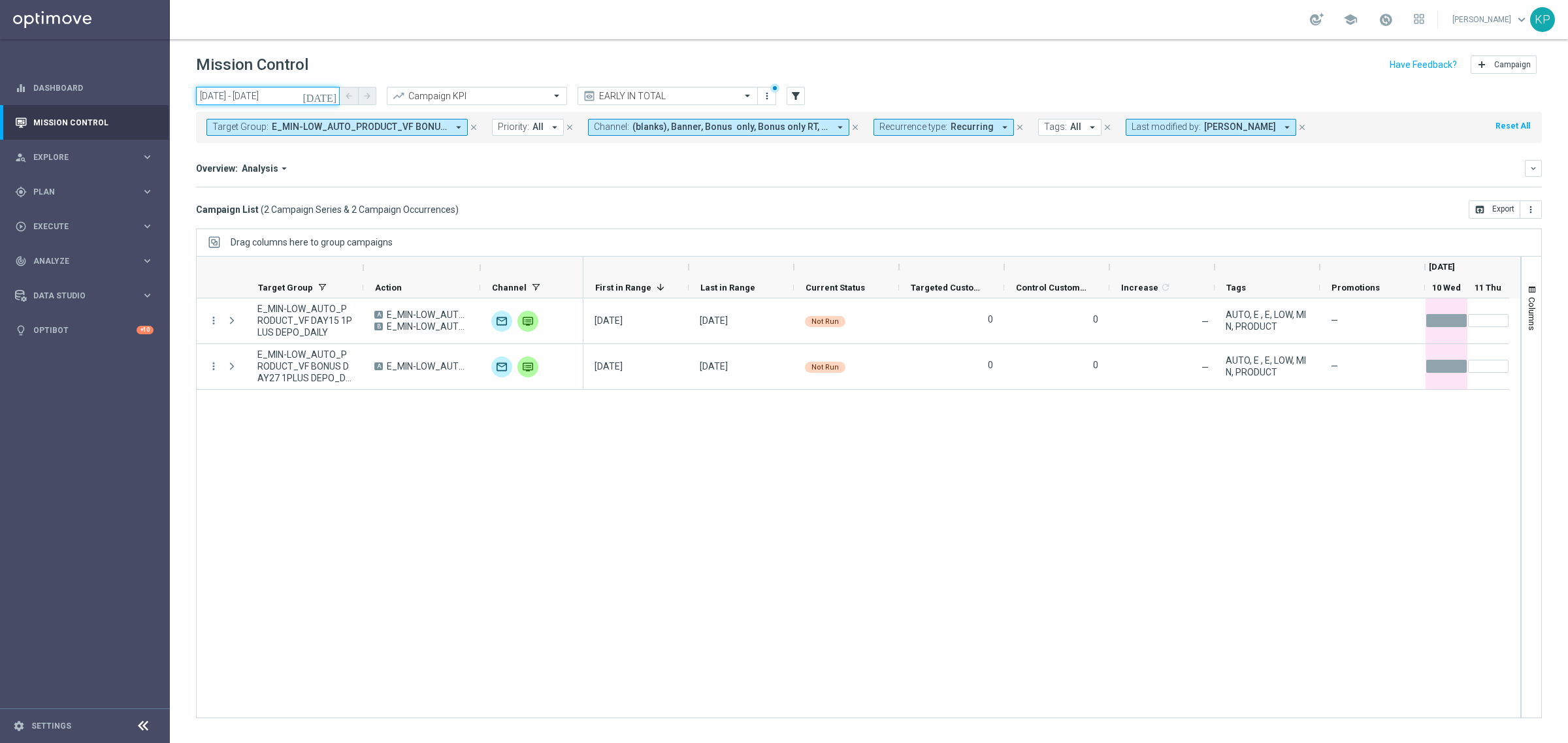
click at [306, 93] on input "10 Sep 2025 - 11 Sep 2025" at bounding box center [267, 96] width 144 height 18
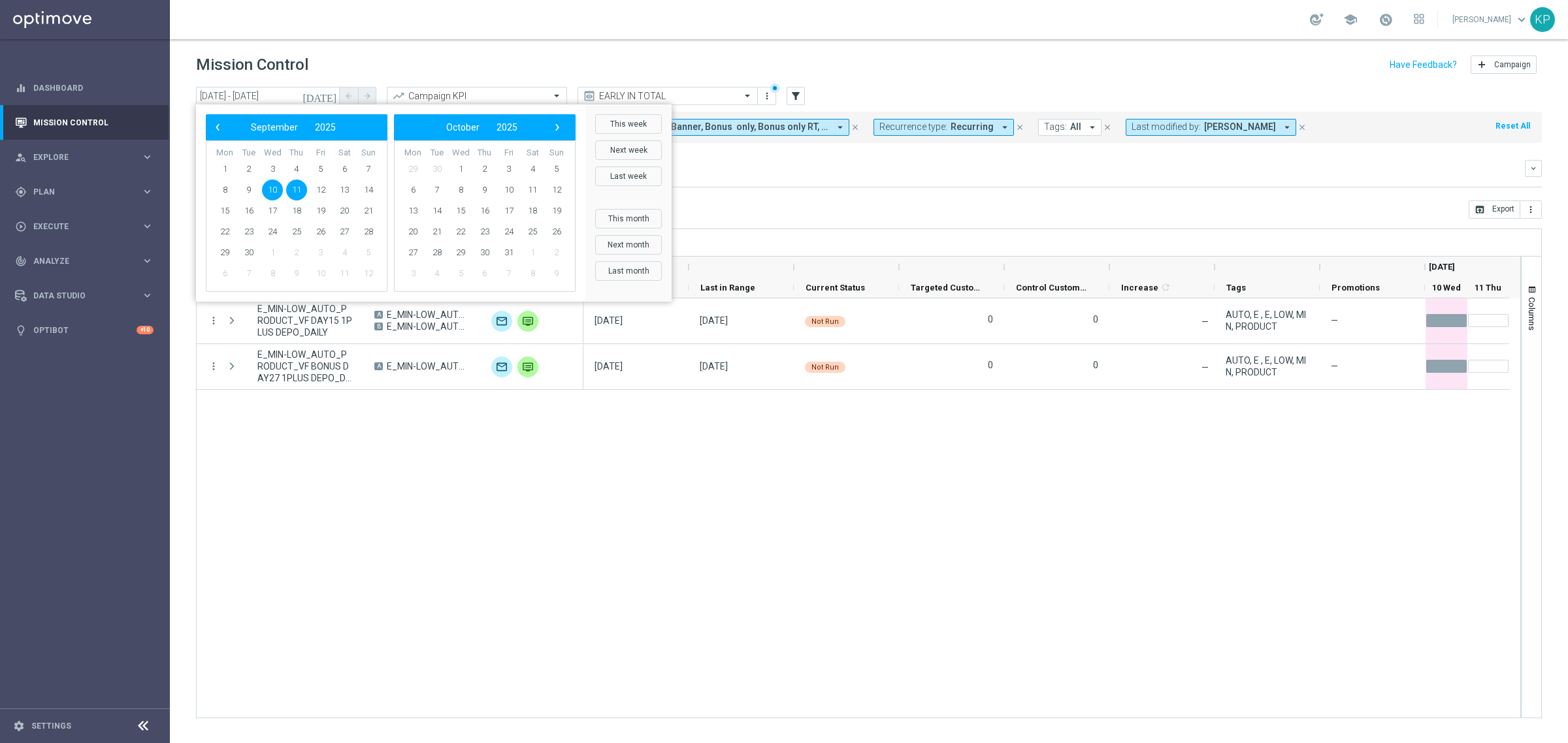
click at [275, 188] on span "10" at bounding box center [272, 190] width 21 height 21
click at [372, 187] on span "14" at bounding box center [368, 190] width 21 height 21
type input "10 Sep 2025 - 14 Sep 2025"
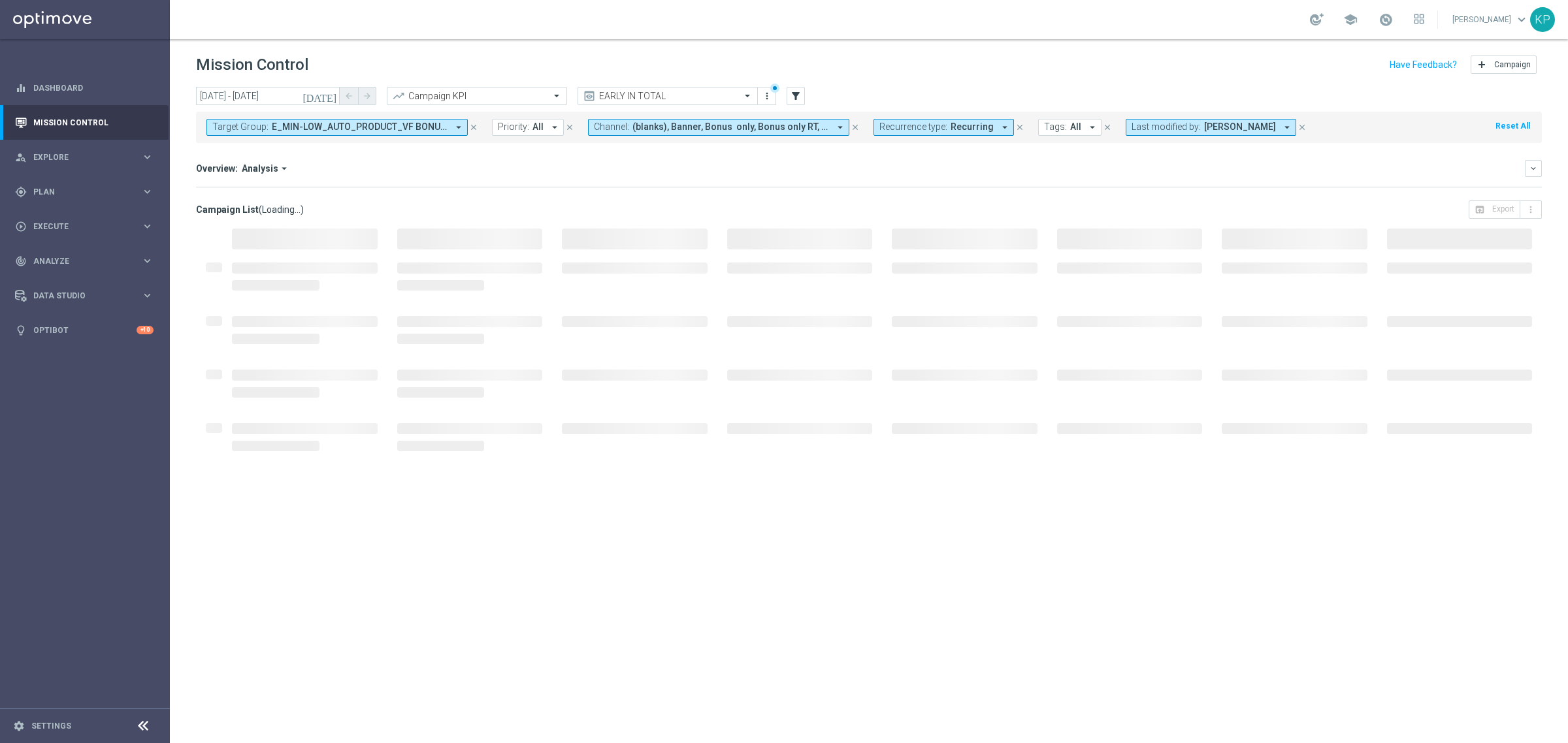
click at [684, 182] on div "Overview: Analysis arrow_drop_down keyboard_arrow_down Increase In Deposit Amou…" at bounding box center [868, 173] width 1346 height 27
click at [1137, 53] on div "Mission Control add Campaign" at bounding box center [868, 65] width 1346 height 26
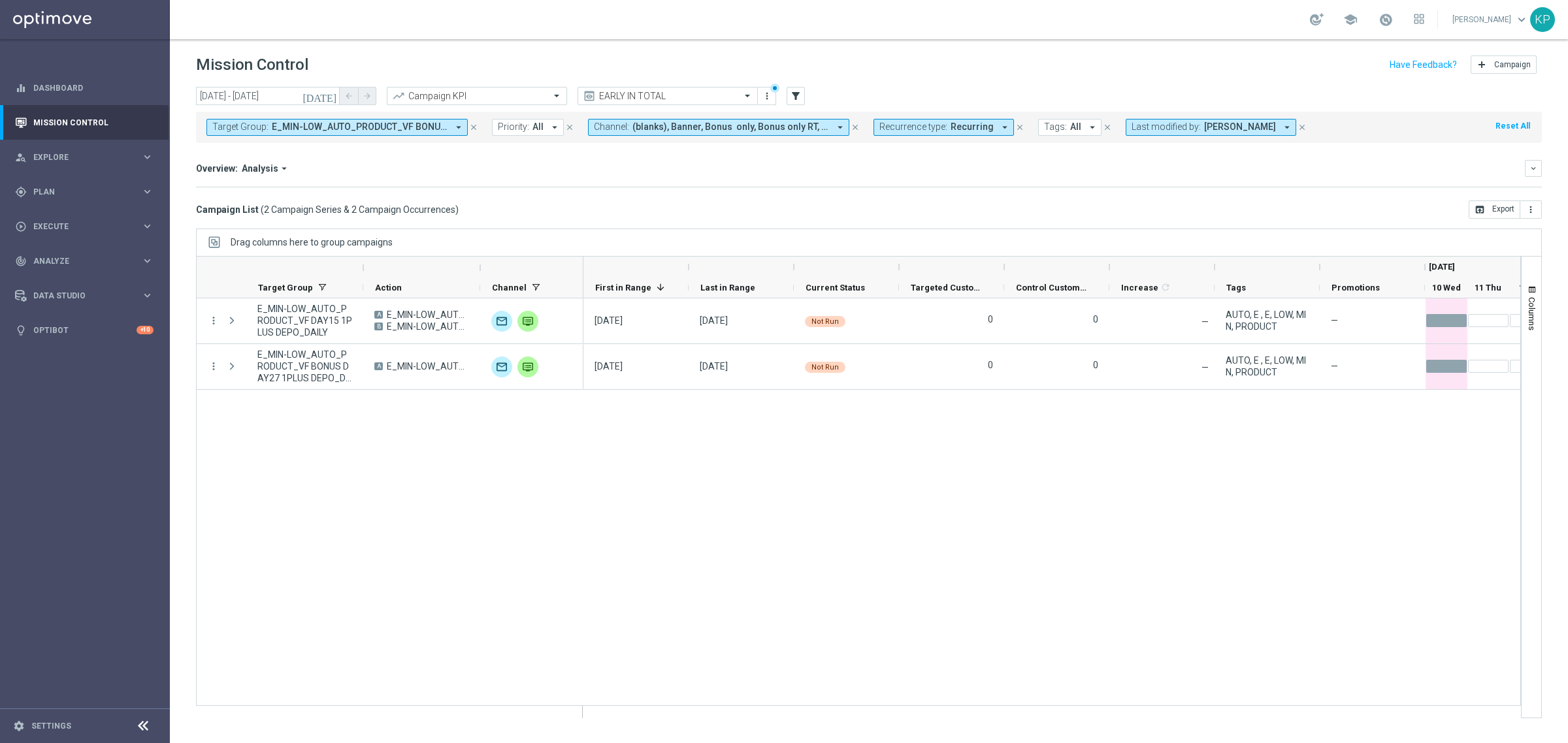
scroll to position [0, 112]
